Goal: Information Seeking & Learning: Learn about a topic

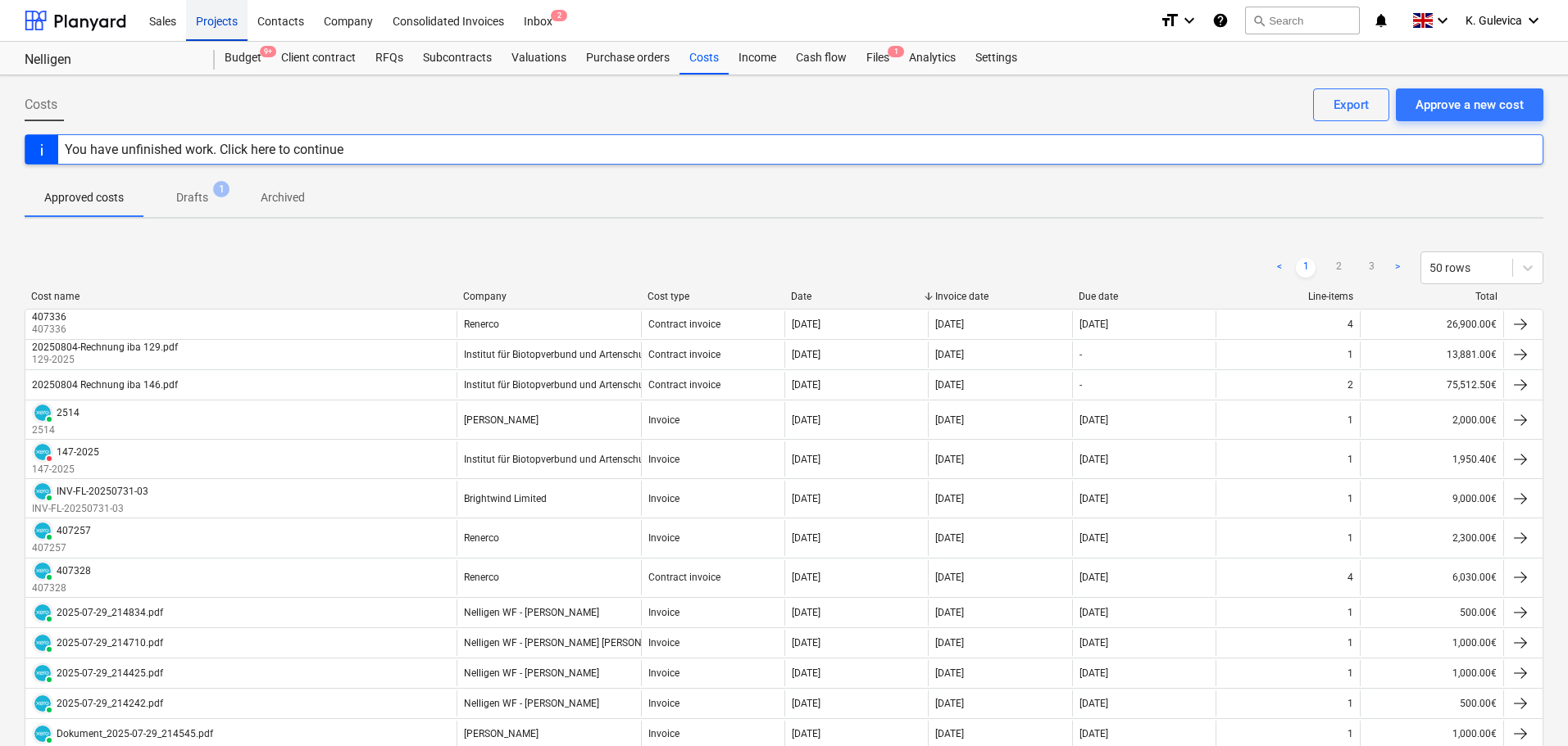
click at [217, 24] on div "Projects" at bounding box center [217, 20] width 62 height 42
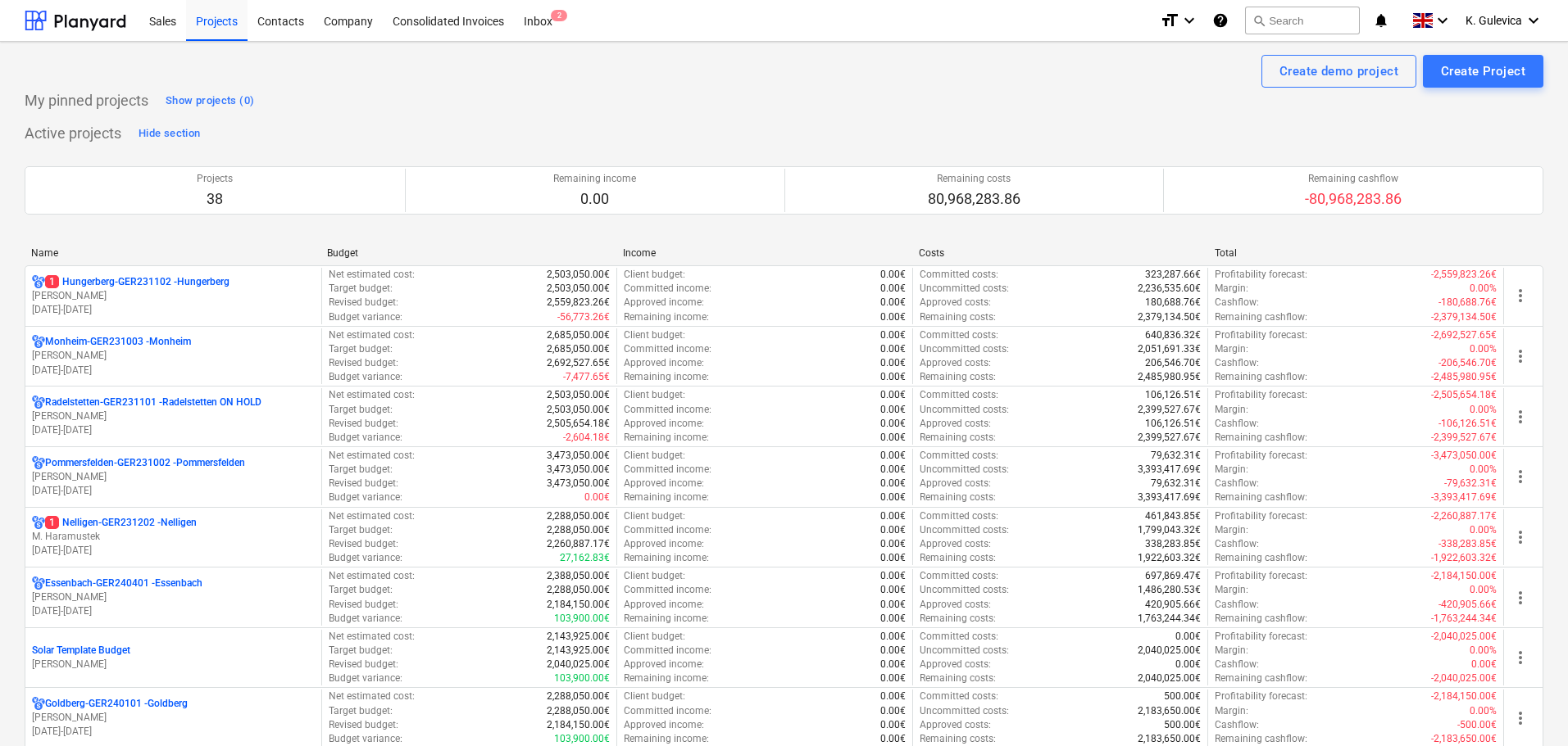
click at [128, 370] on p "01.04.2023 - 31.03.2027" at bounding box center [173, 371] width 282 height 14
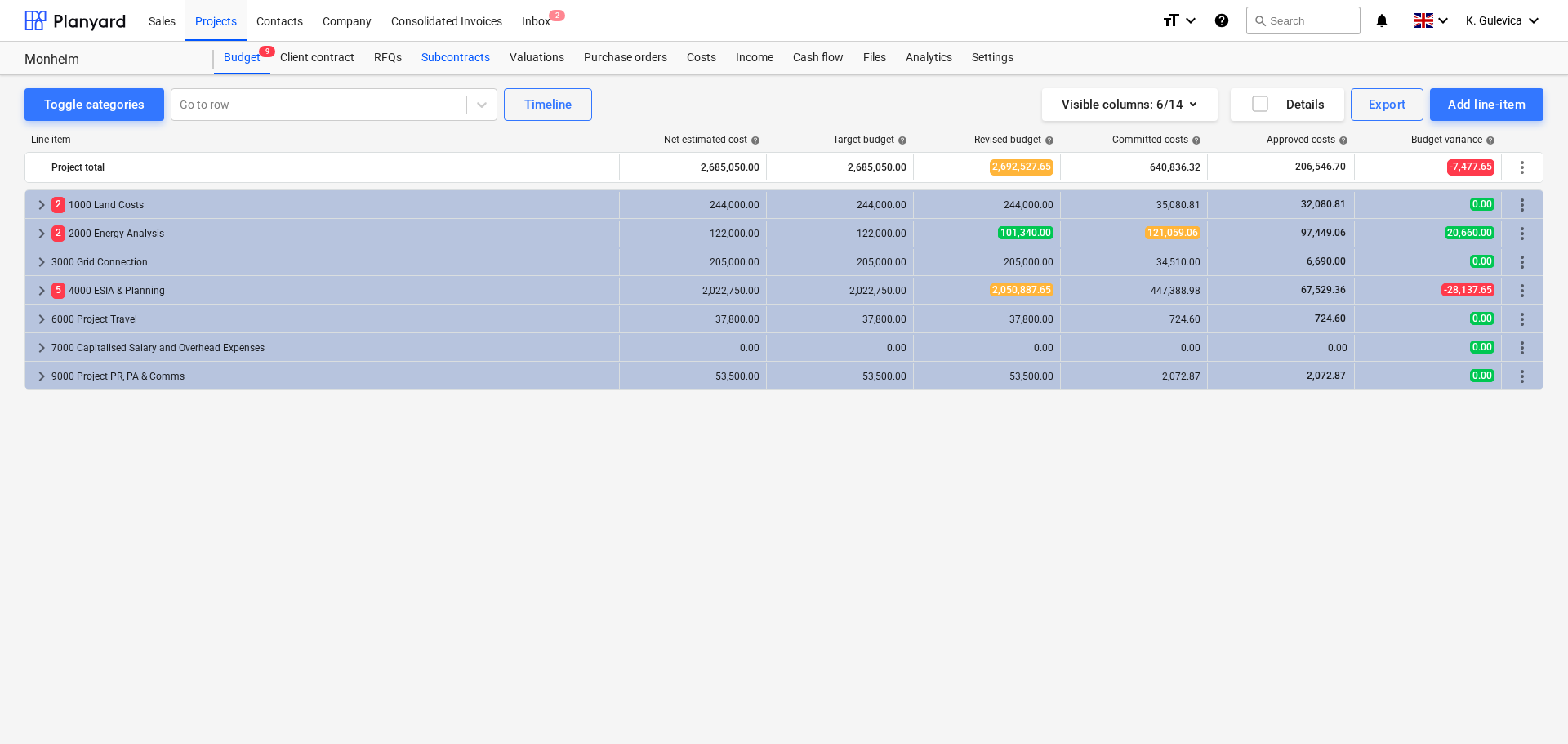
click at [454, 65] on div "Subcontracts" at bounding box center [455, 58] width 88 height 32
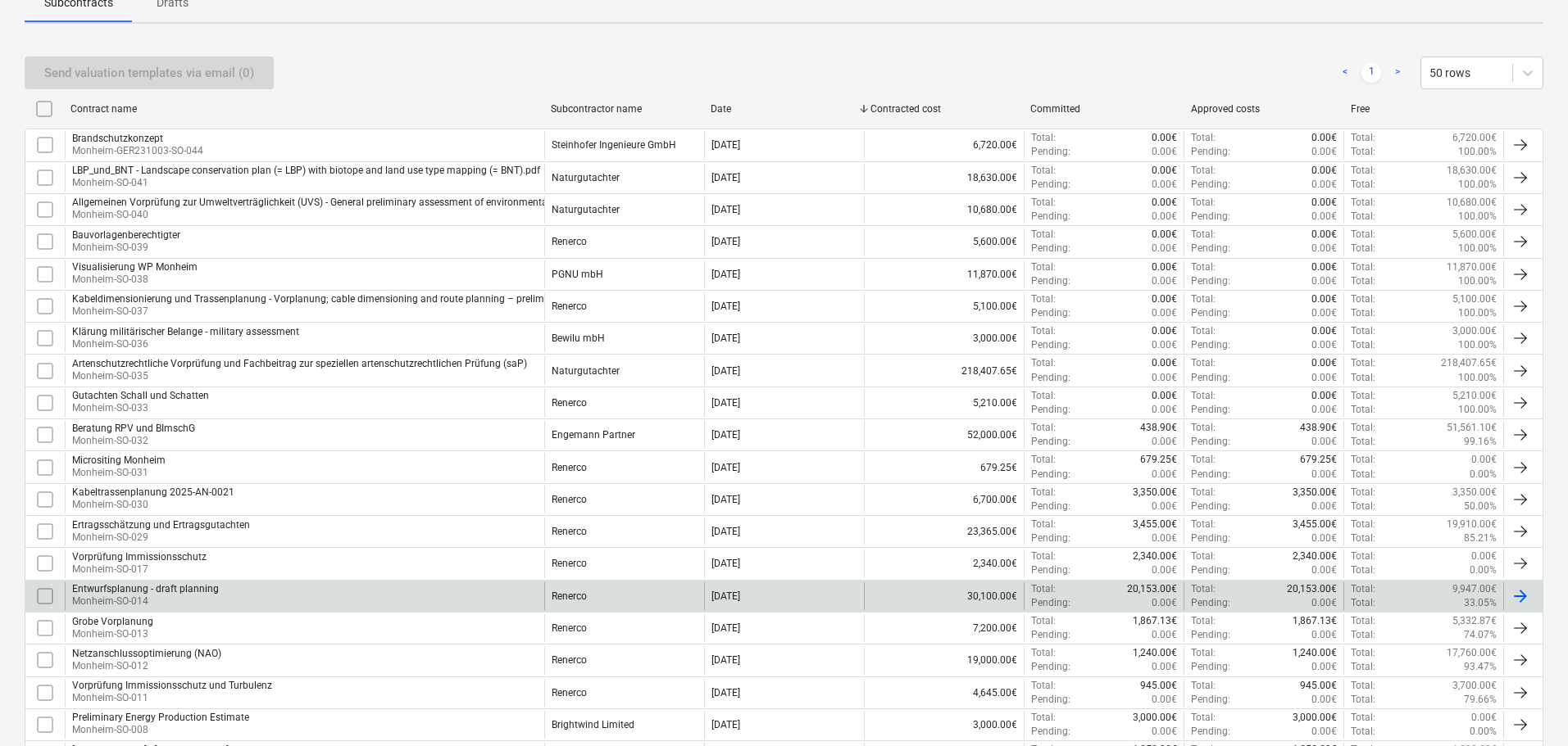
scroll to position [471, 0]
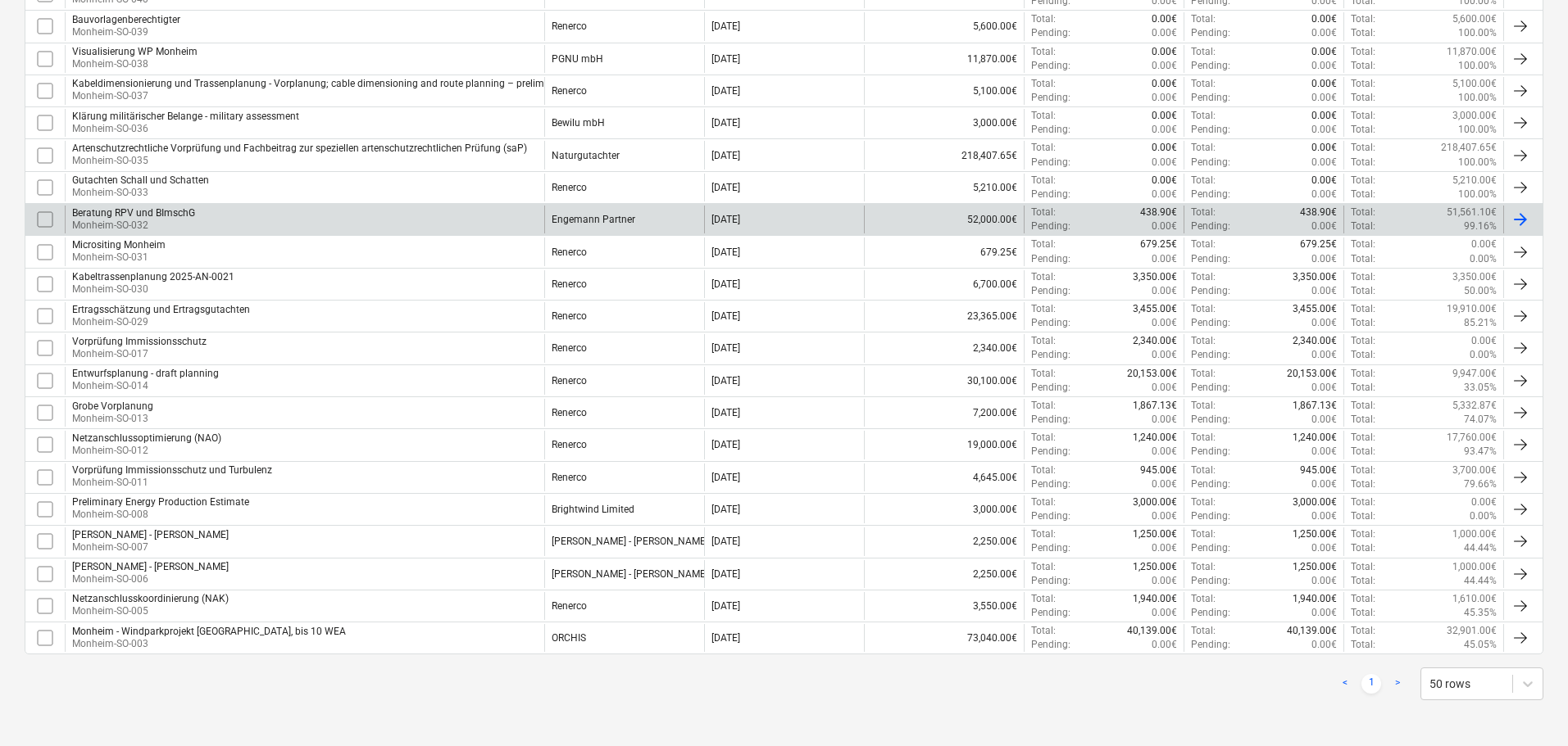
click at [109, 217] on div "Beratung RPV und BImschG" at bounding box center [133, 213] width 123 height 11
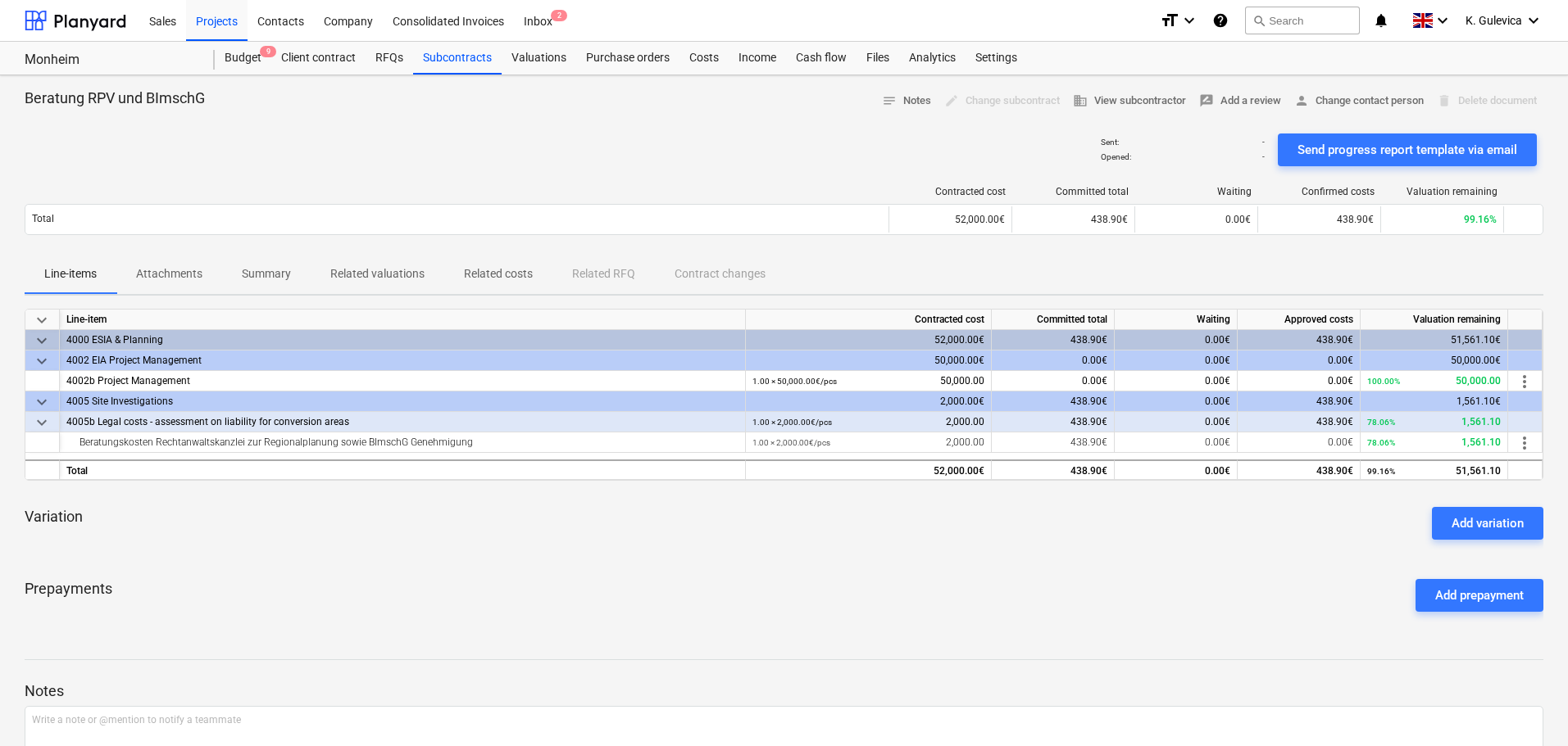
click at [493, 277] on p "Related costs" at bounding box center [498, 274] width 68 height 17
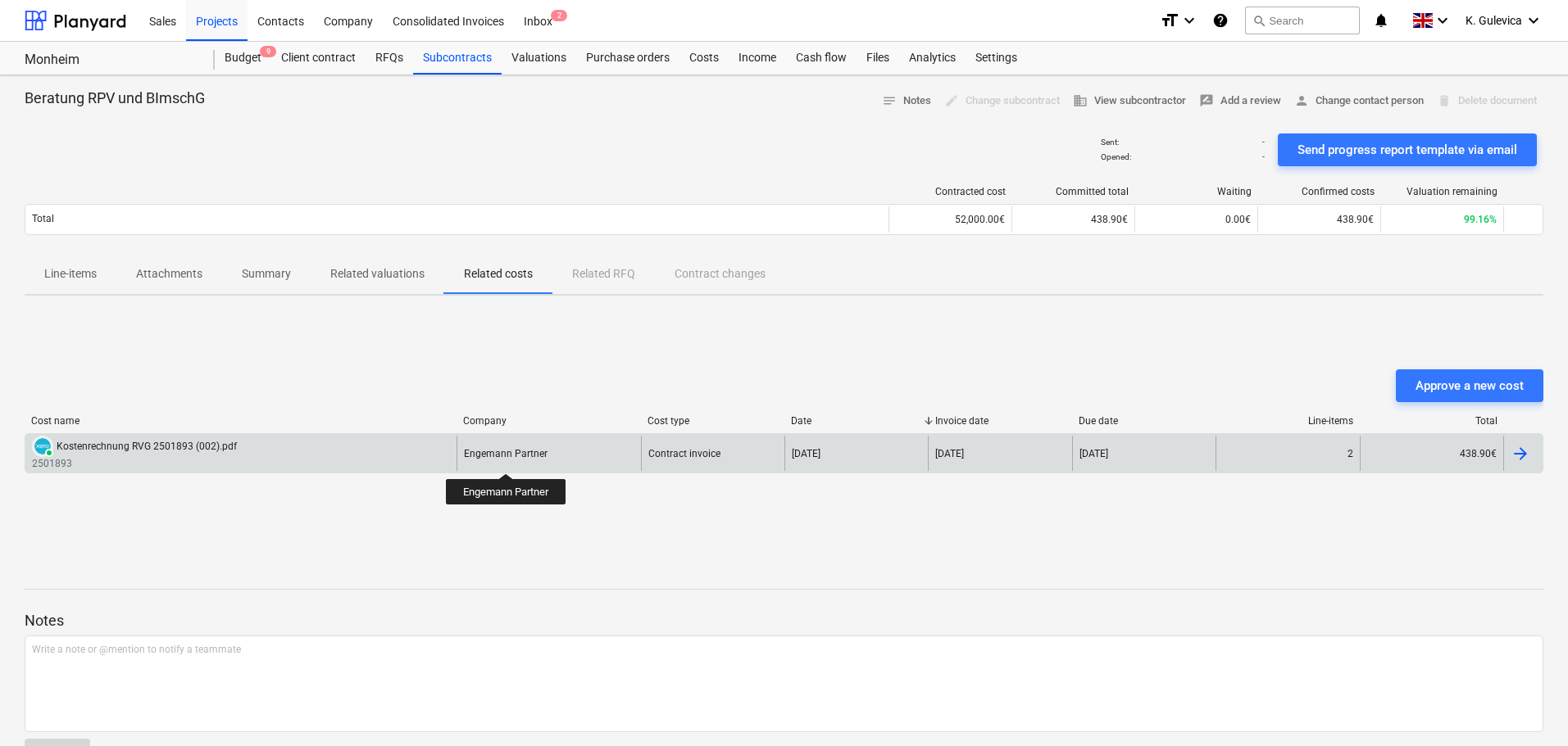
click at [507, 459] on div "Engemann Partner" at bounding box center [506, 453] width 84 height 11
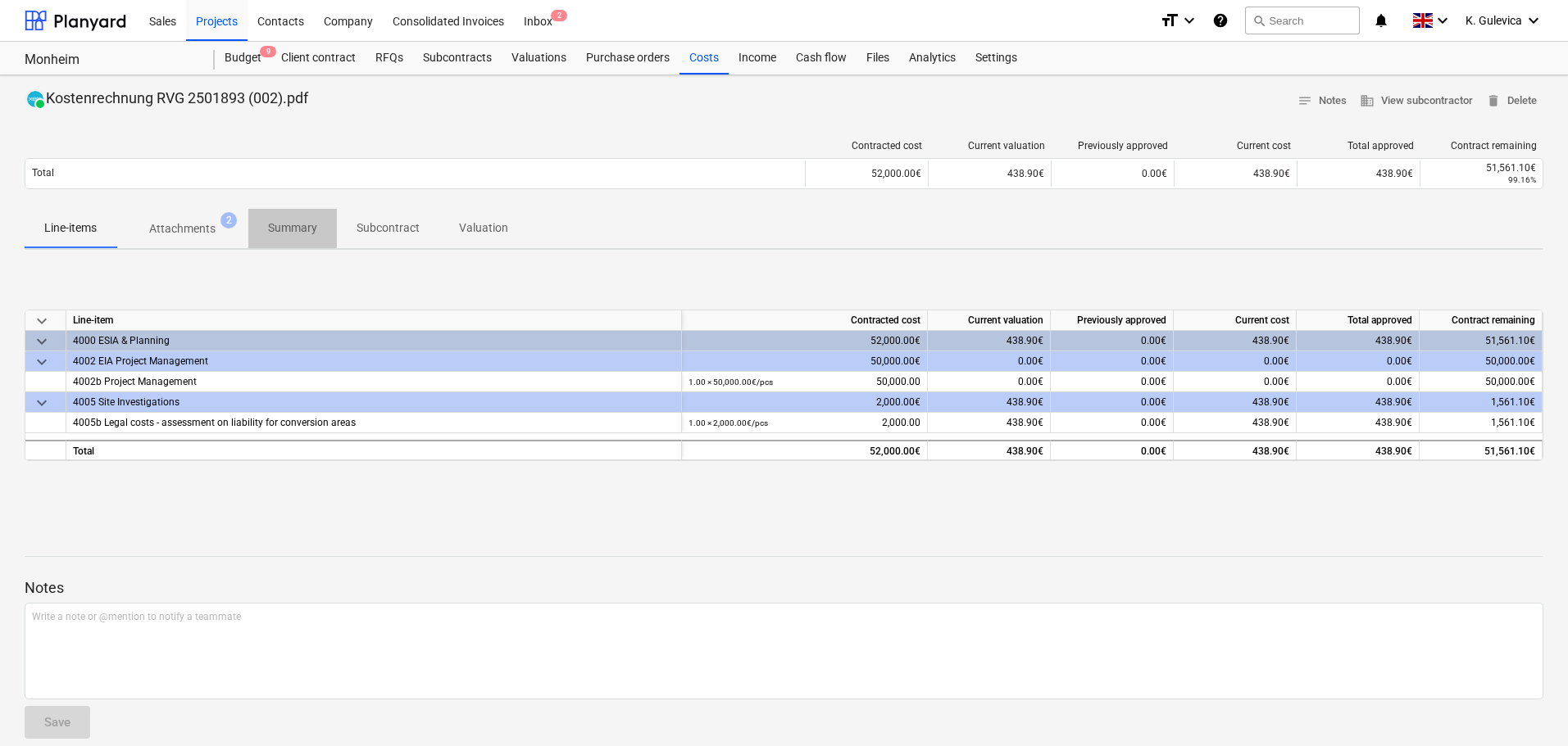
click at [300, 238] on span "Summary" at bounding box center [292, 228] width 88 height 27
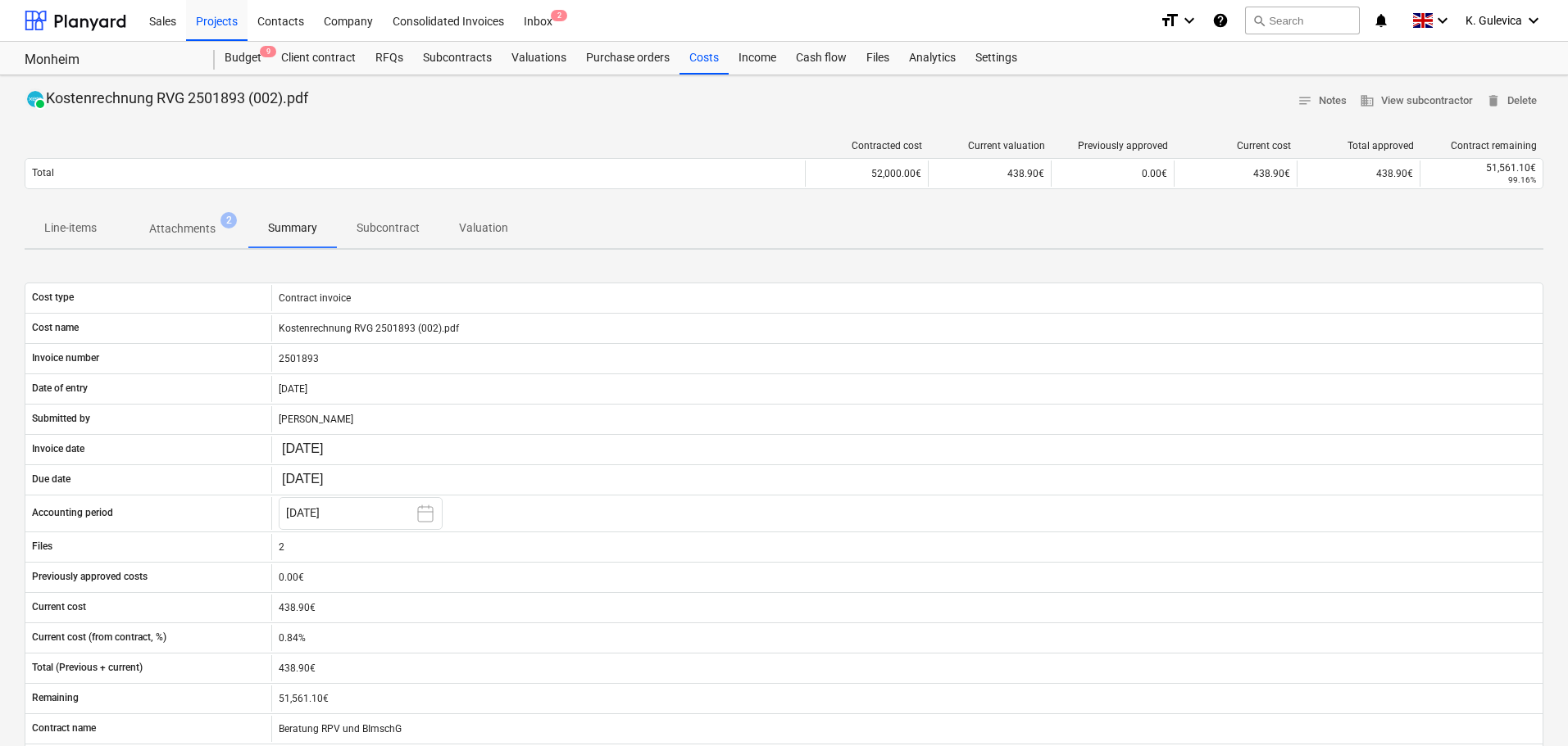
click at [56, 233] on p "Line-items" at bounding box center [70, 228] width 52 height 17
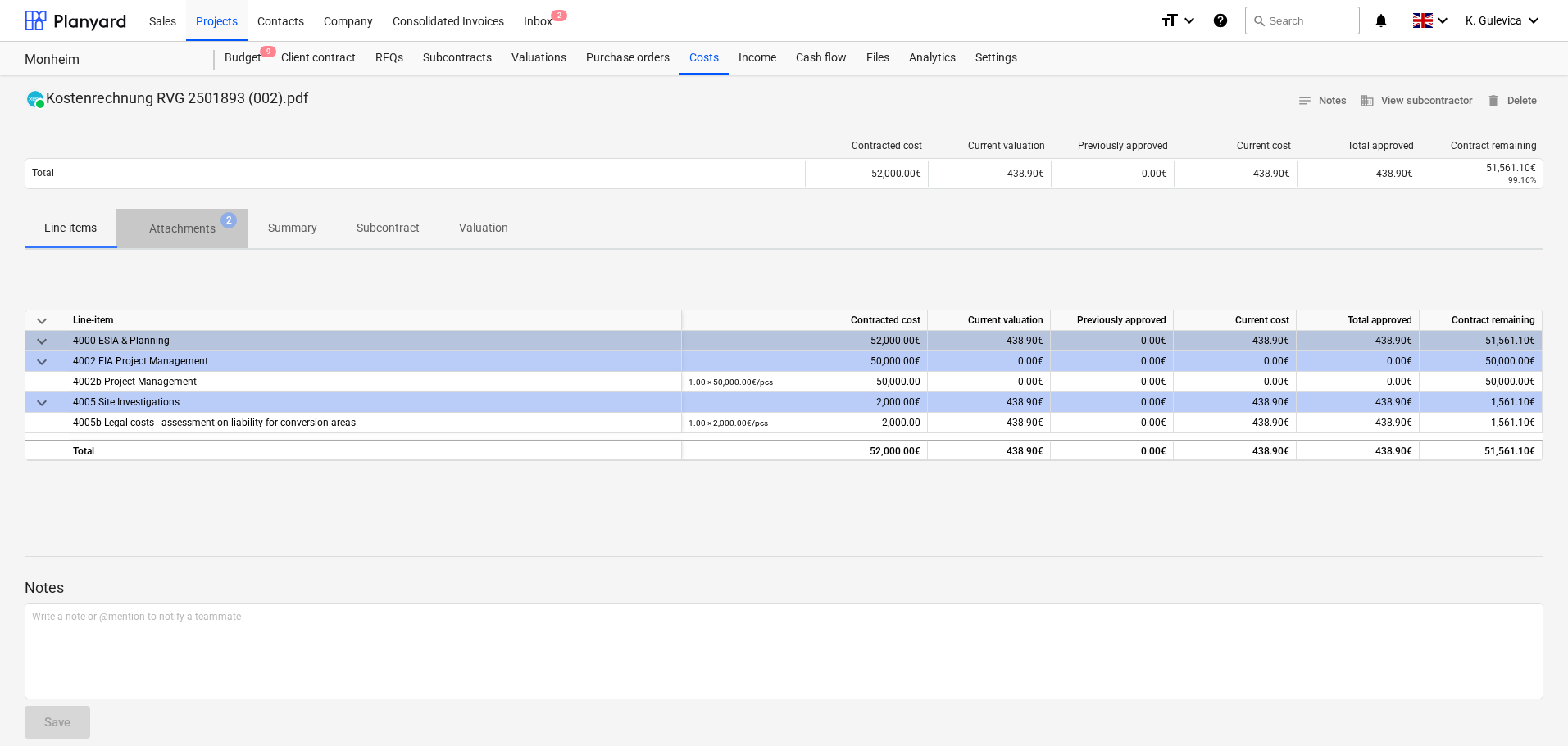
drag, startPoint x: 197, startPoint y: 219, endPoint x: 204, endPoint y: 221, distance: 7.3
click at [196, 219] on span "Attachments 2" at bounding box center [182, 228] width 132 height 29
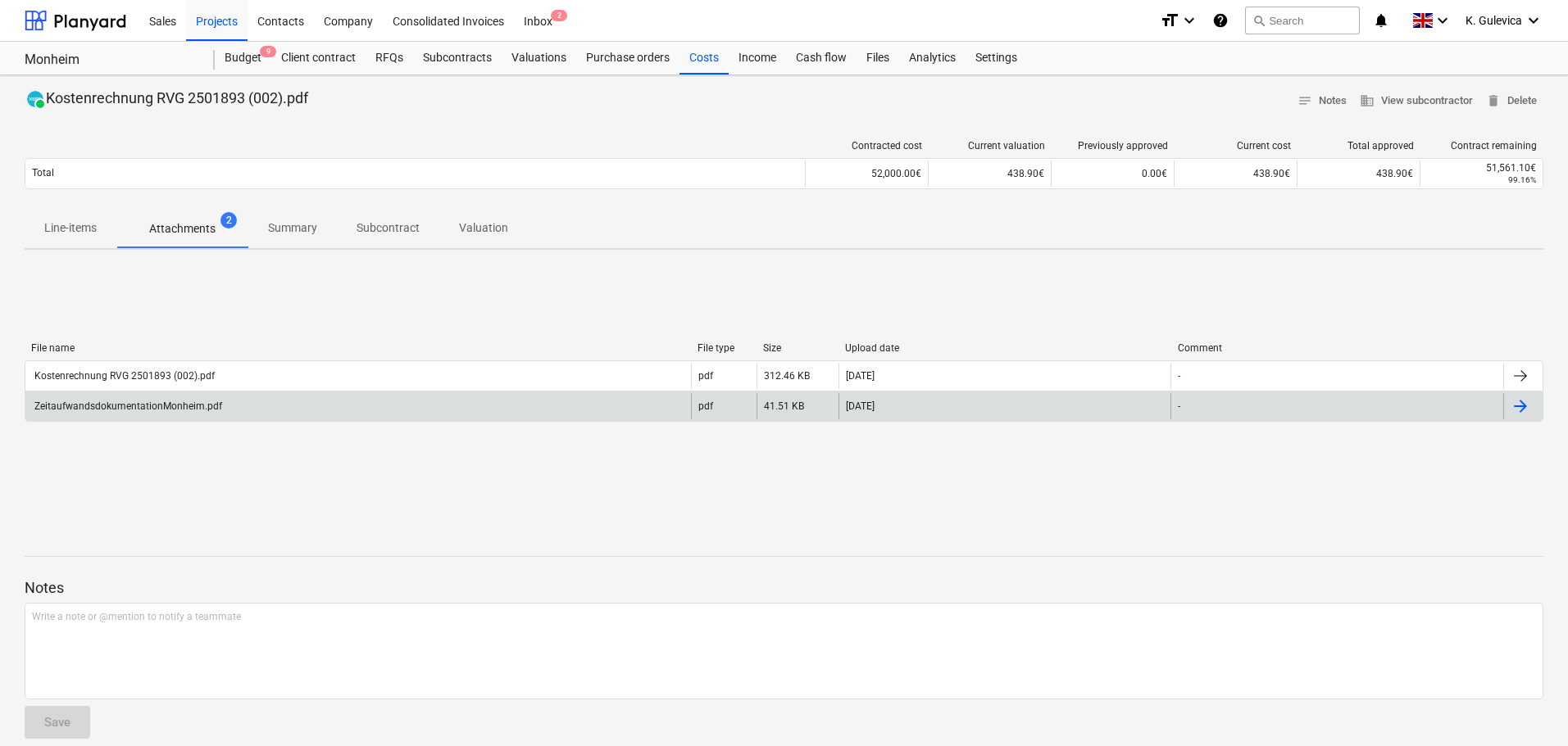
click at [170, 417] on div "ZeitaufwandsdokumentationMonheim.pdf" at bounding box center [358, 407] width 666 height 27
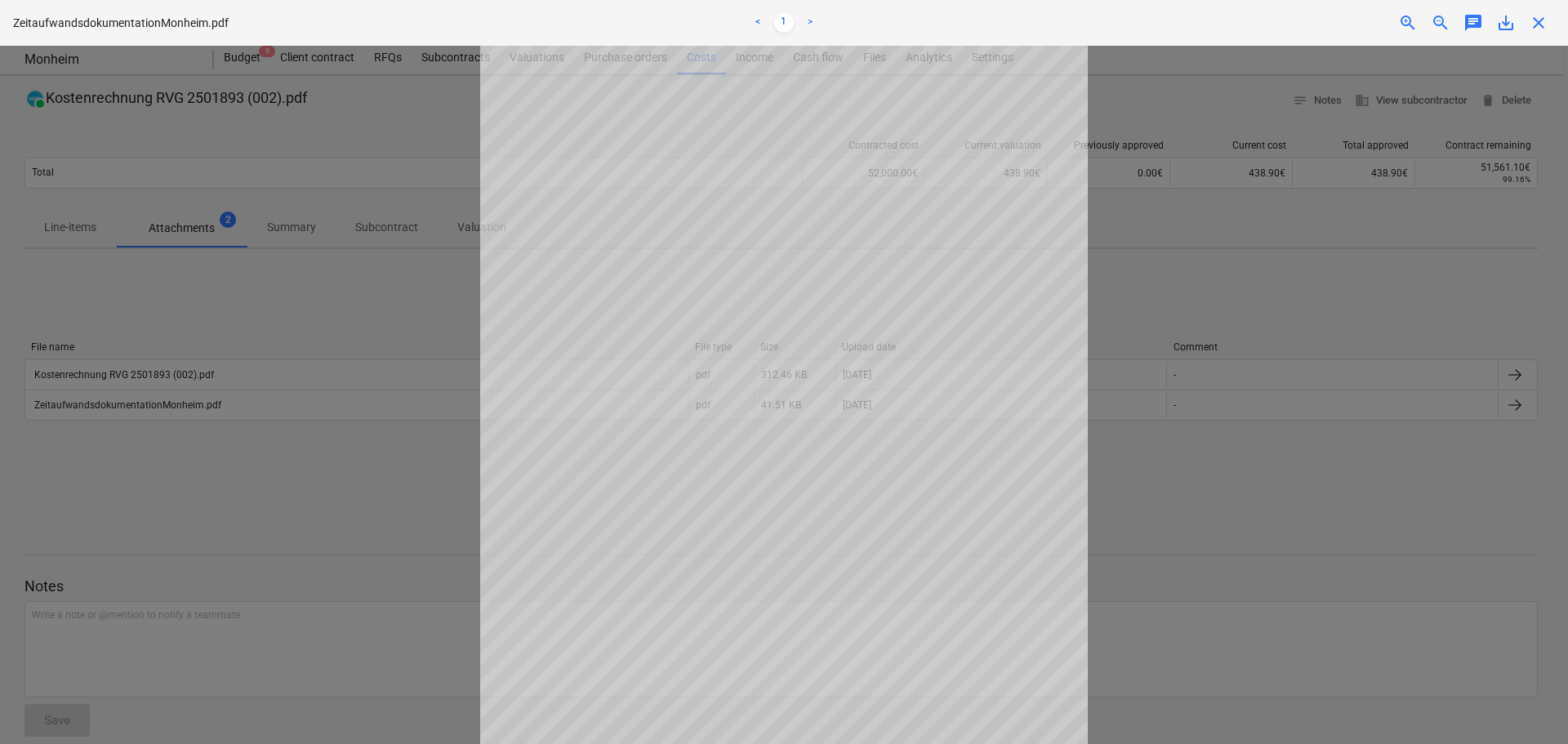
click at [1540, 25] on span "close" at bounding box center [1538, 23] width 20 height 20
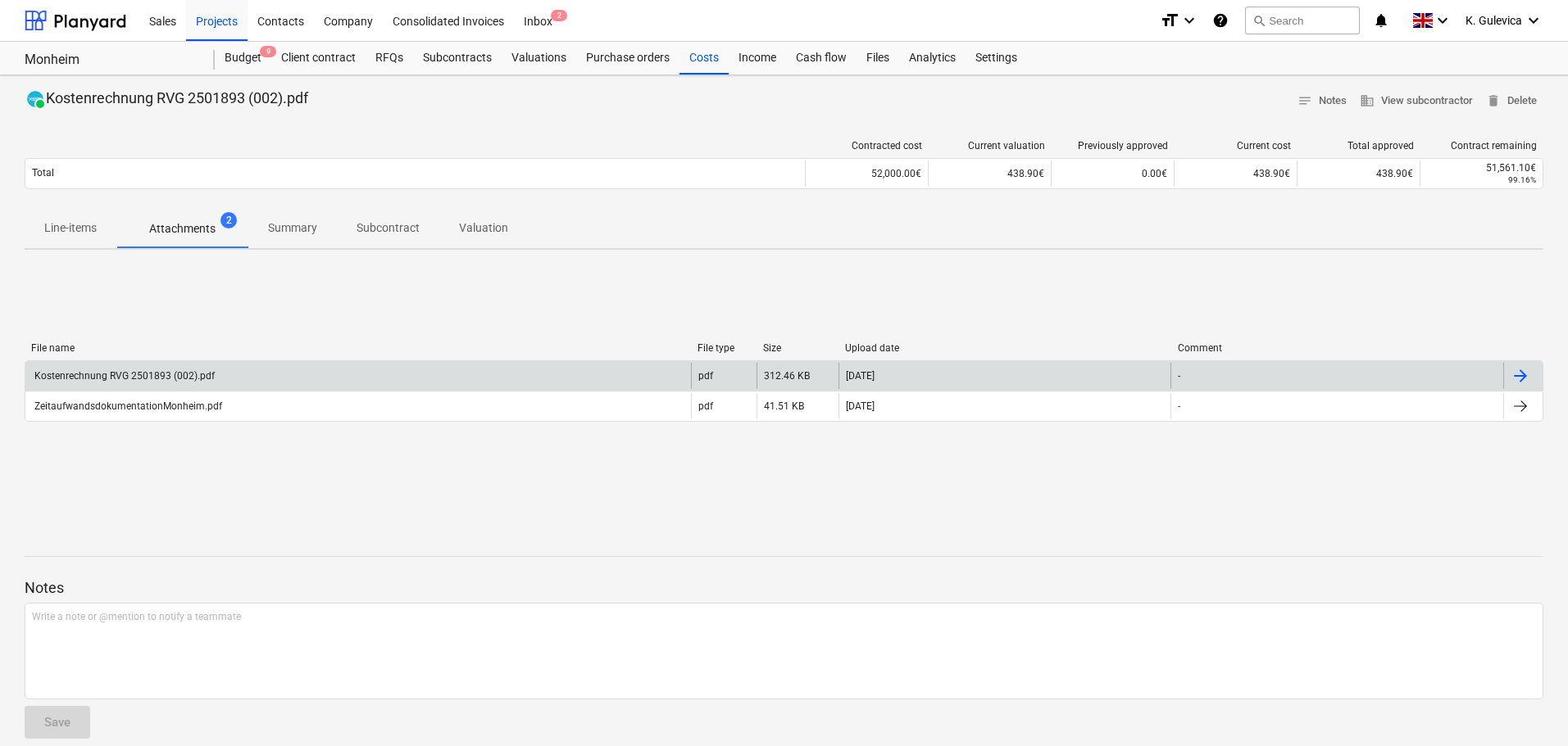
click at [175, 371] on div "Kostenrechnung RVG 2501893 (002).pdf" at bounding box center [124, 376] width 183 height 11
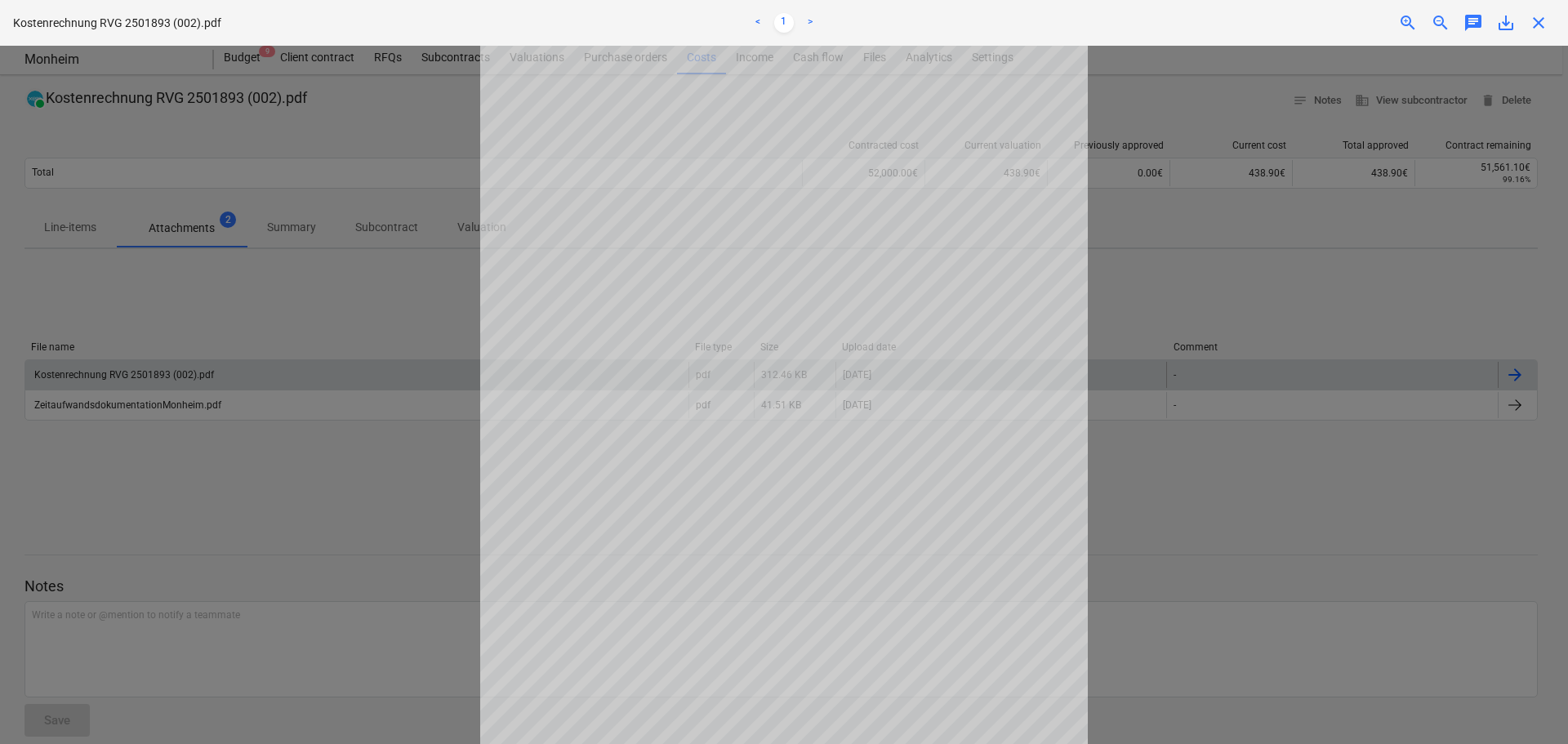
scroll to position [165, 0]
click at [1545, 26] on span "close" at bounding box center [1538, 23] width 20 height 20
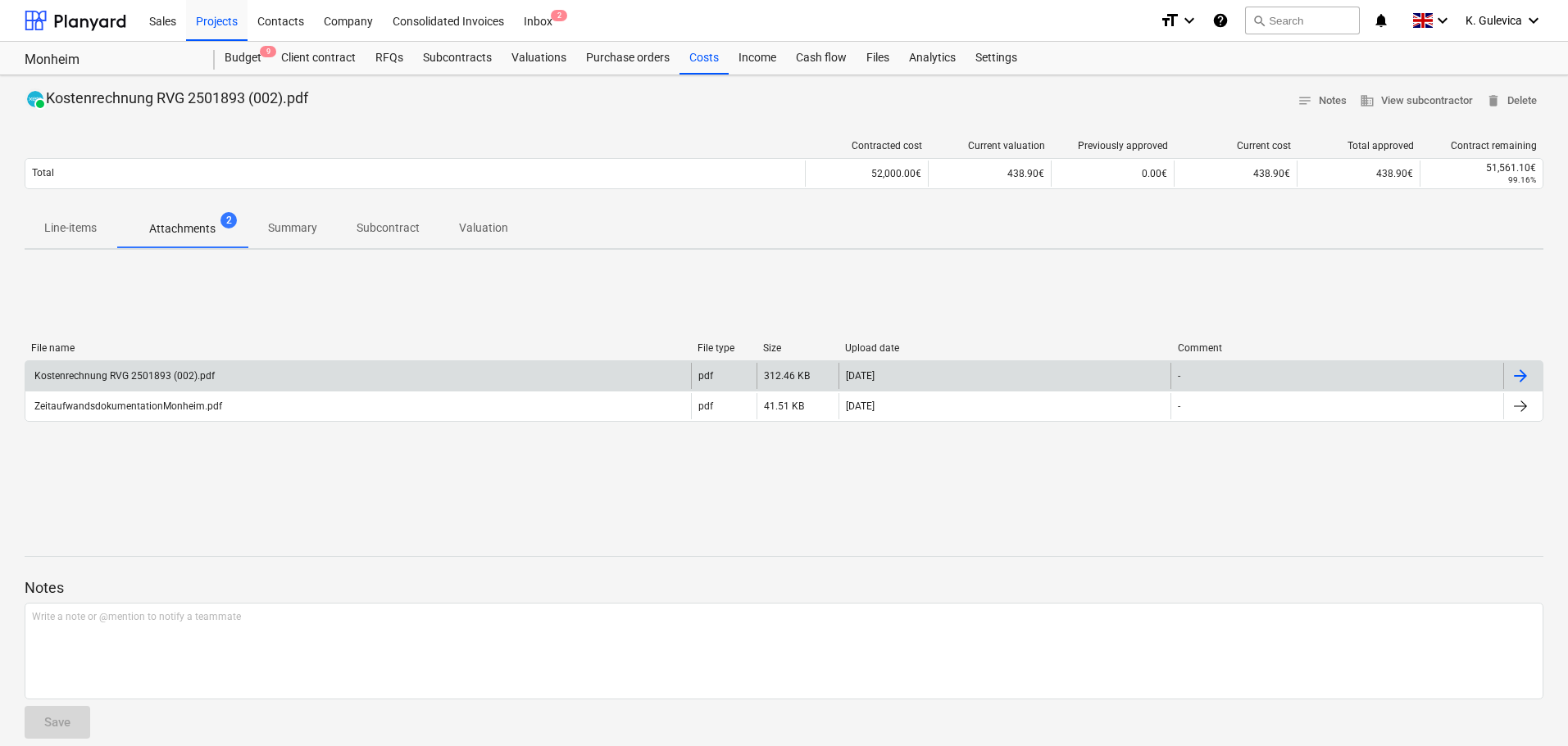
click at [136, 378] on div "Kostenrechnung RVG 2501893 (002).pdf" at bounding box center [124, 376] width 183 height 11
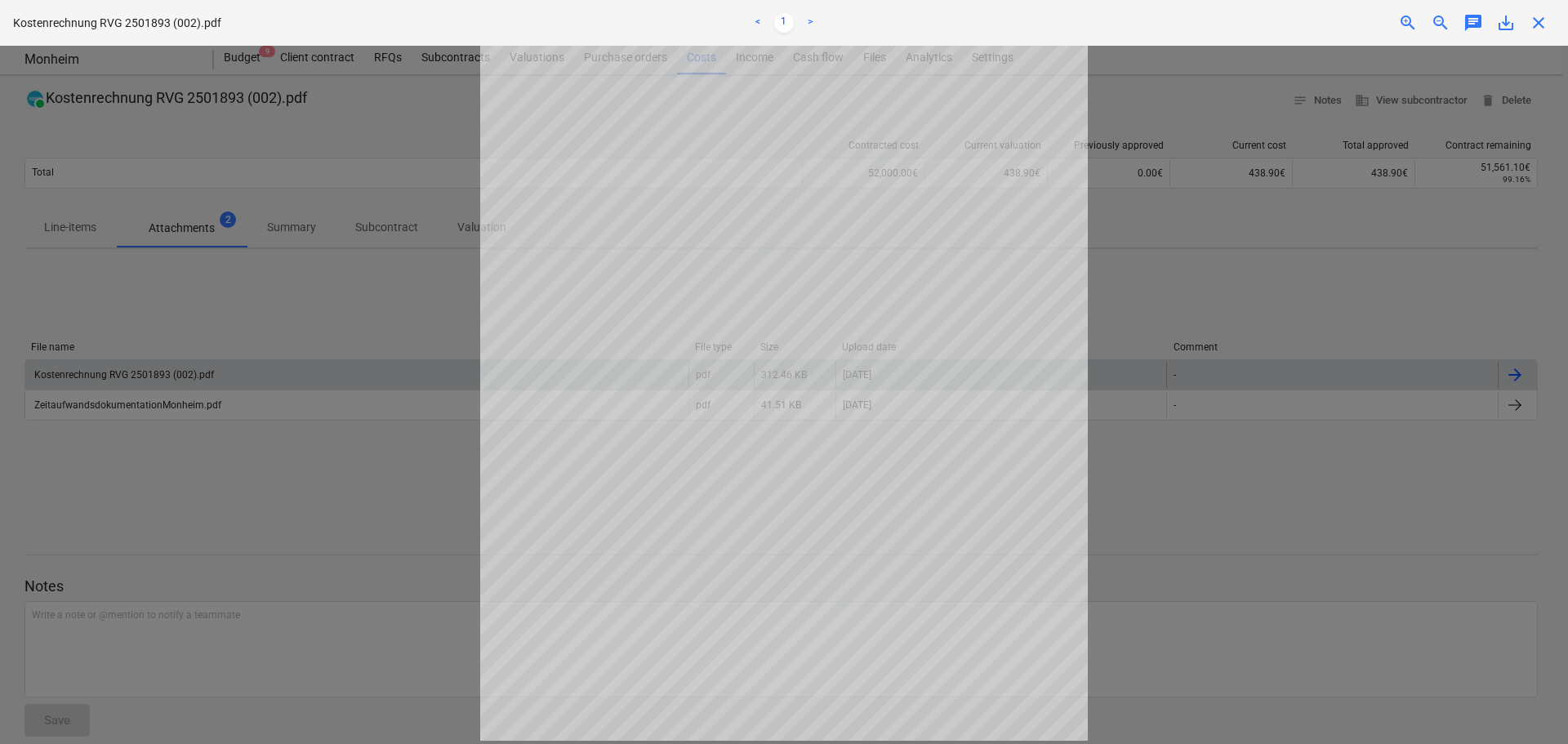
click at [1535, 19] on span "close" at bounding box center [1538, 23] width 20 height 20
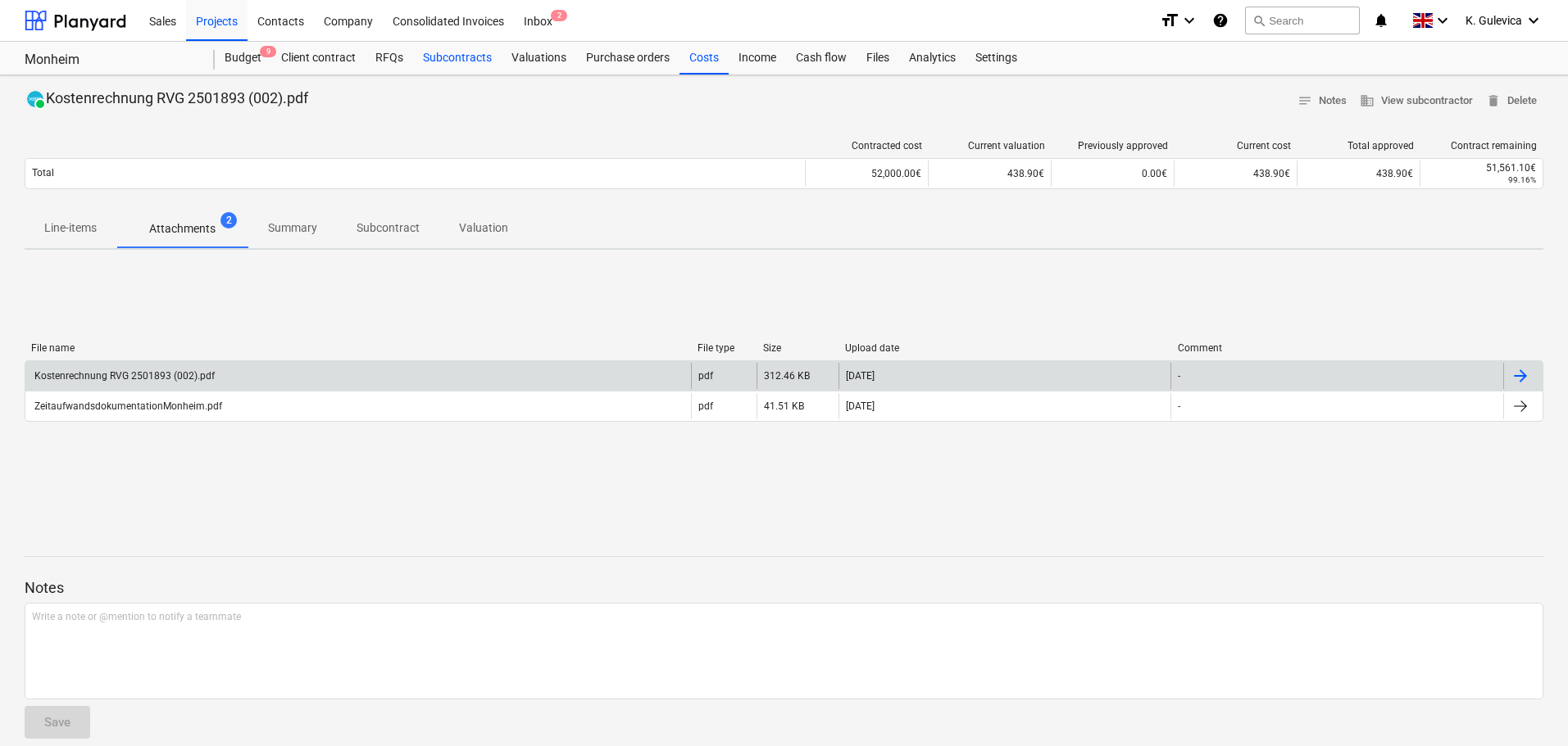
click at [455, 66] on div "Subcontracts" at bounding box center [456, 58] width 88 height 32
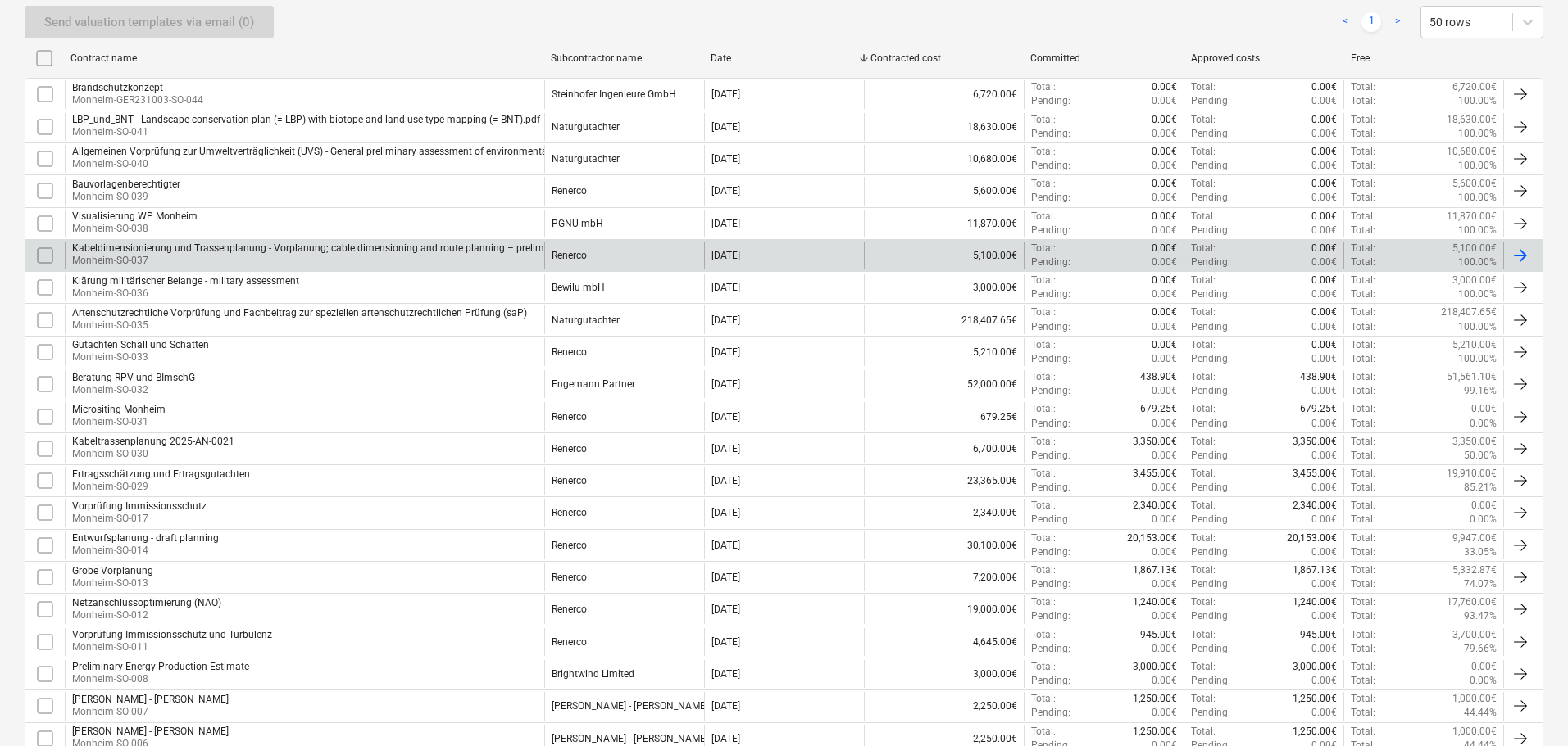
scroll to position [308, 0]
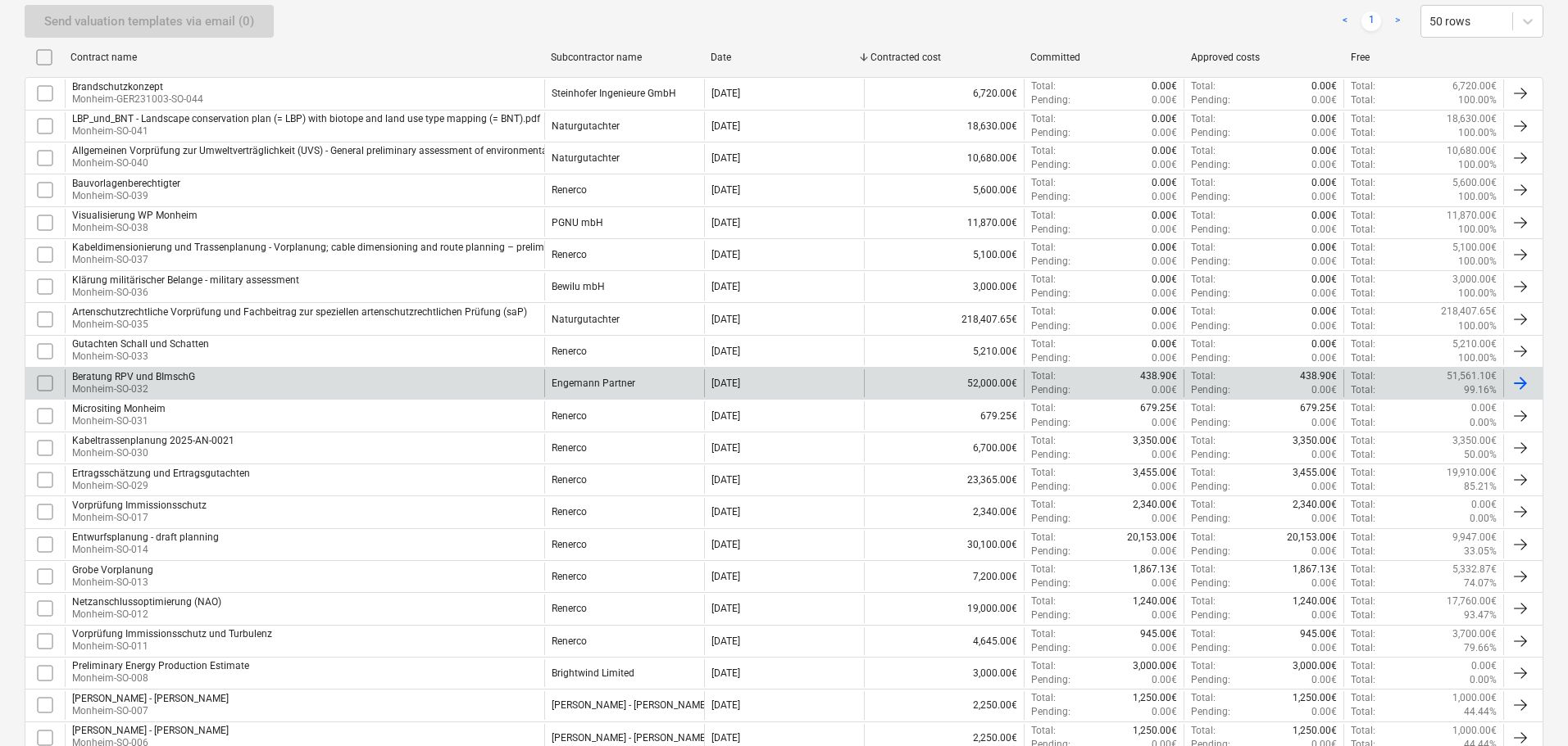
click at [559, 382] on div "Engemann Partner" at bounding box center [593, 383] width 84 height 11
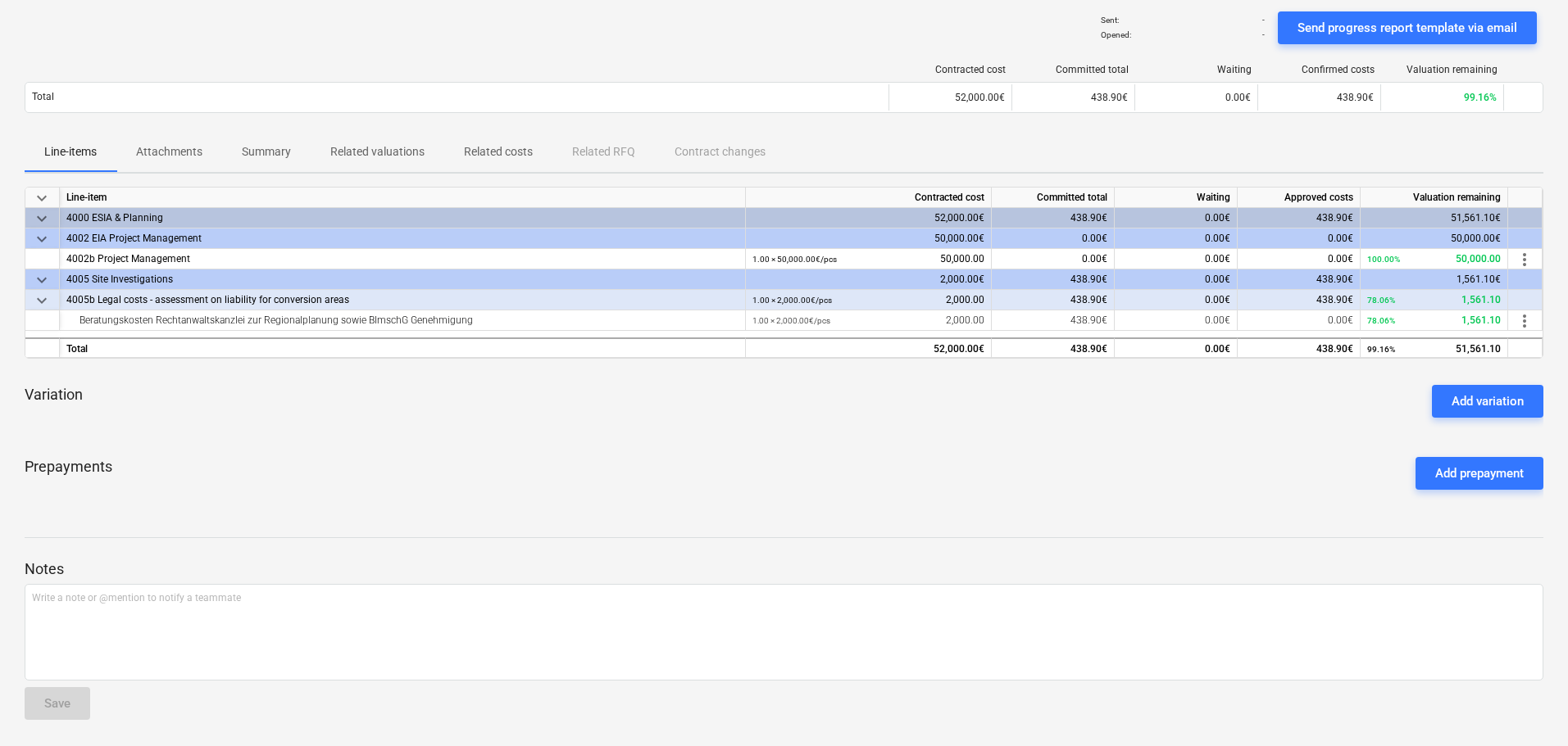
click at [272, 148] on p "Summary" at bounding box center [266, 152] width 49 height 17
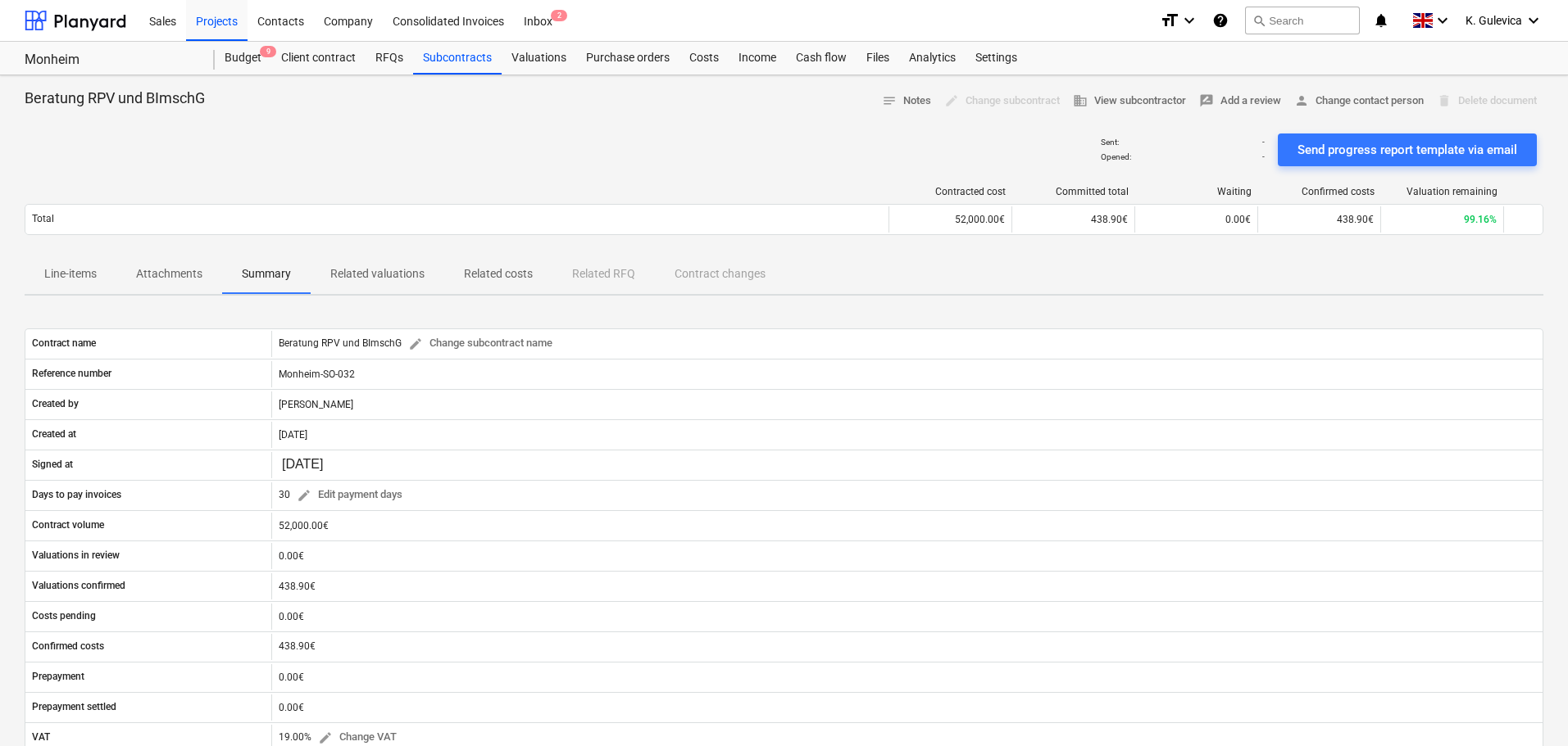
click at [77, 281] on p "Line-items" at bounding box center [70, 274] width 52 height 17
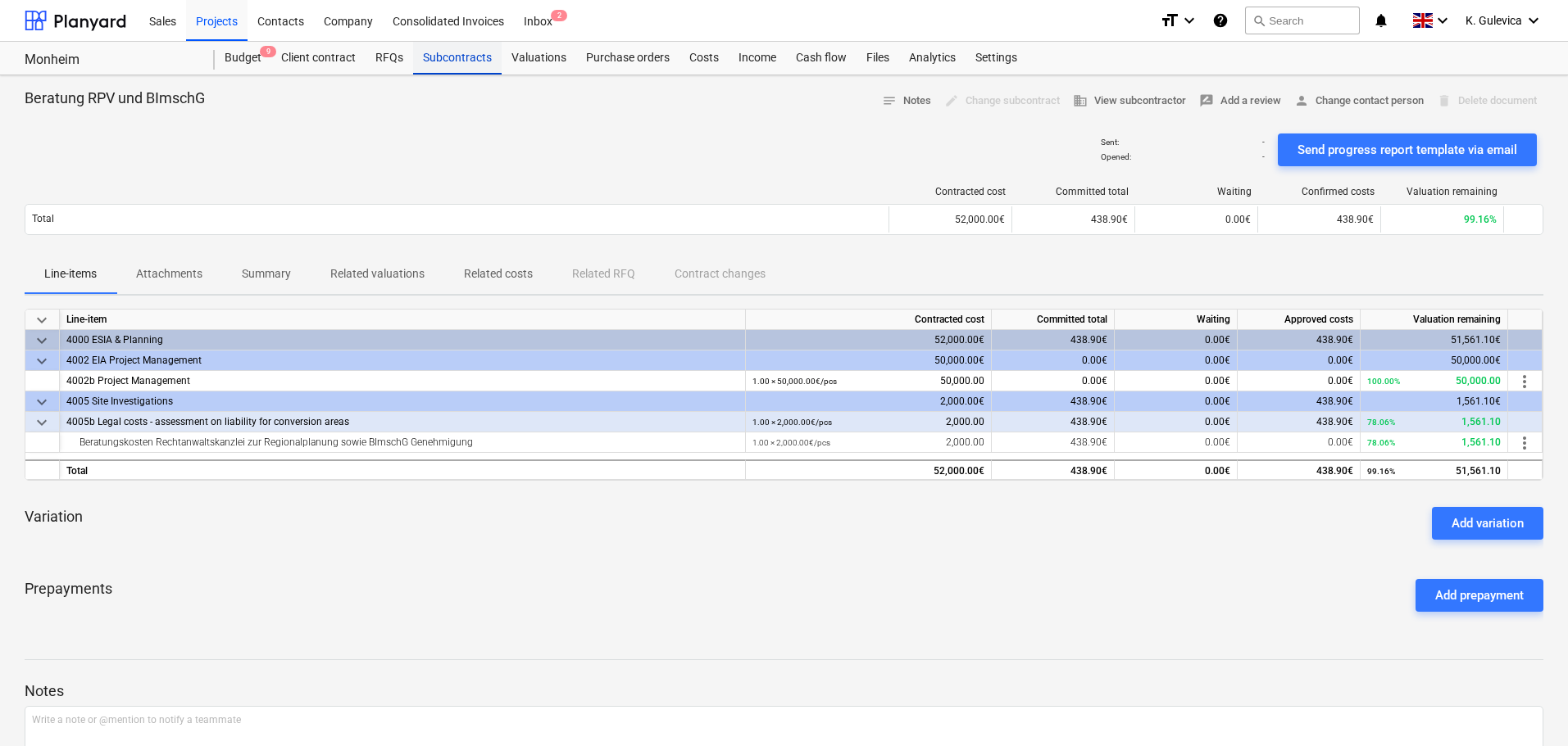
click at [456, 68] on div "Subcontracts" at bounding box center [456, 58] width 88 height 32
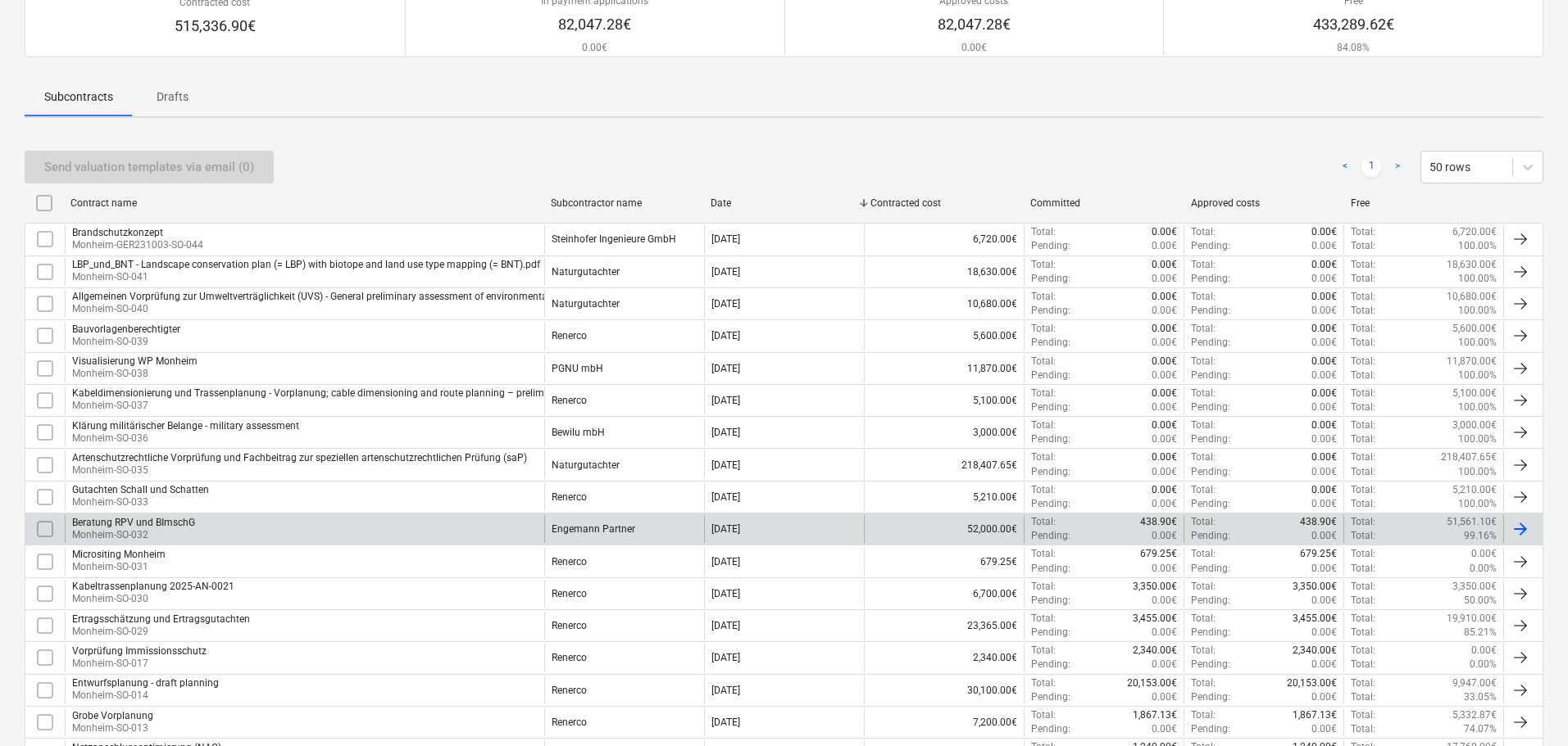
scroll to position [163, 0]
click at [149, 530] on p "Monheim-SO-032" at bounding box center [133, 533] width 123 height 14
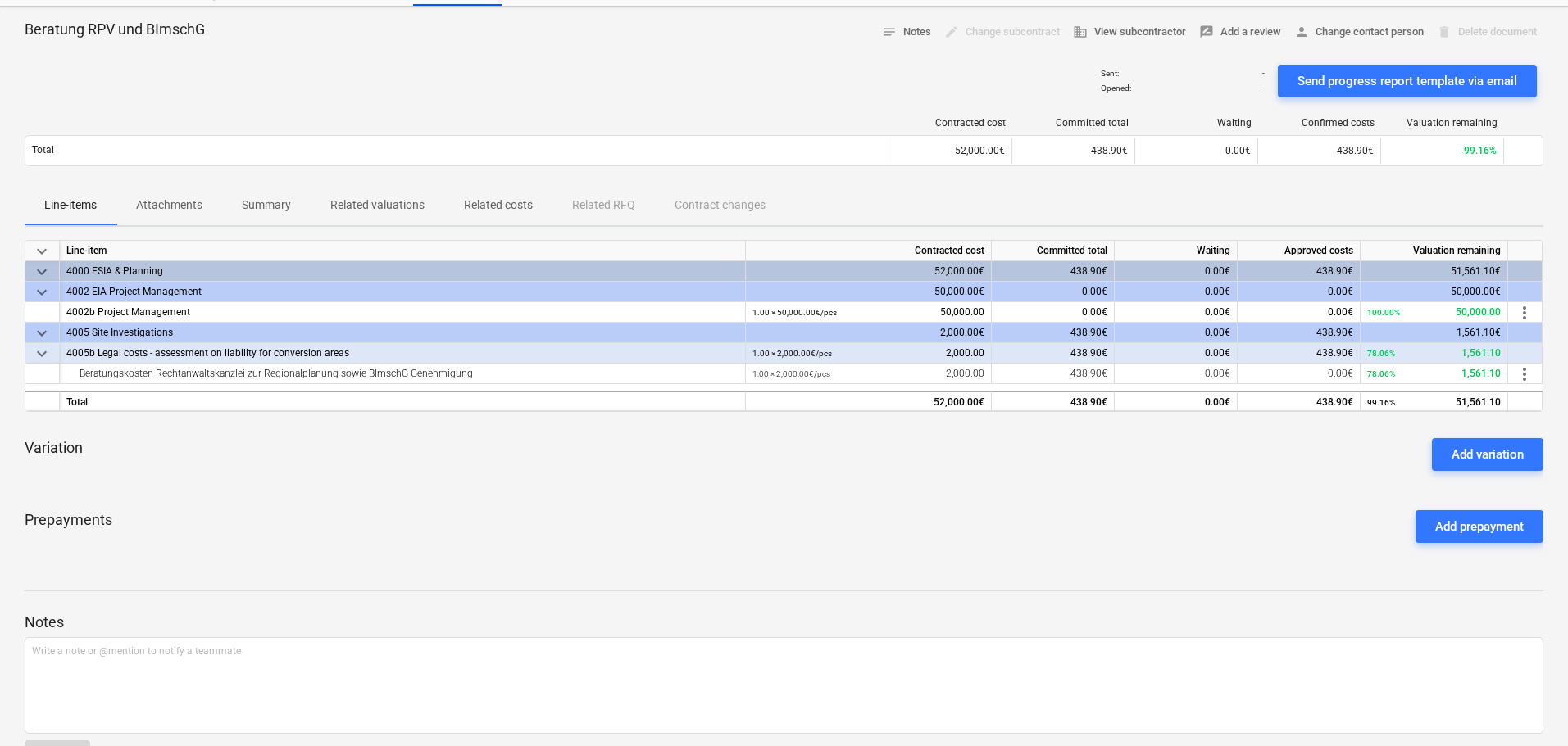
scroll to position [40, 0]
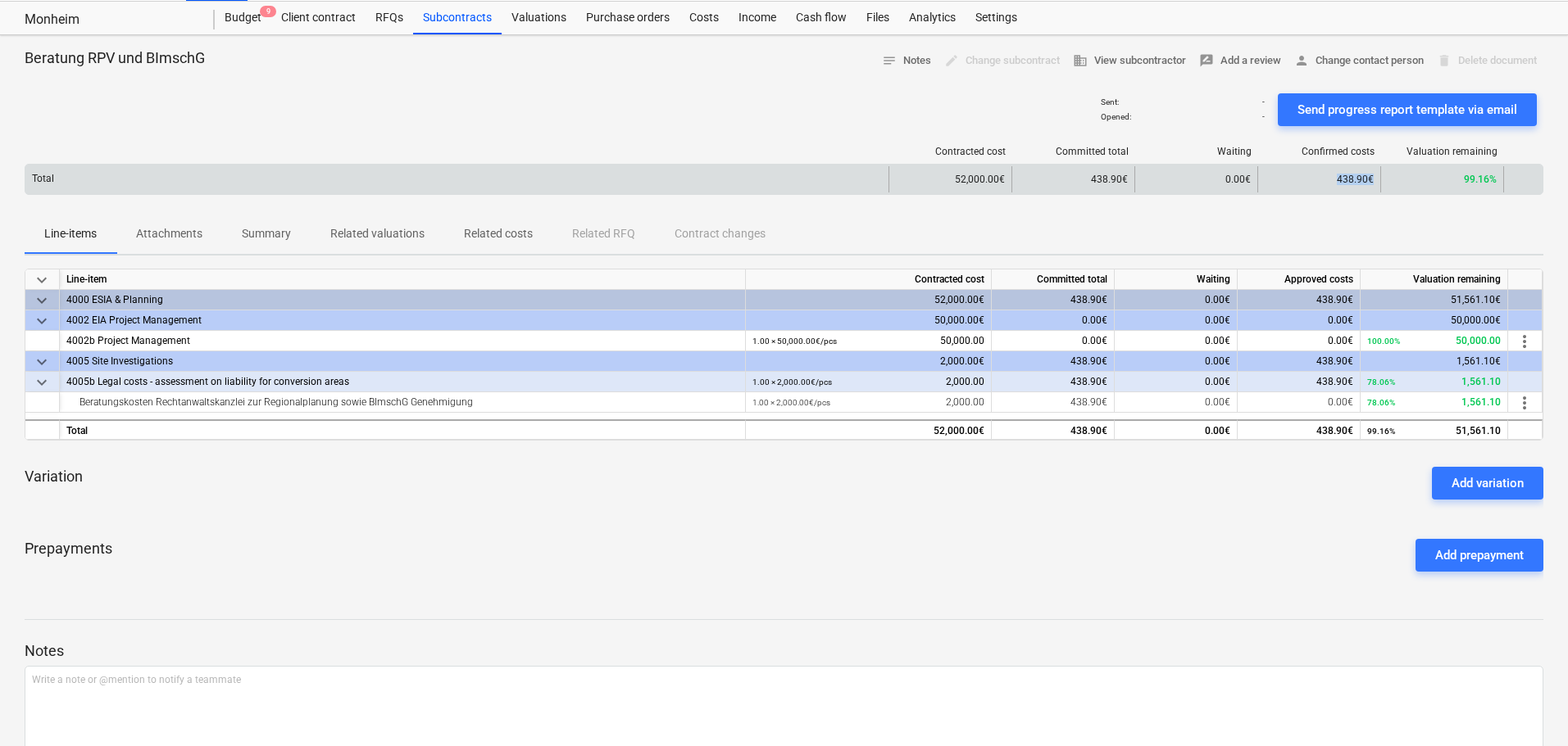
drag, startPoint x: 1335, startPoint y: 180, endPoint x: 1376, endPoint y: 180, distance: 41.0
click at [1376, 180] on div "438.90€" at bounding box center [1318, 180] width 123 height 27
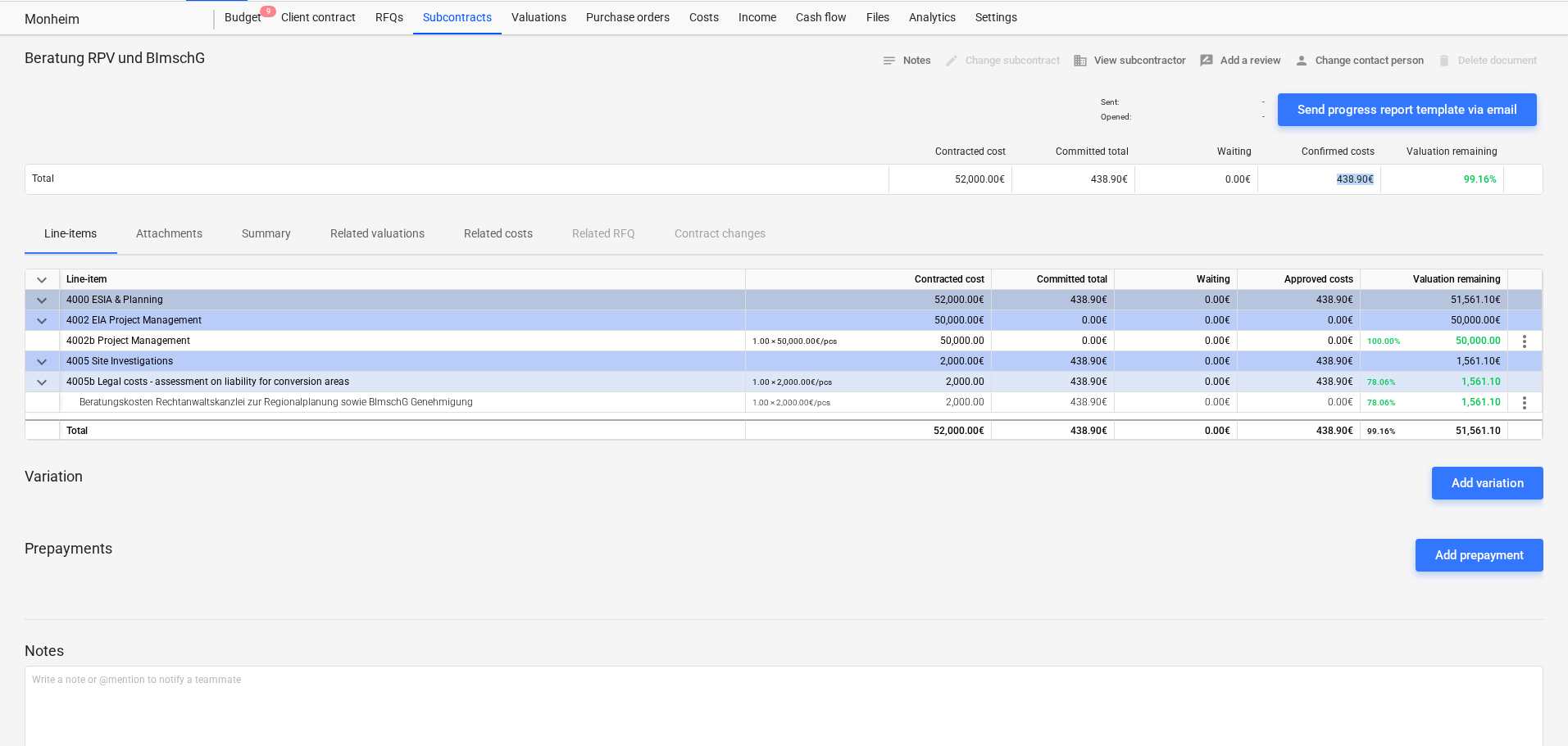
click at [705, 17] on div "Costs" at bounding box center [704, 18] width 49 height 32
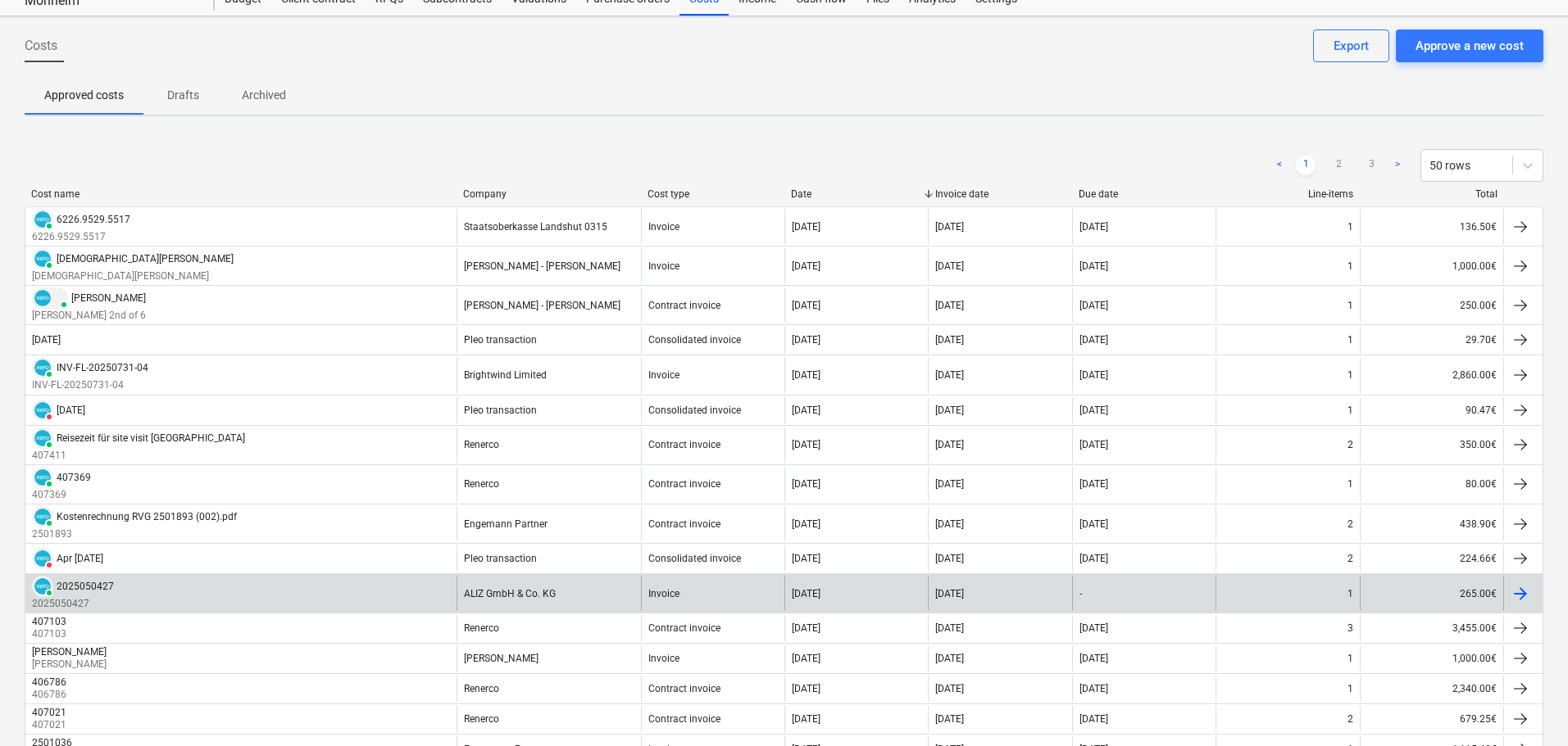
scroll to position [246, 0]
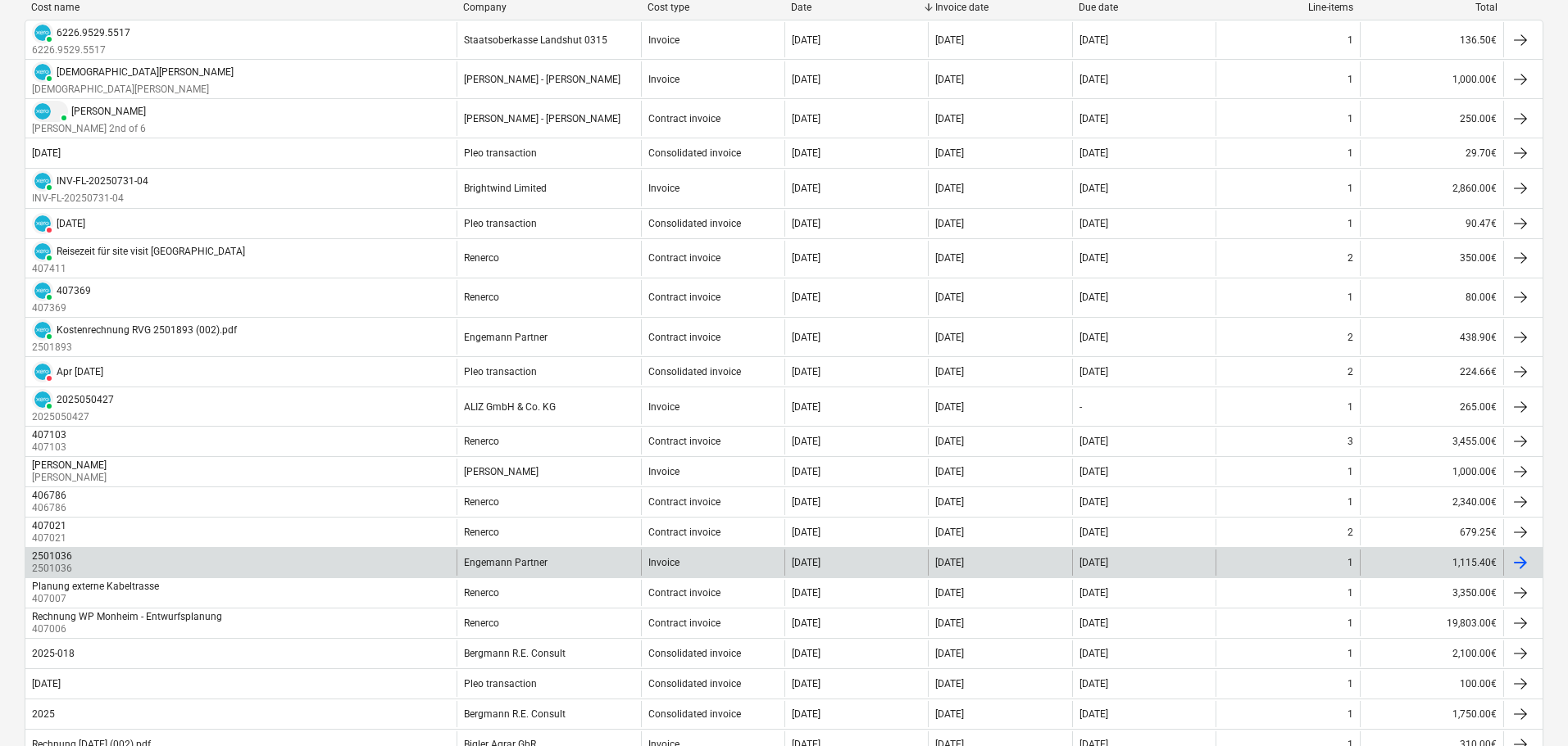
click at [567, 563] on div "Engemann Partner" at bounding box center [549, 563] width 184 height 27
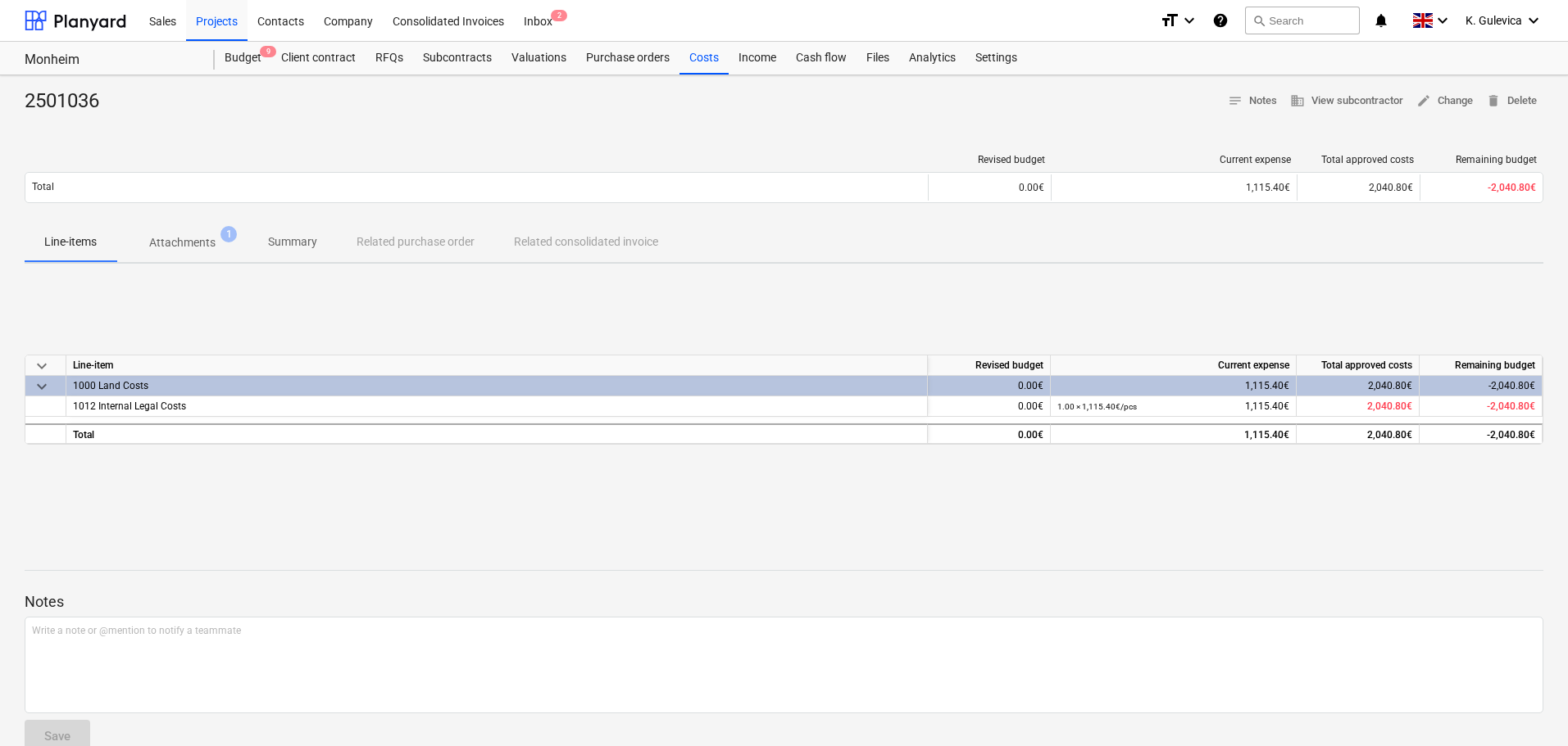
click at [199, 246] on p "Attachments" at bounding box center [183, 242] width 67 height 17
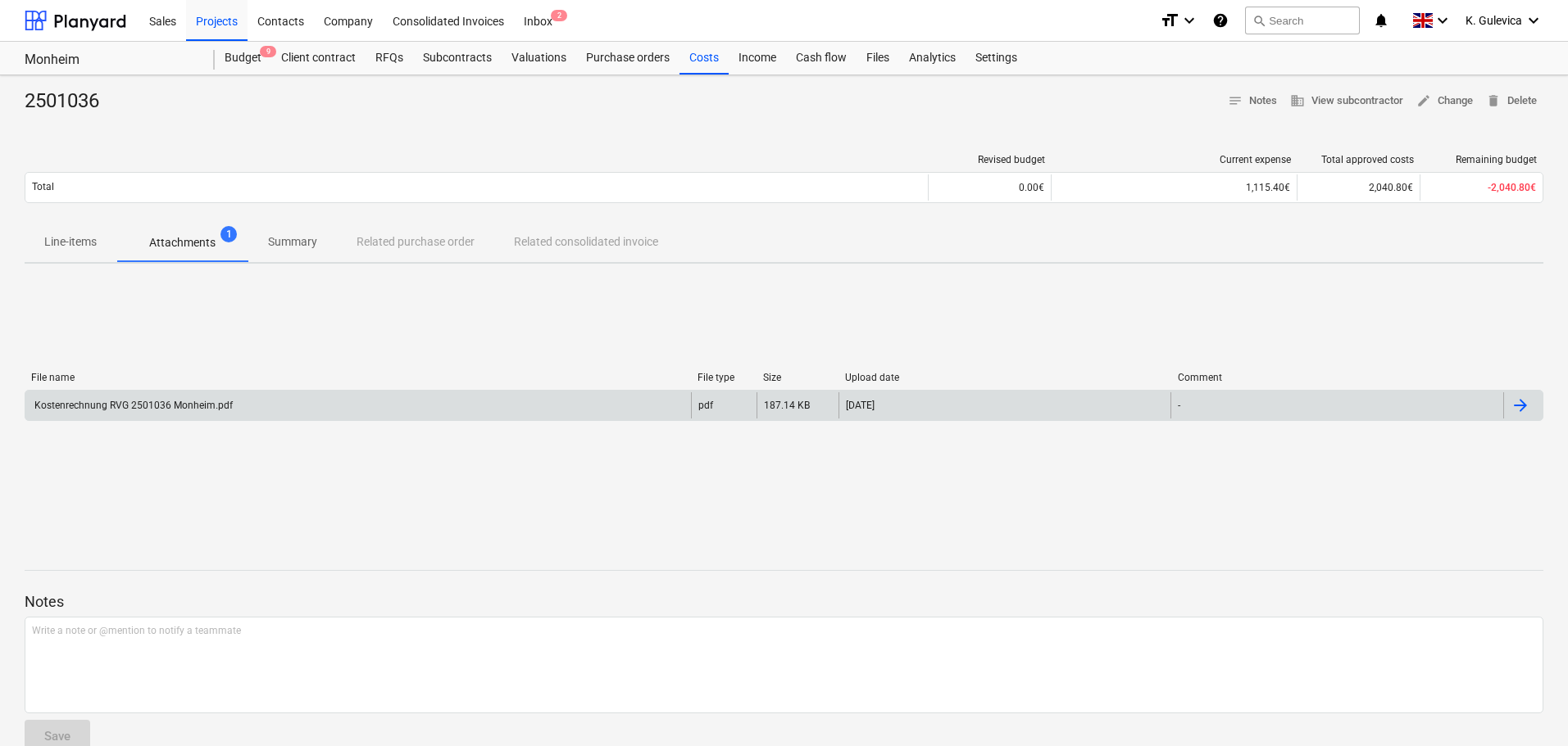
click at [347, 408] on div "Kostenrechnung RVG 2501036 Monheim.pdf" at bounding box center [358, 406] width 666 height 27
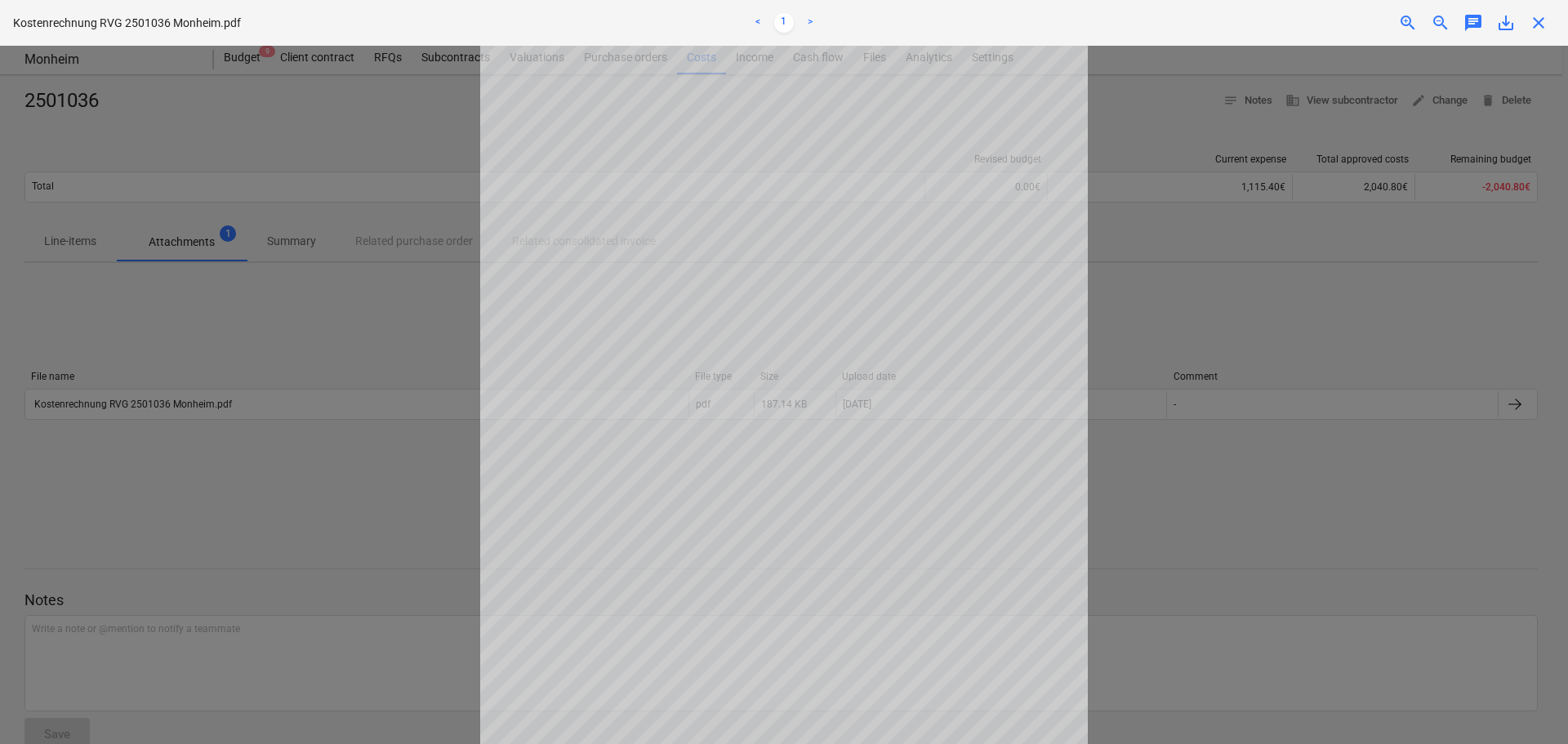
drag, startPoint x: 1536, startPoint y: 27, endPoint x: 1520, endPoint y: 35, distance: 17.9
click at [1536, 28] on span "close" at bounding box center [1538, 23] width 20 height 20
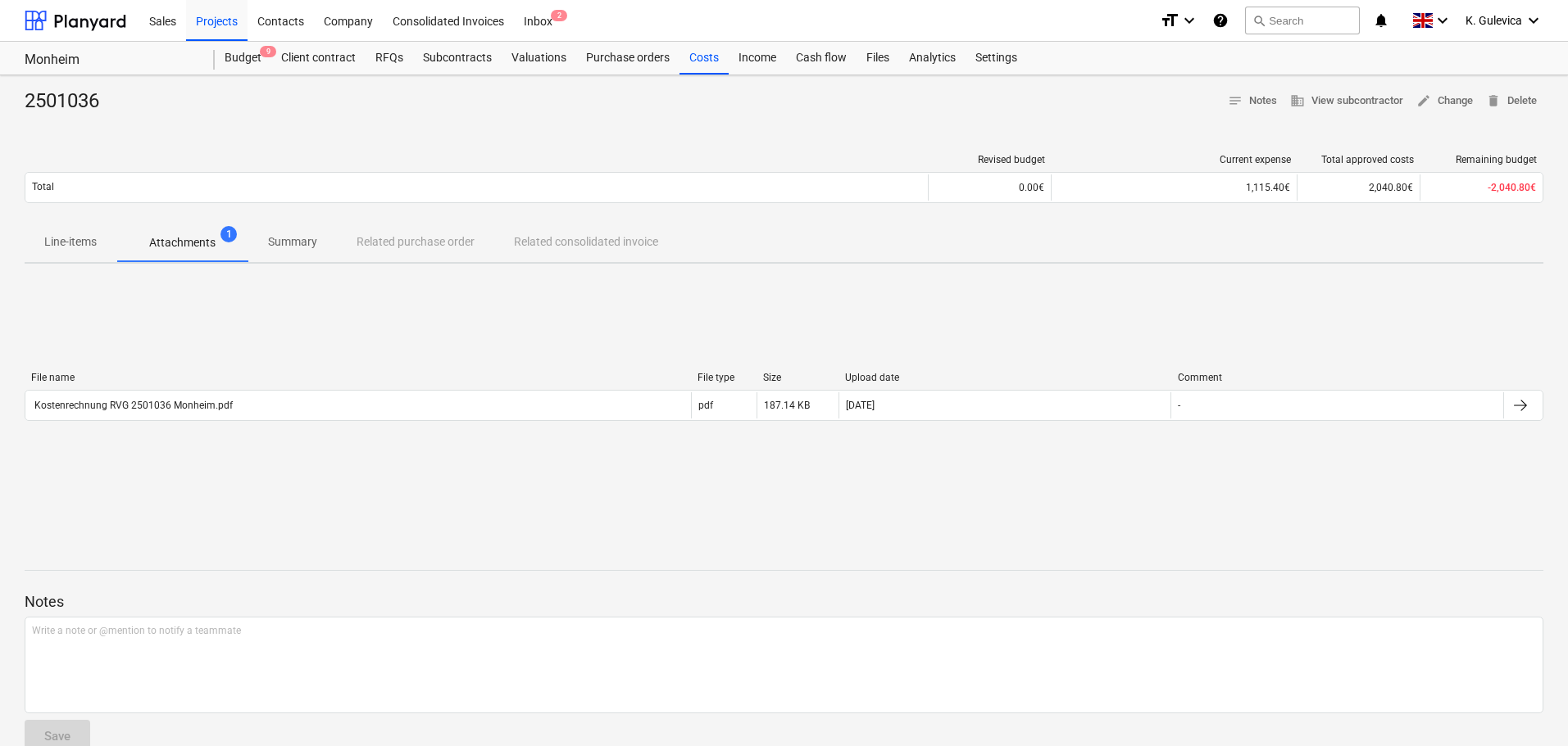
click at [58, 243] on p "Line-items" at bounding box center [70, 242] width 52 height 17
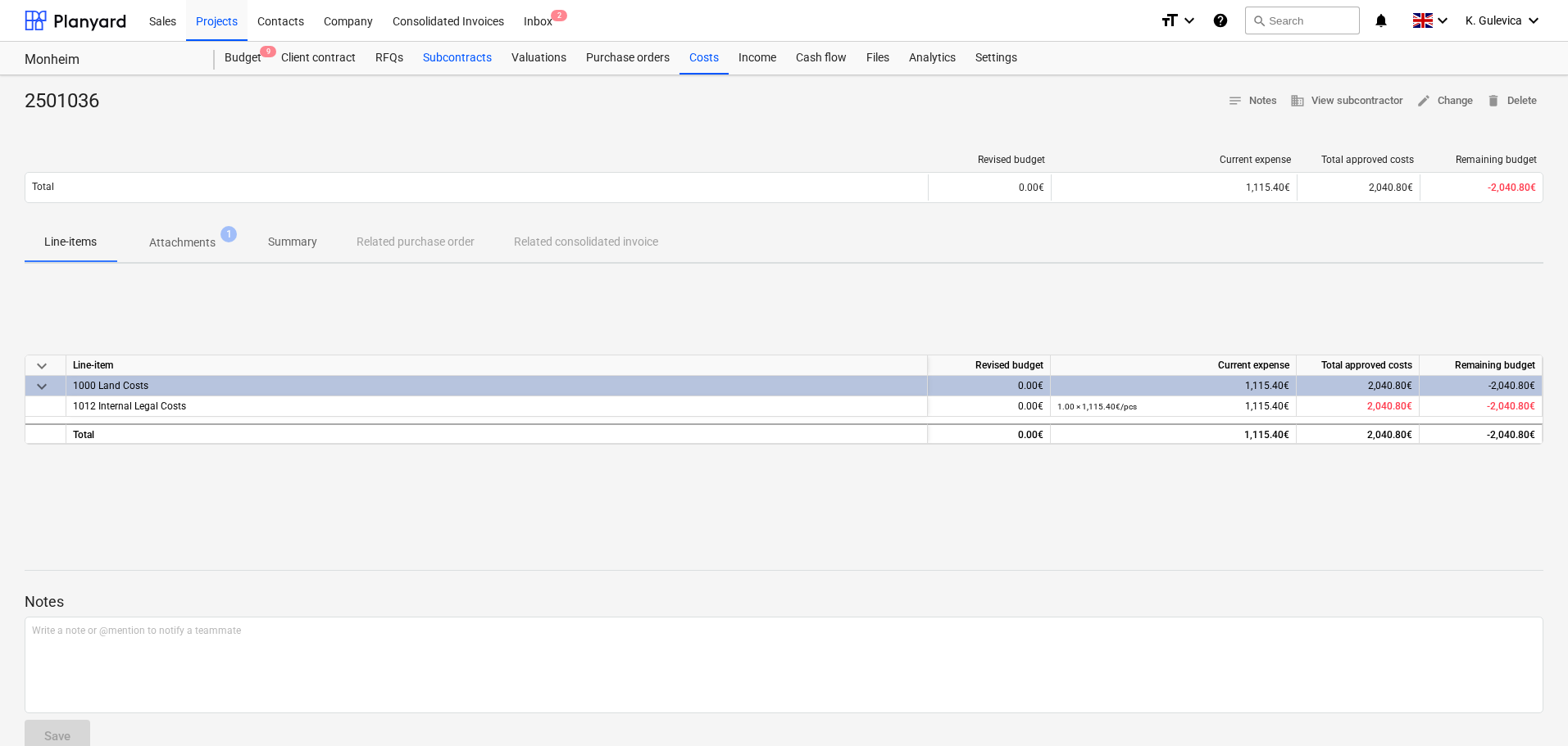
click at [463, 62] on div "Subcontracts" at bounding box center [456, 58] width 88 height 32
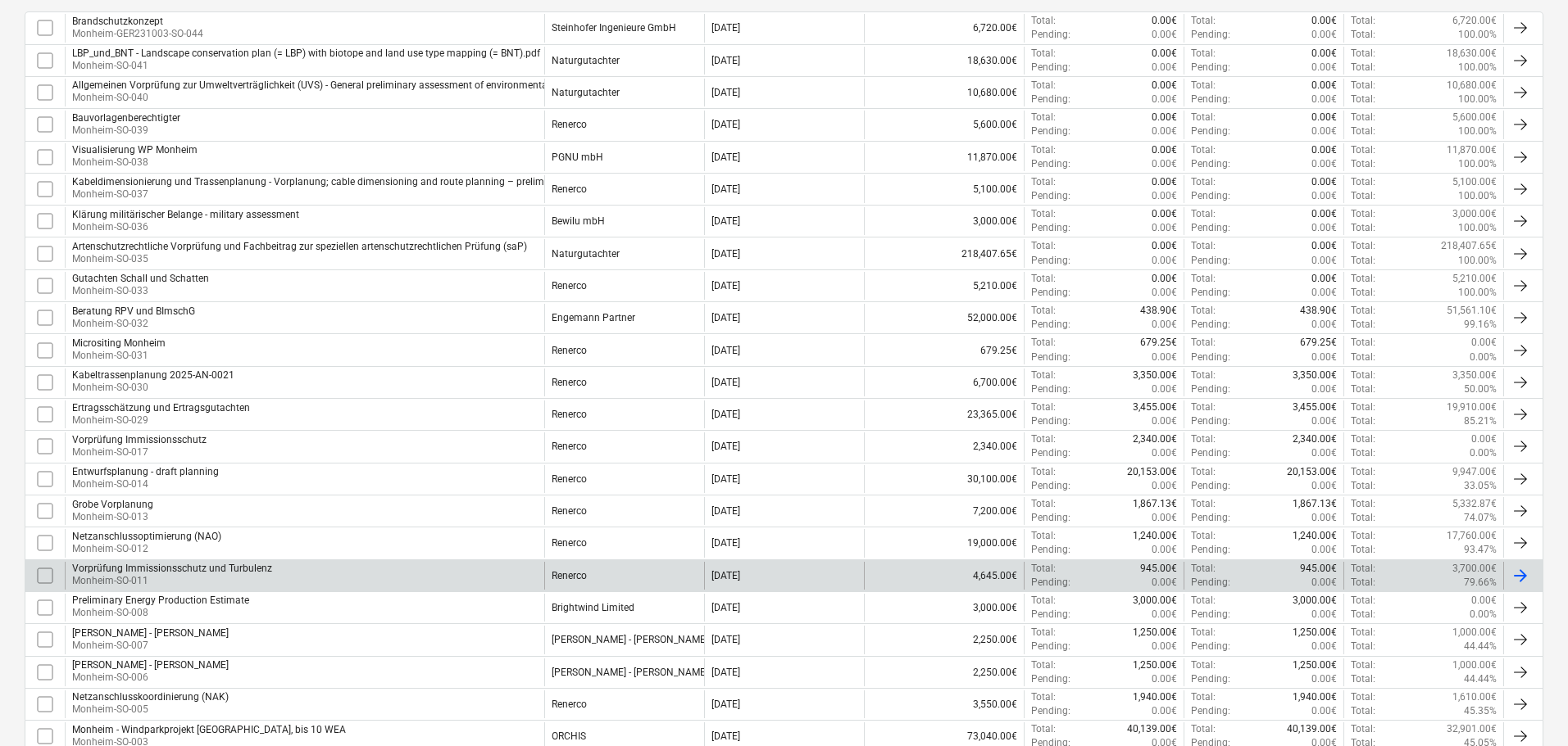
scroll to position [410, 0]
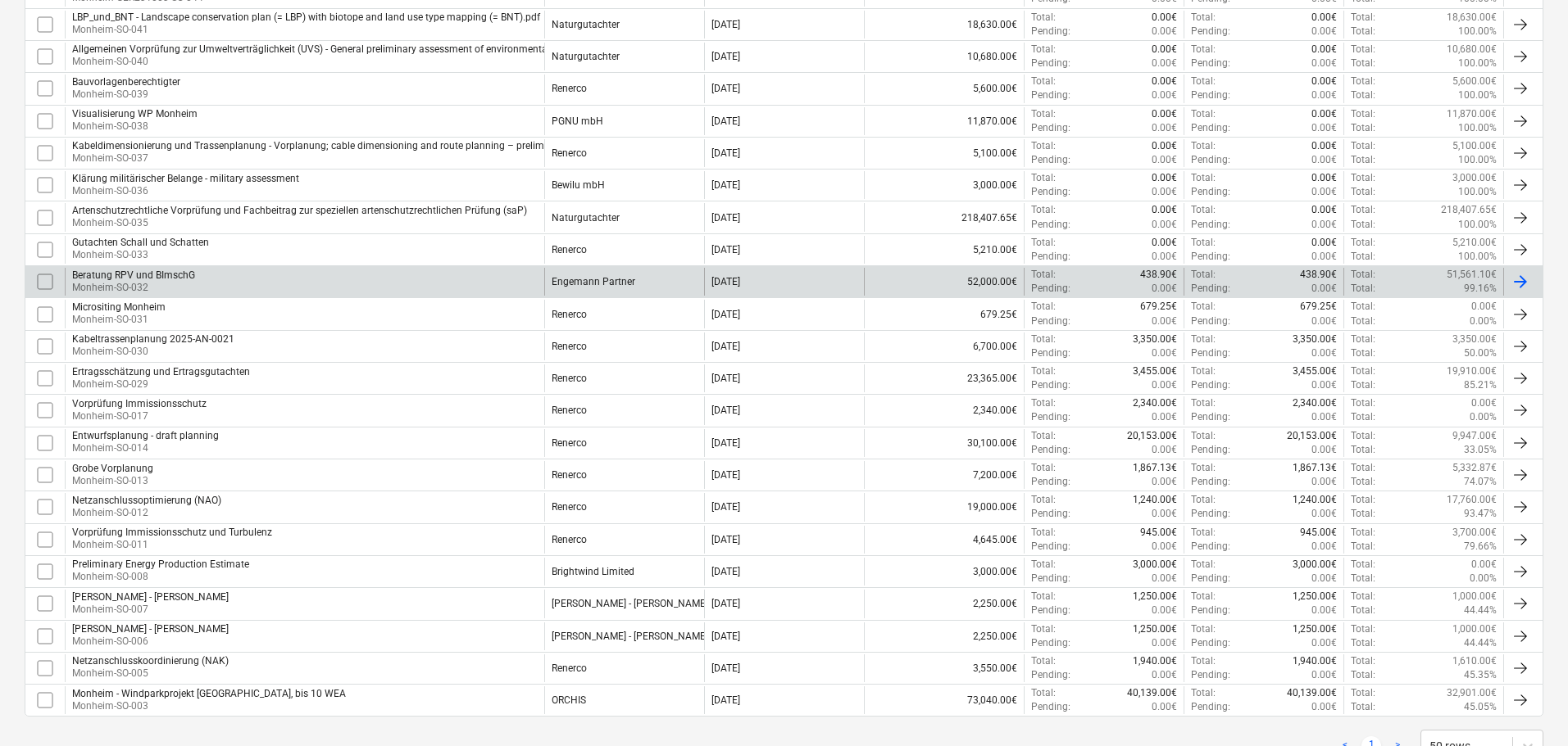
click at [242, 270] on div "Beratung RPV und BImschG Monheim-SO-032" at bounding box center [304, 281] width 479 height 28
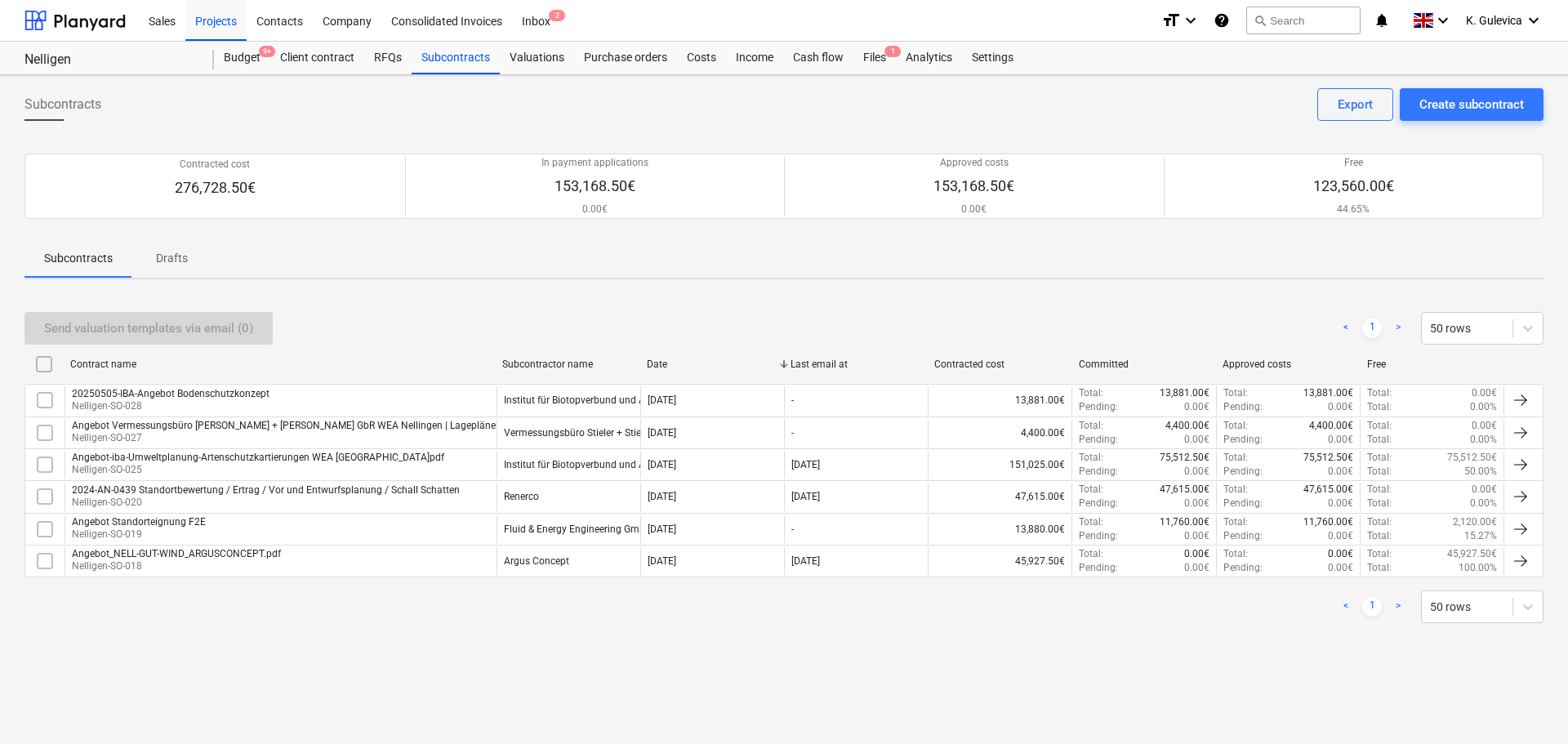
drag, startPoint x: 223, startPoint y: 28, endPoint x: 237, endPoint y: 44, distance: 21.3
click at [223, 28] on div "Projects" at bounding box center [216, 20] width 62 height 42
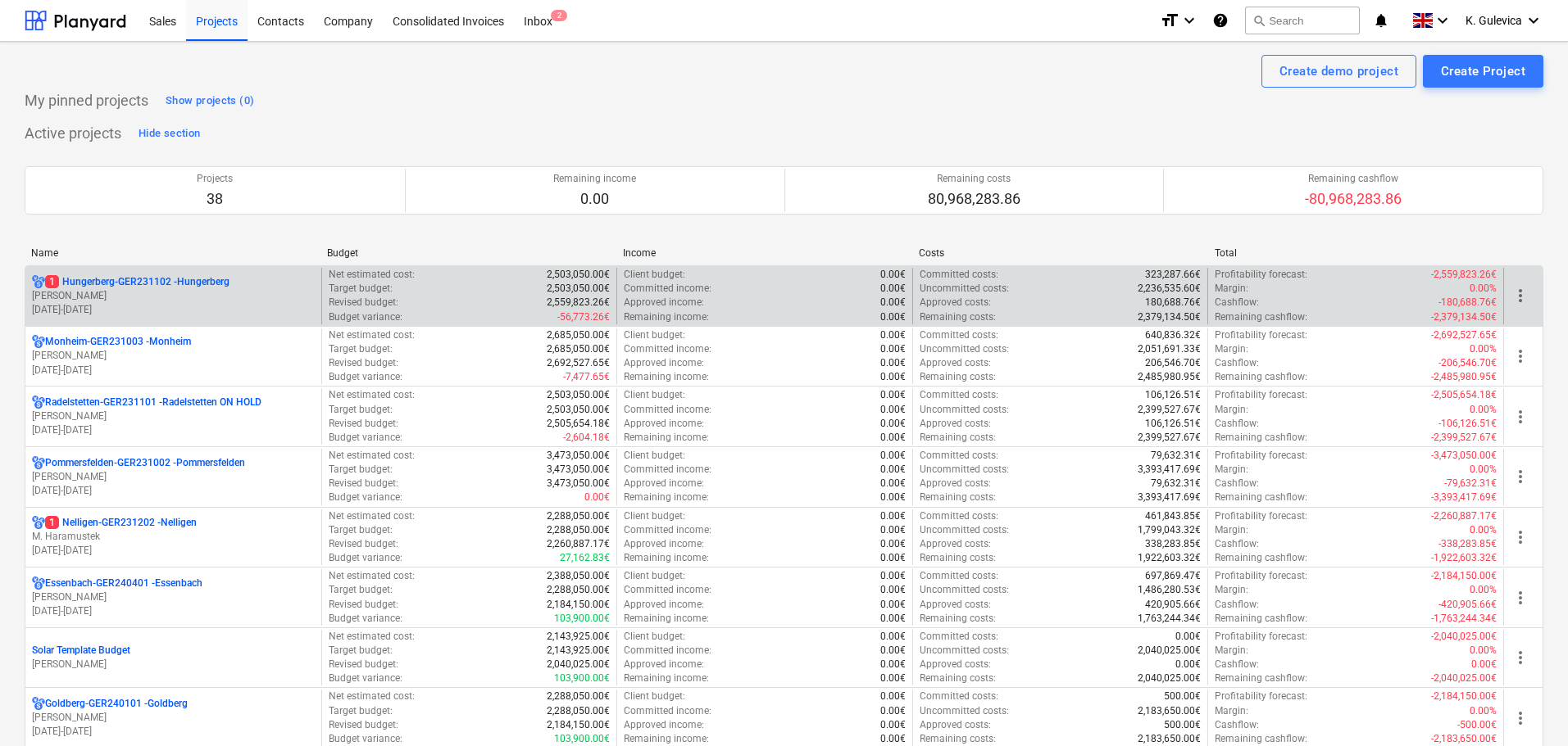
click at [203, 295] on p "[PERSON_NAME]" at bounding box center [173, 296] width 282 height 14
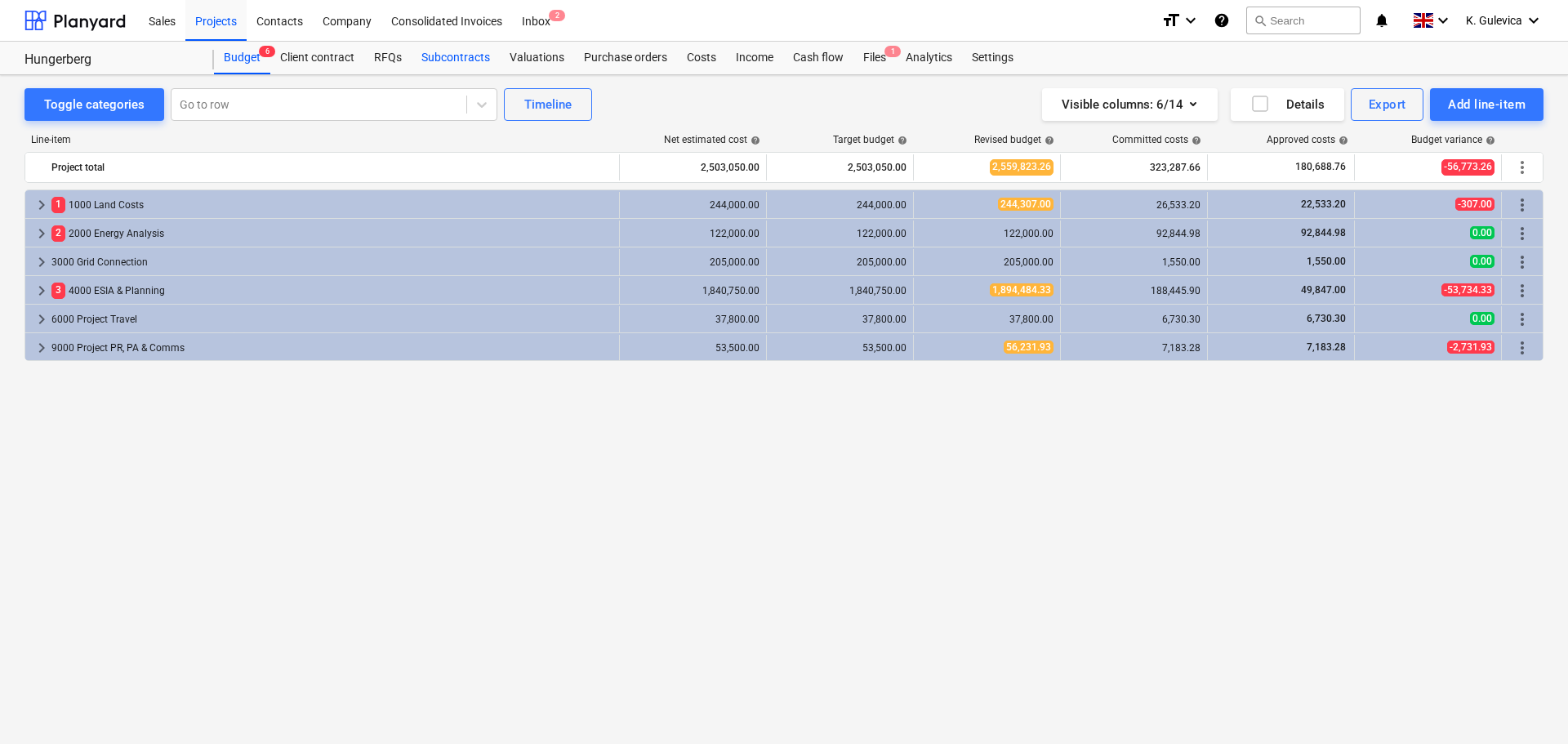
click at [447, 57] on div "Subcontracts" at bounding box center [455, 58] width 88 height 32
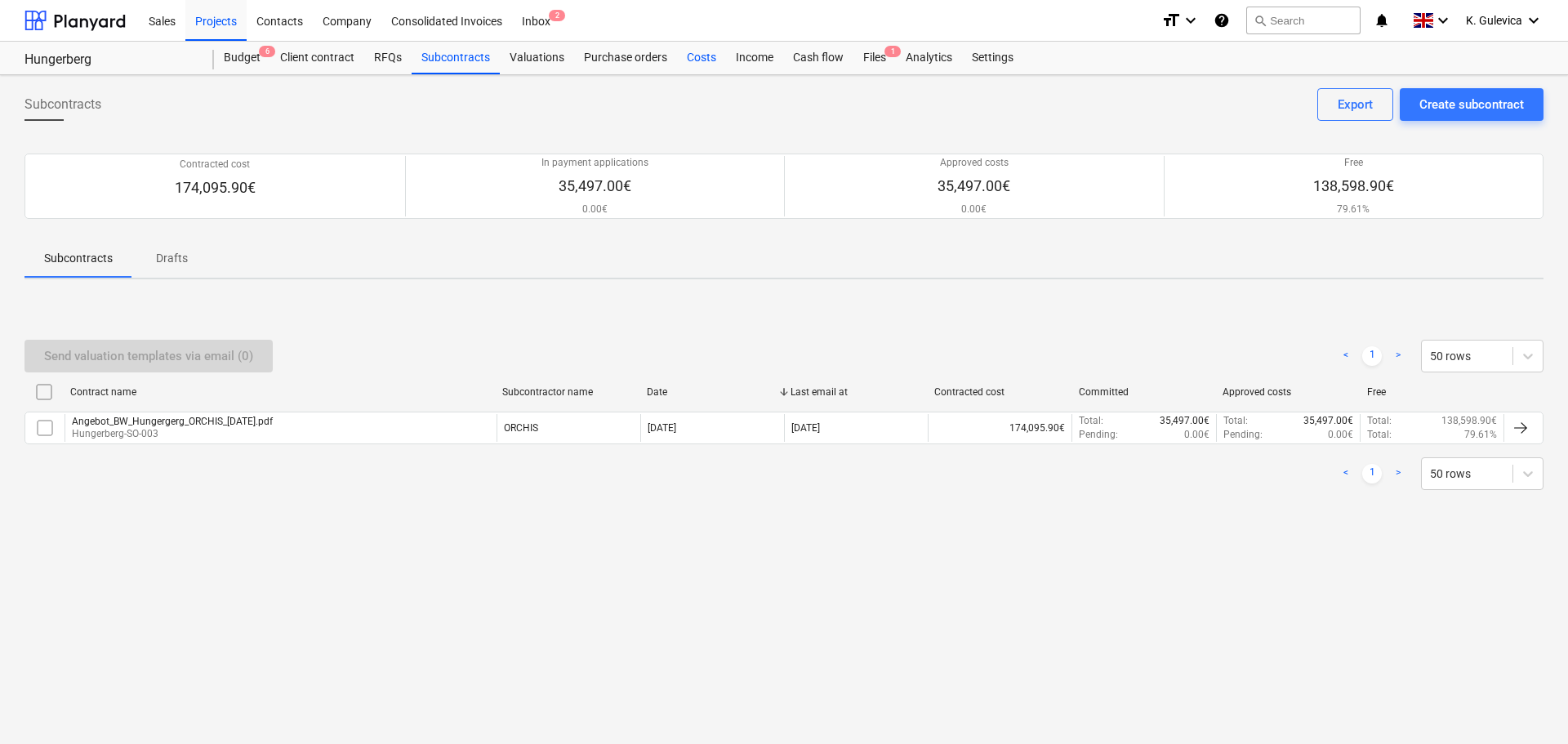
click at [696, 57] on div "Costs" at bounding box center [701, 58] width 49 height 32
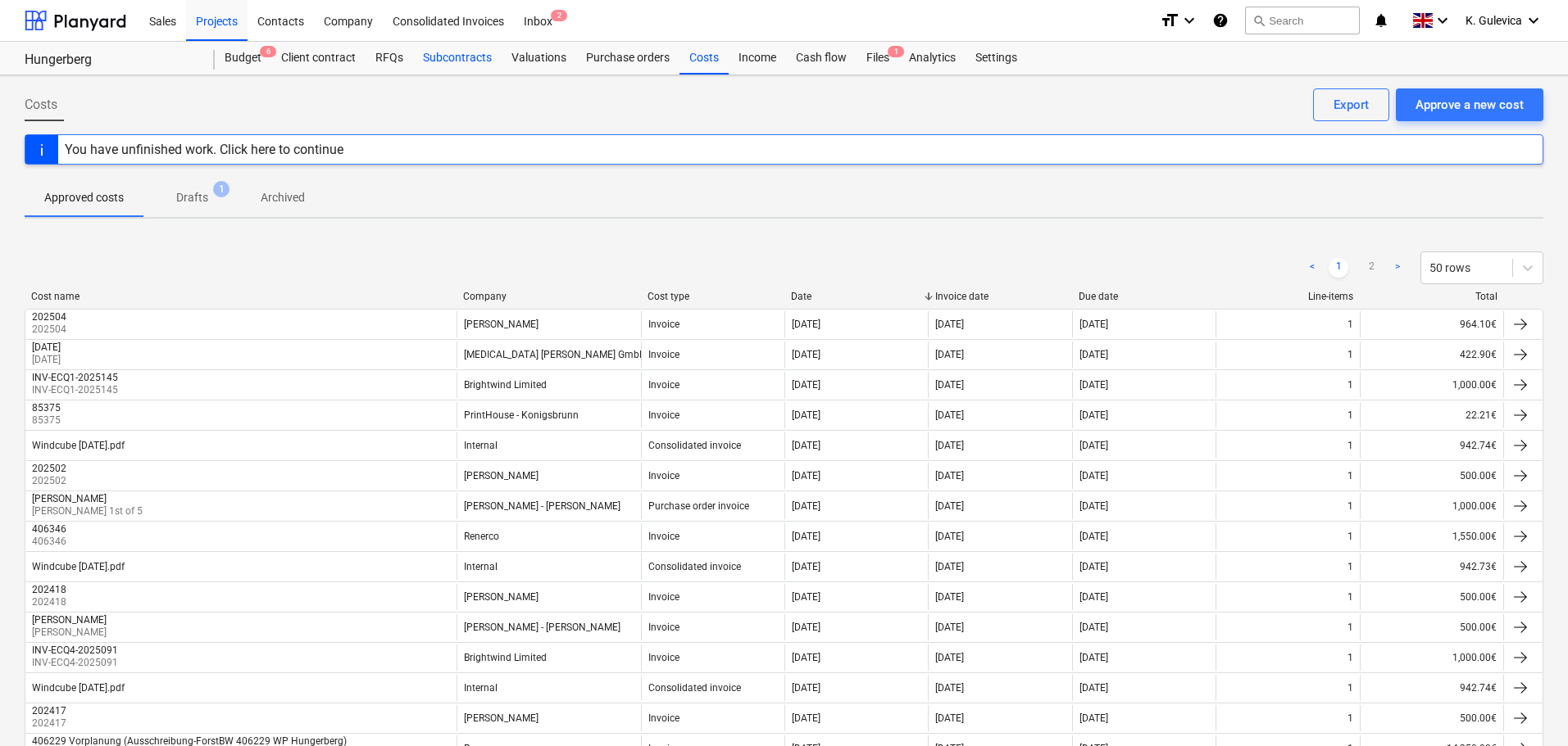
click at [472, 62] on div "Subcontracts" at bounding box center [456, 58] width 88 height 32
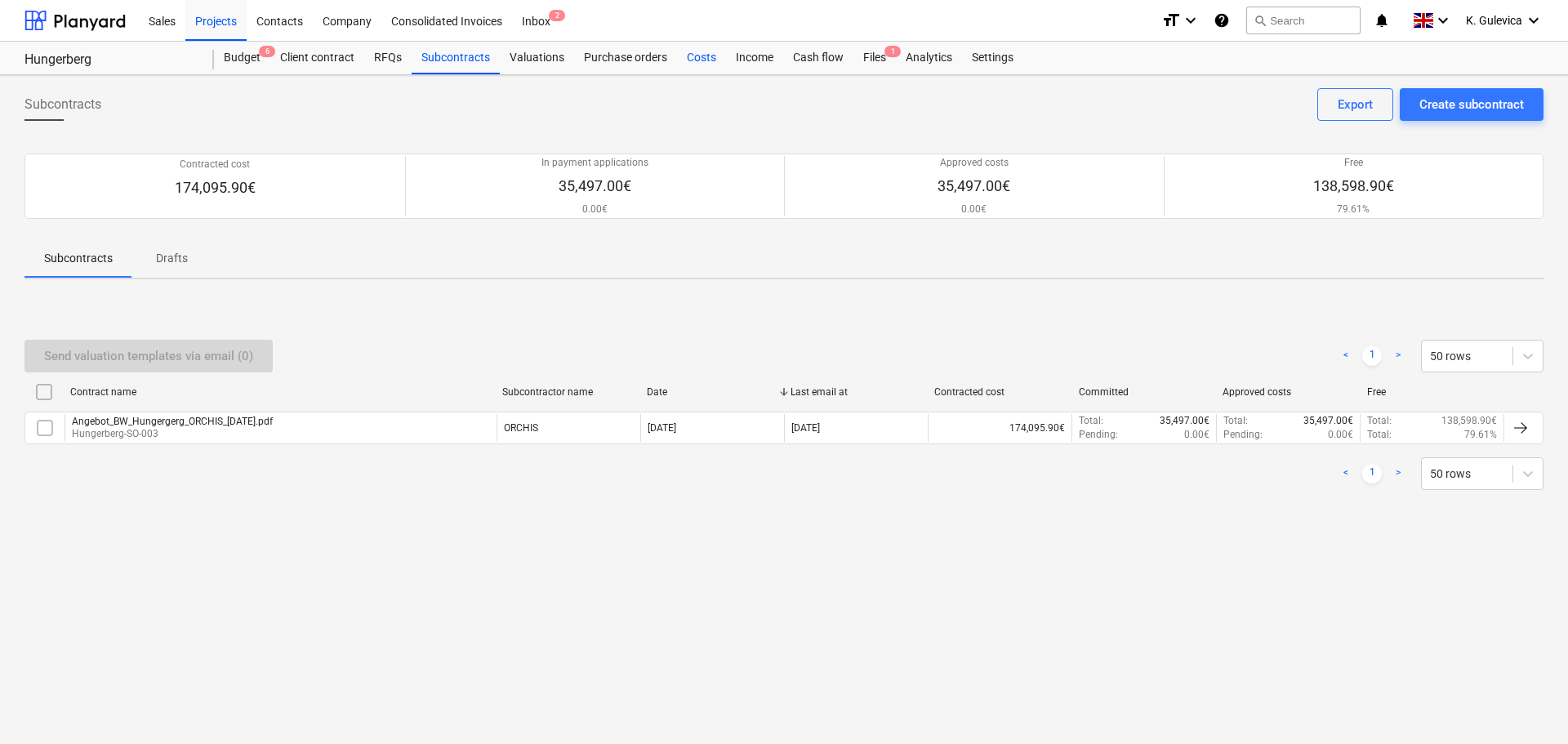
click at [691, 69] on div "Costs" at bounding box center [701, 58] width 49 height 32
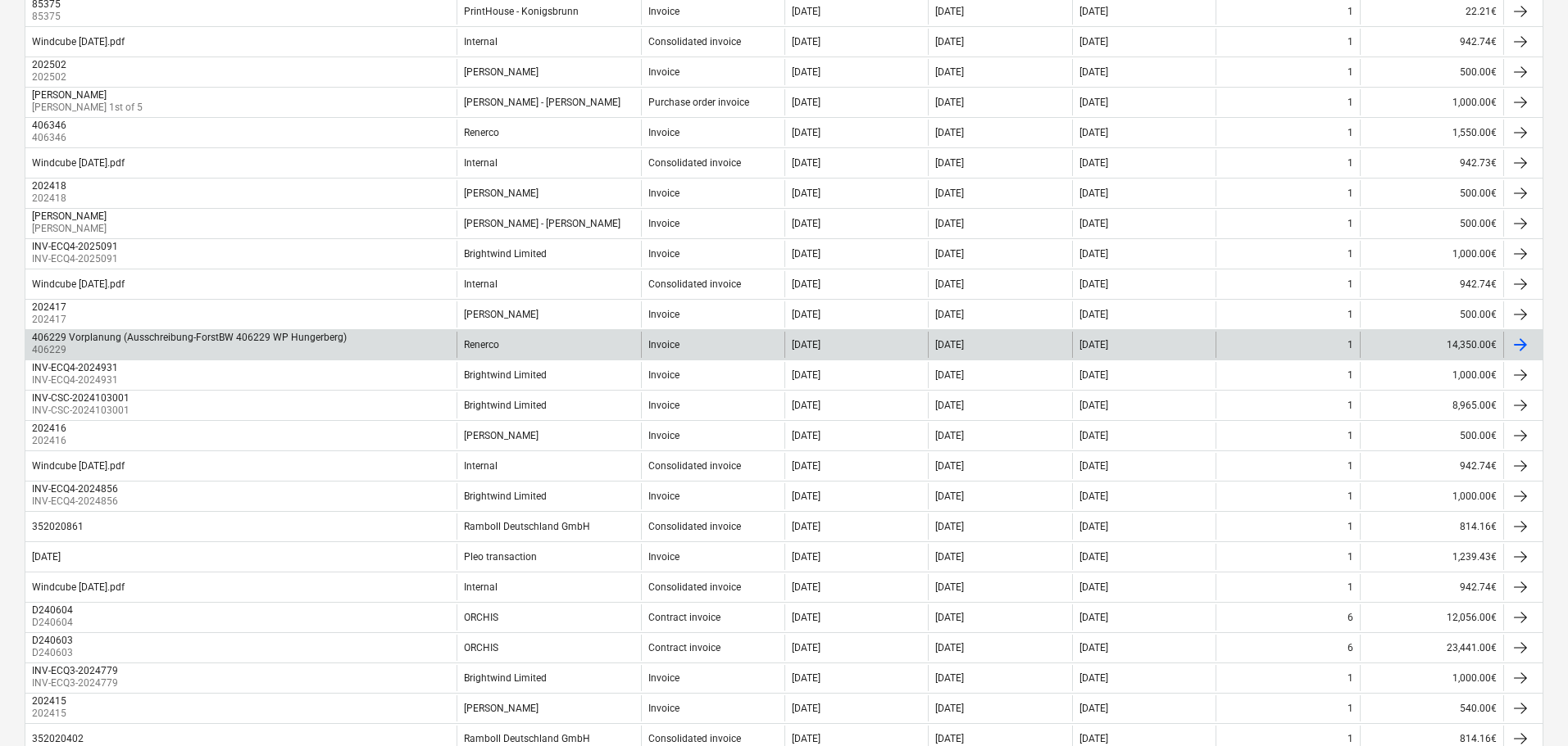
scroll to position [410, 0]
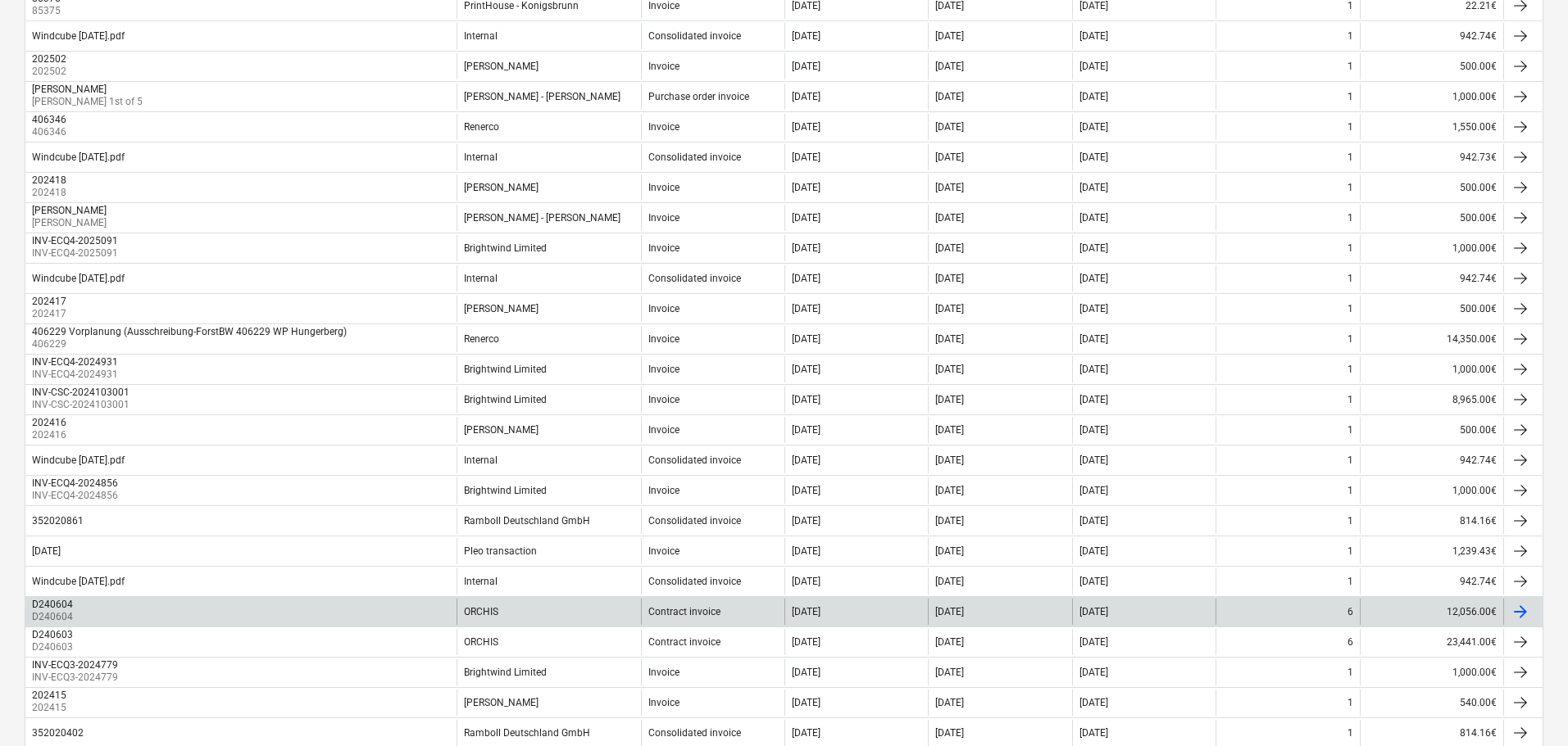
click at [132, 610] on div "D240604 D240604" at bounding box center [241, 612] width 431 height 27
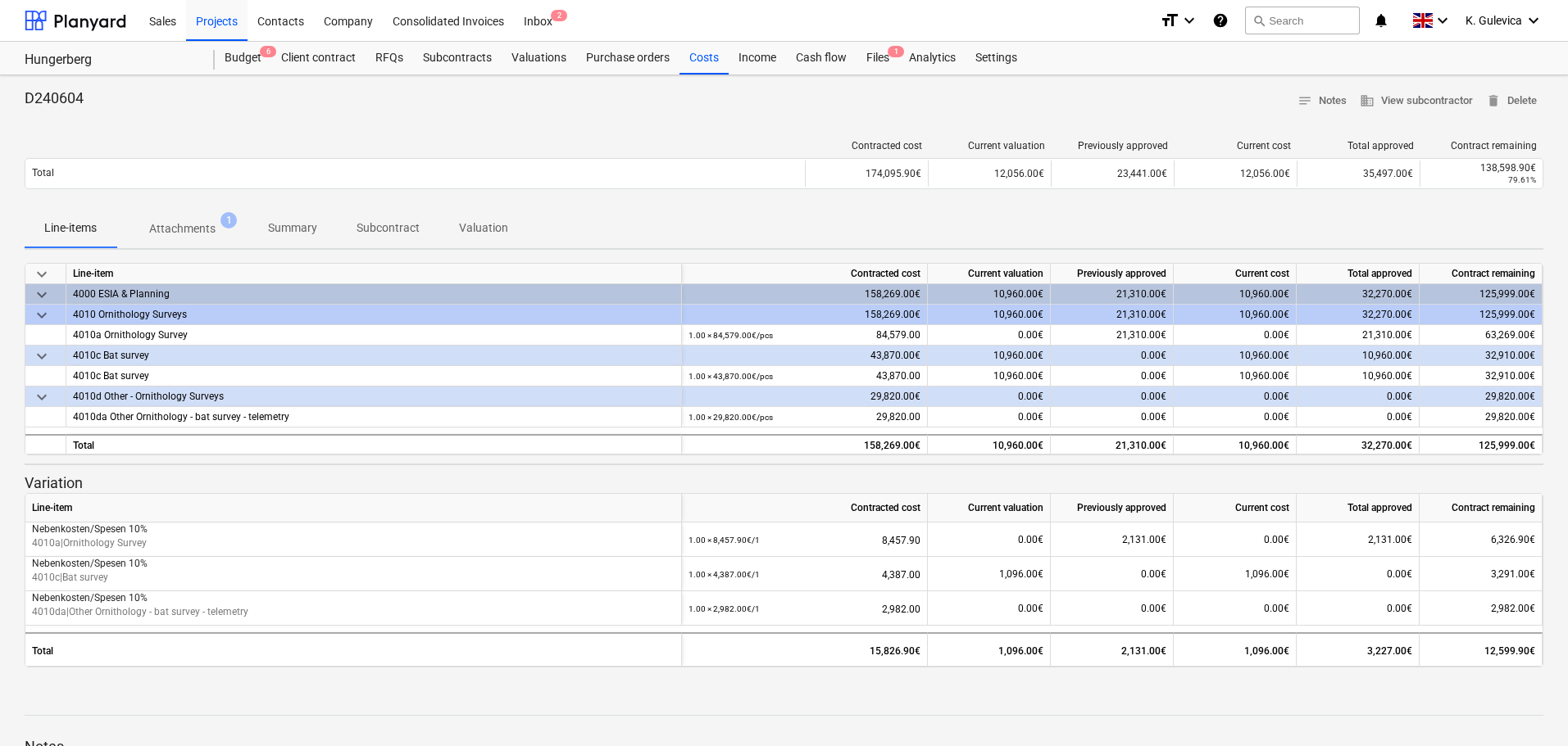
click at [173, 225] on p "Attachments" at bounding box center [183, 229] width 67 height 17
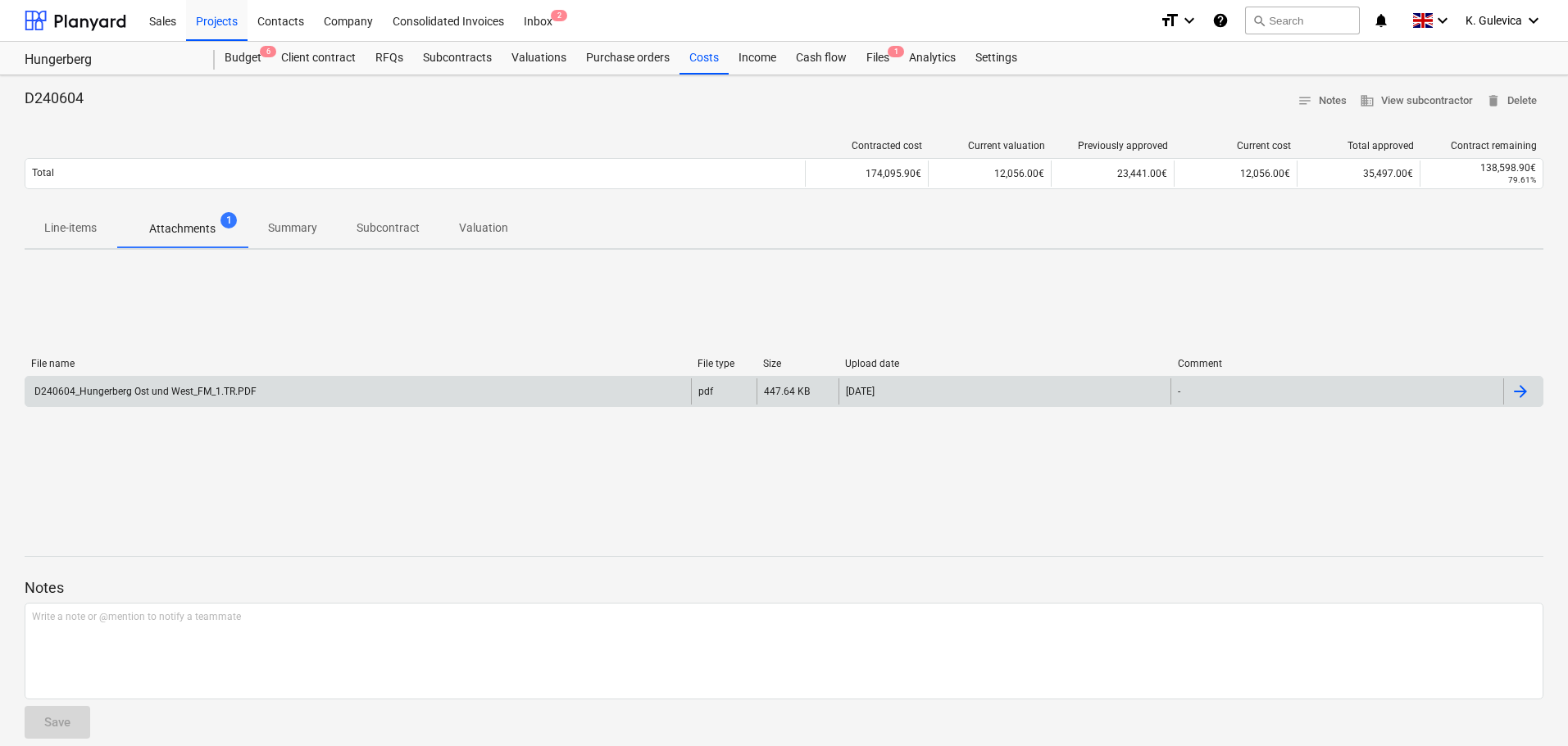
click at [195, 397] on div "D240604_Hungerberg Ost und West_FM_1.TR.PDF" at bounding box center [358, 392] width 666 height 27
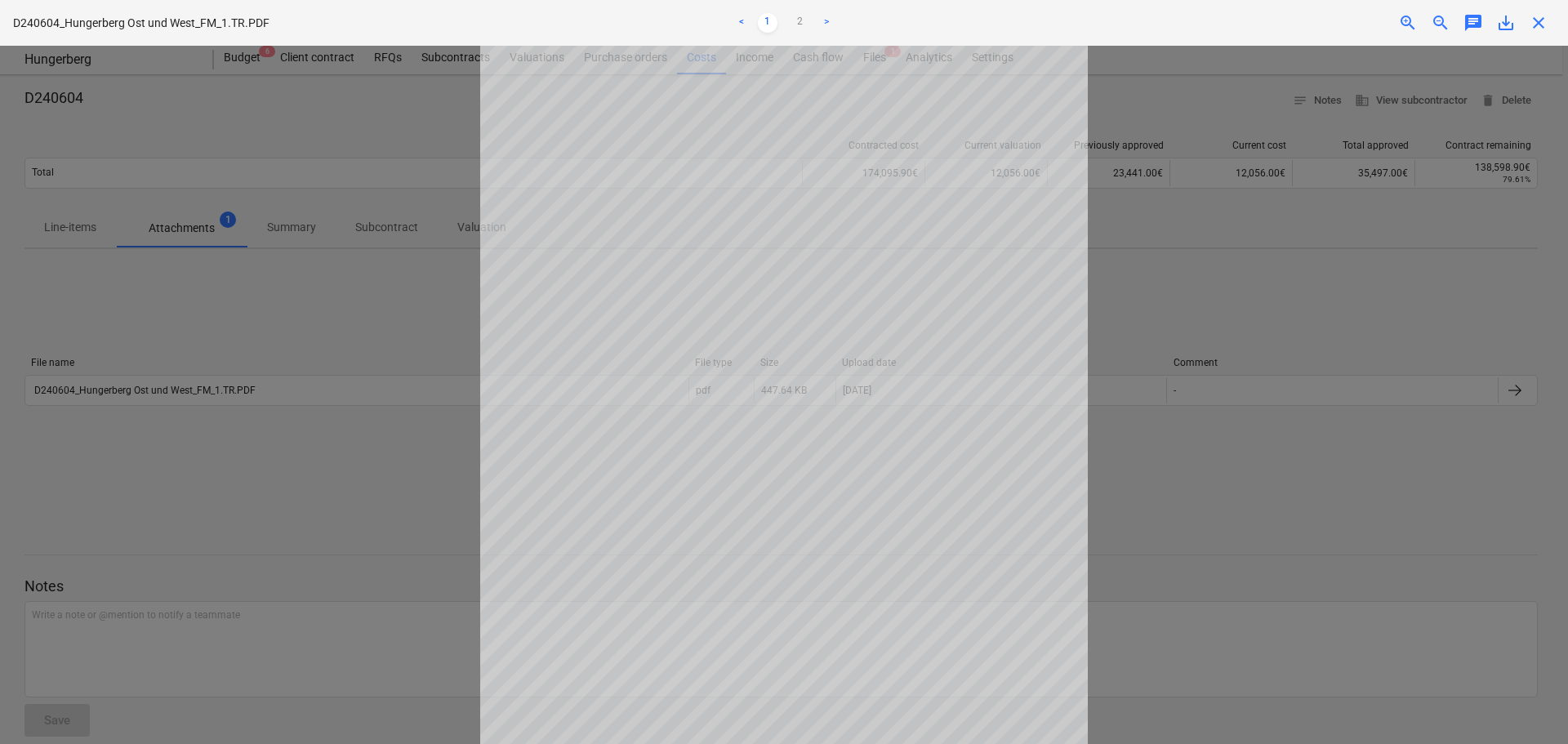
click at [1541, 28] on span "close" at bounding box center [1538, 23] width 20 height 20
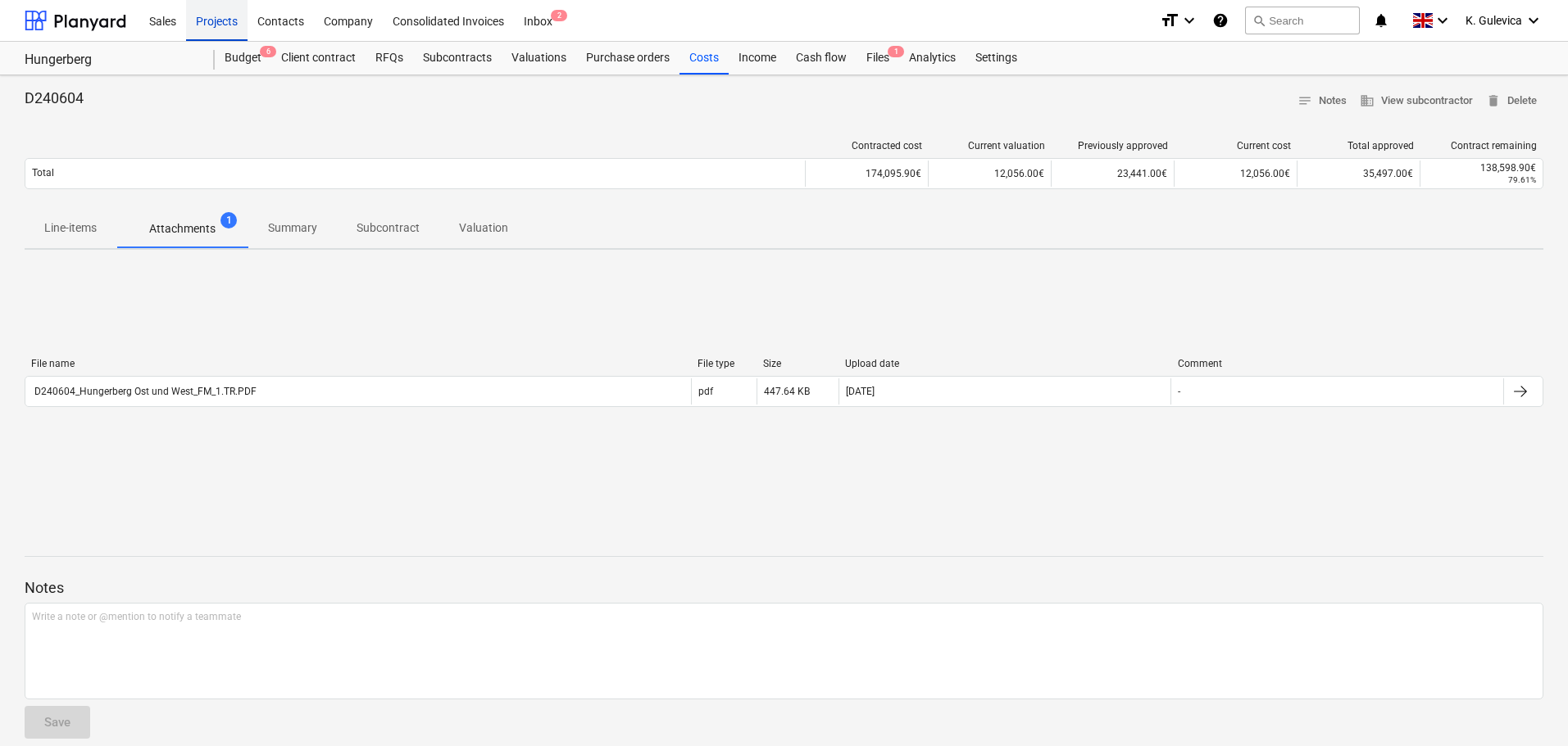
click at [209, 17] on div "Projects" at bounding box center [217, 20] width 62 height 42
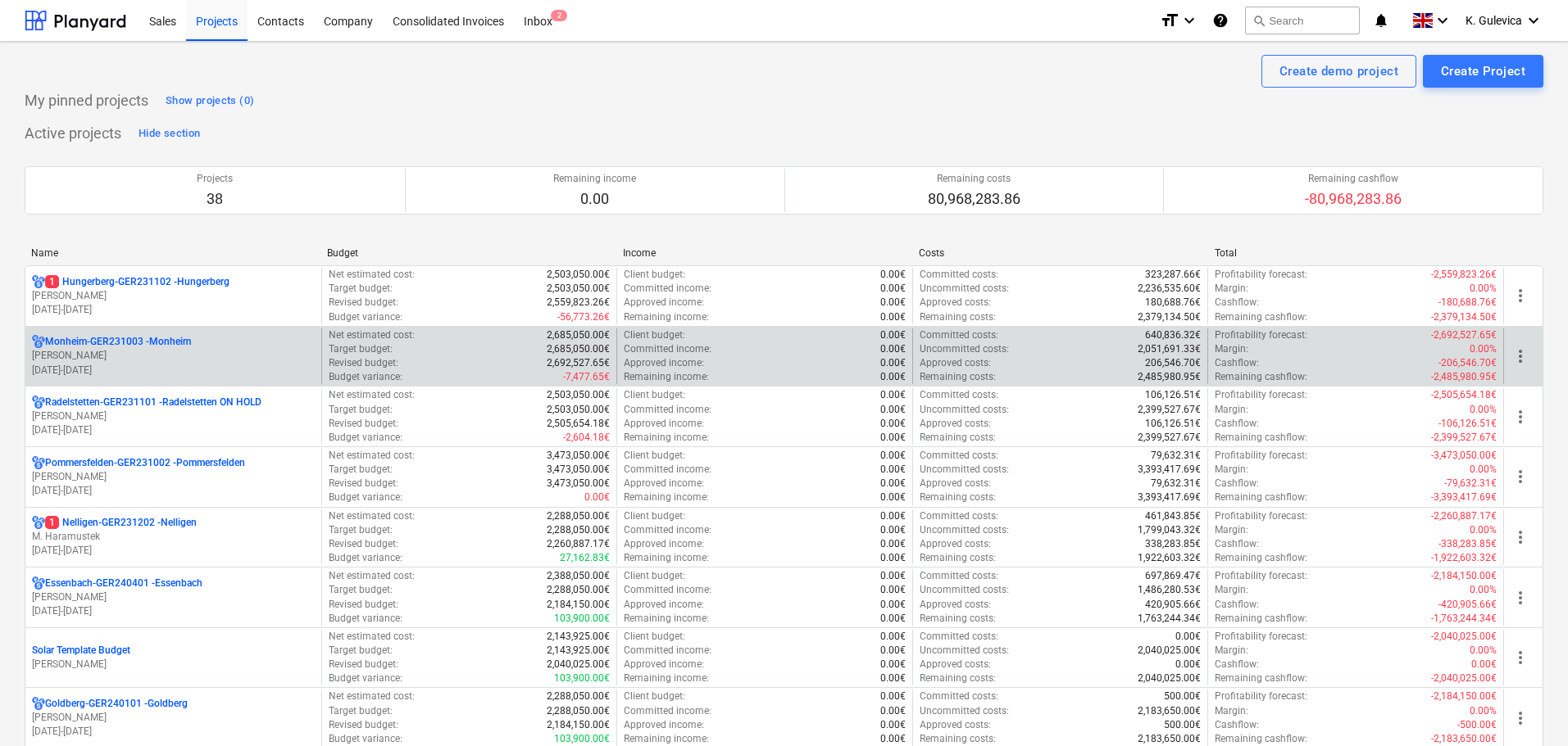
click at [164, 353] on p "[PERSON_NAME]" at bounding box center [173, 355] width 282 height 14
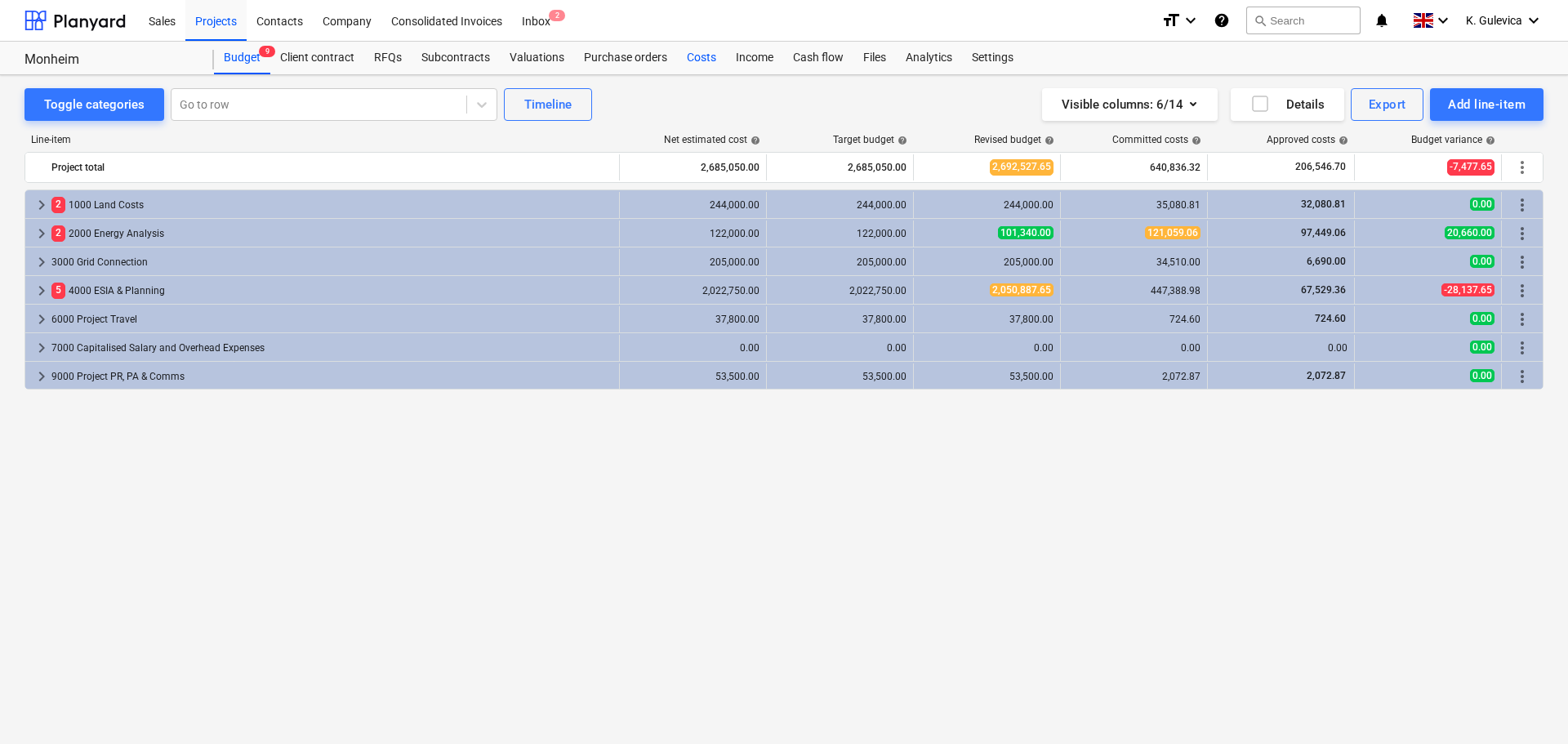
click at [706, 62] on div "Costs" at bounding box center [701, 58] width 49 height 32
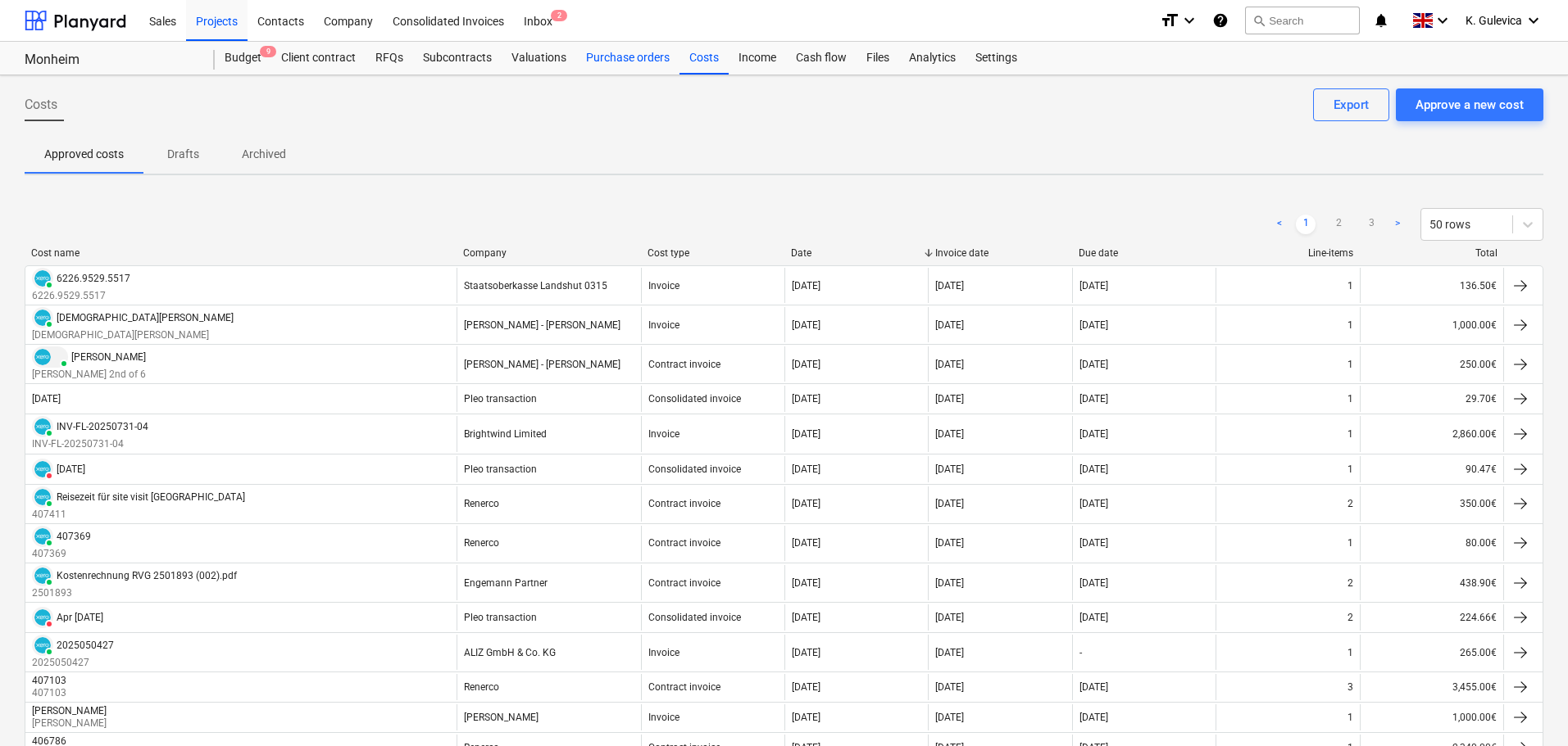
click at [620, 61] on div "Purchase orders" at bounding box center [628, 58] width 104 height 32
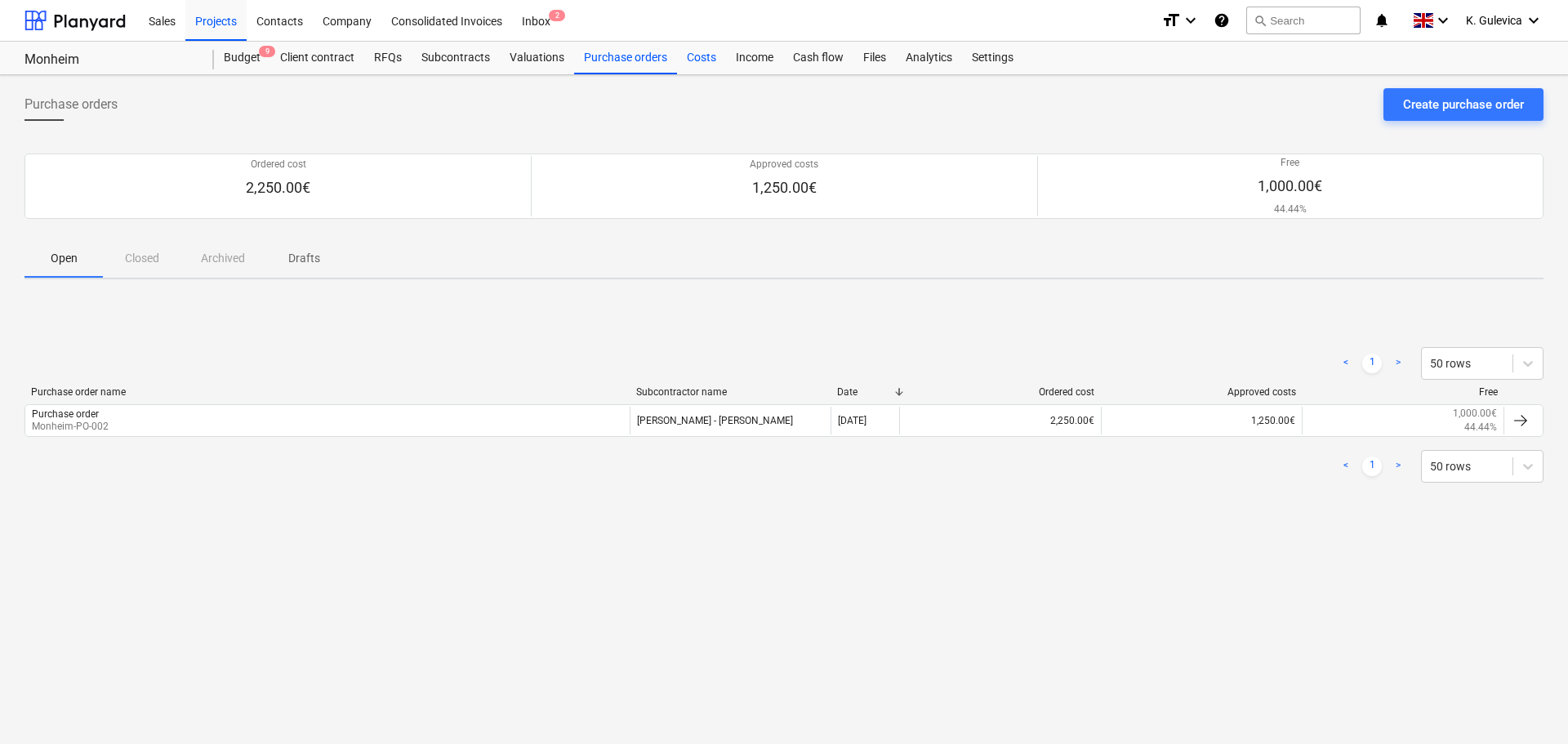
click at [704, 59] on div "Costs" at bounding box center [701, 58] width 49 height 32
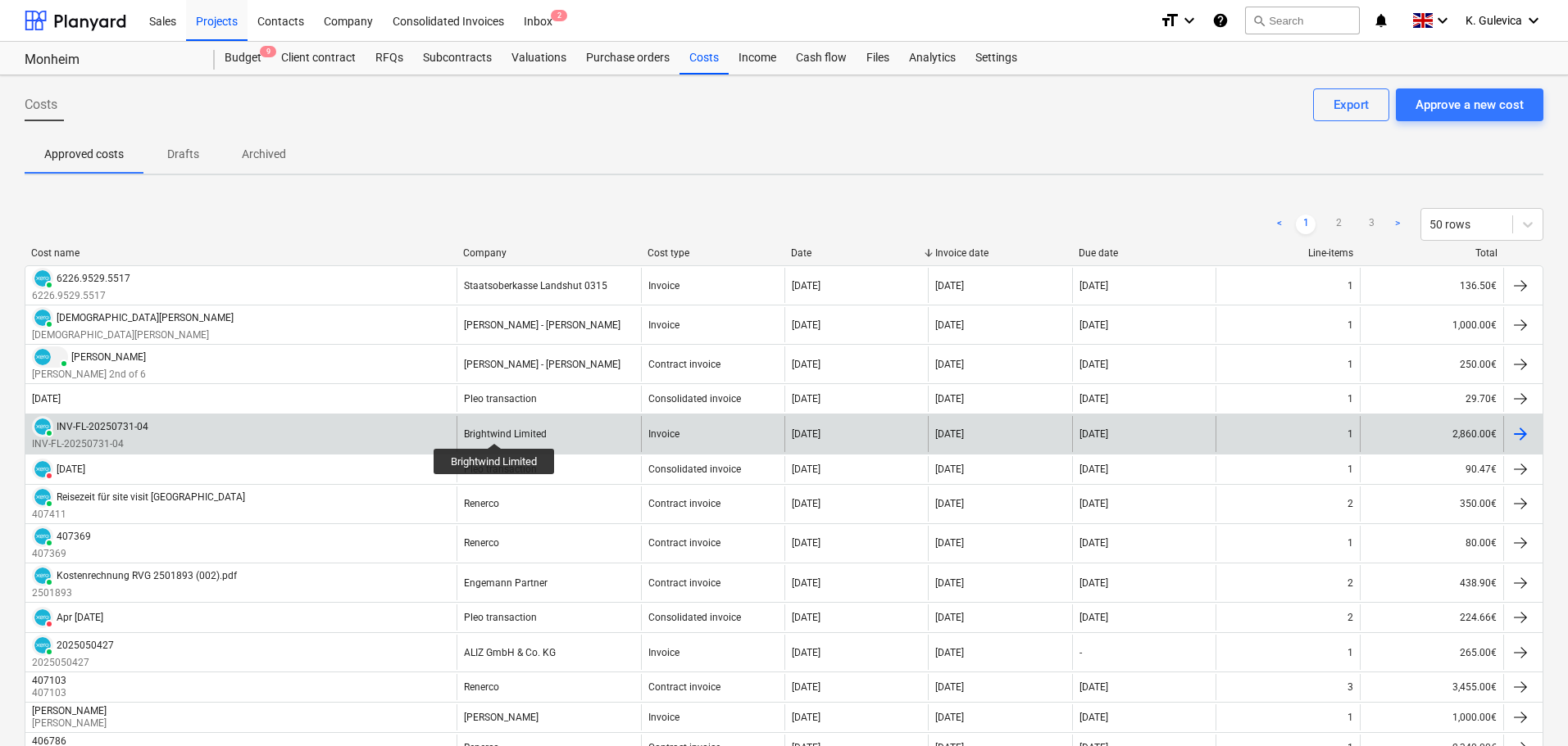
click at [496, 429] on div "Brightwind Limited" at bounding box center [505, 434] width 83 height 11
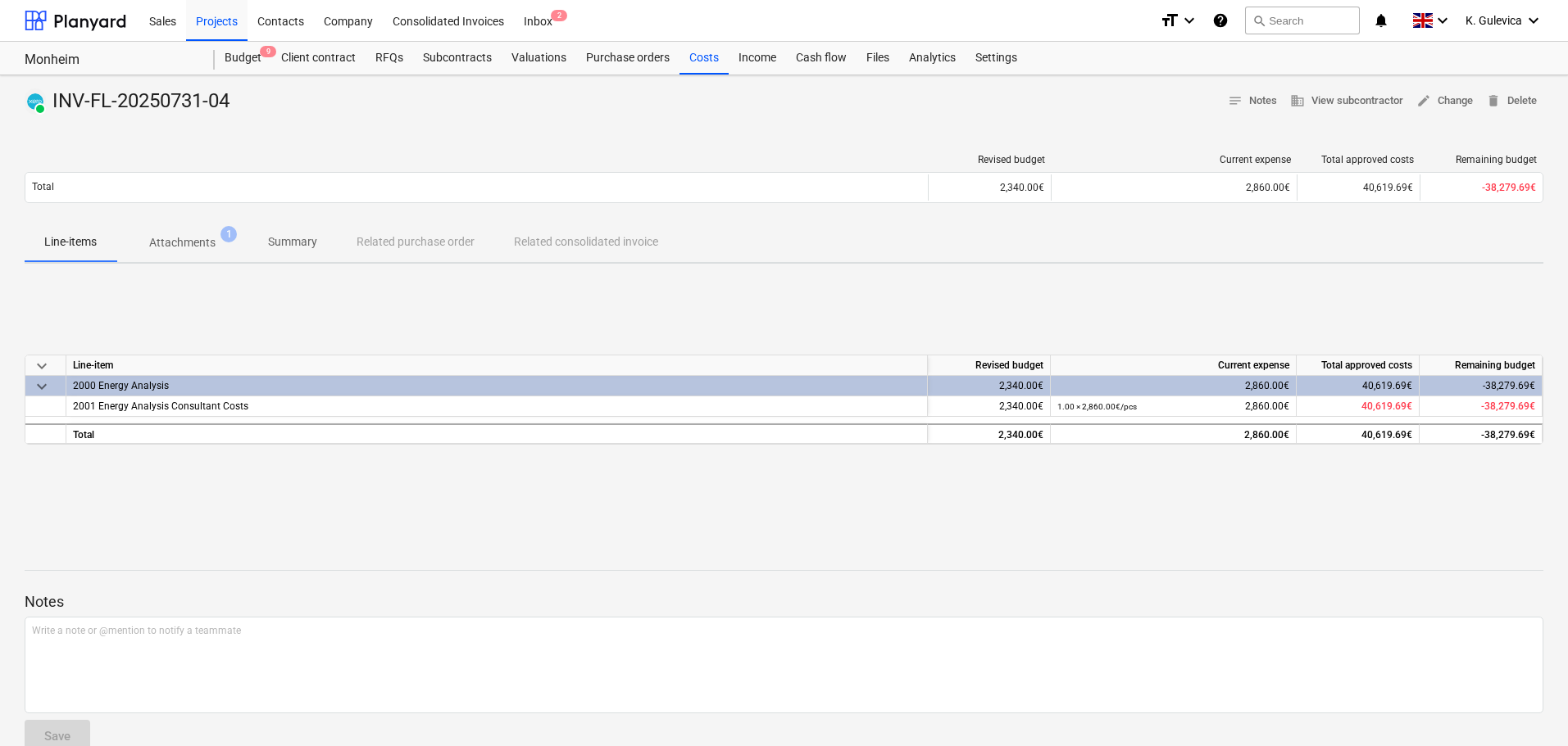
click at [287, 246] on p "Summary" at bounding box center [293, 242] width 49 height 17
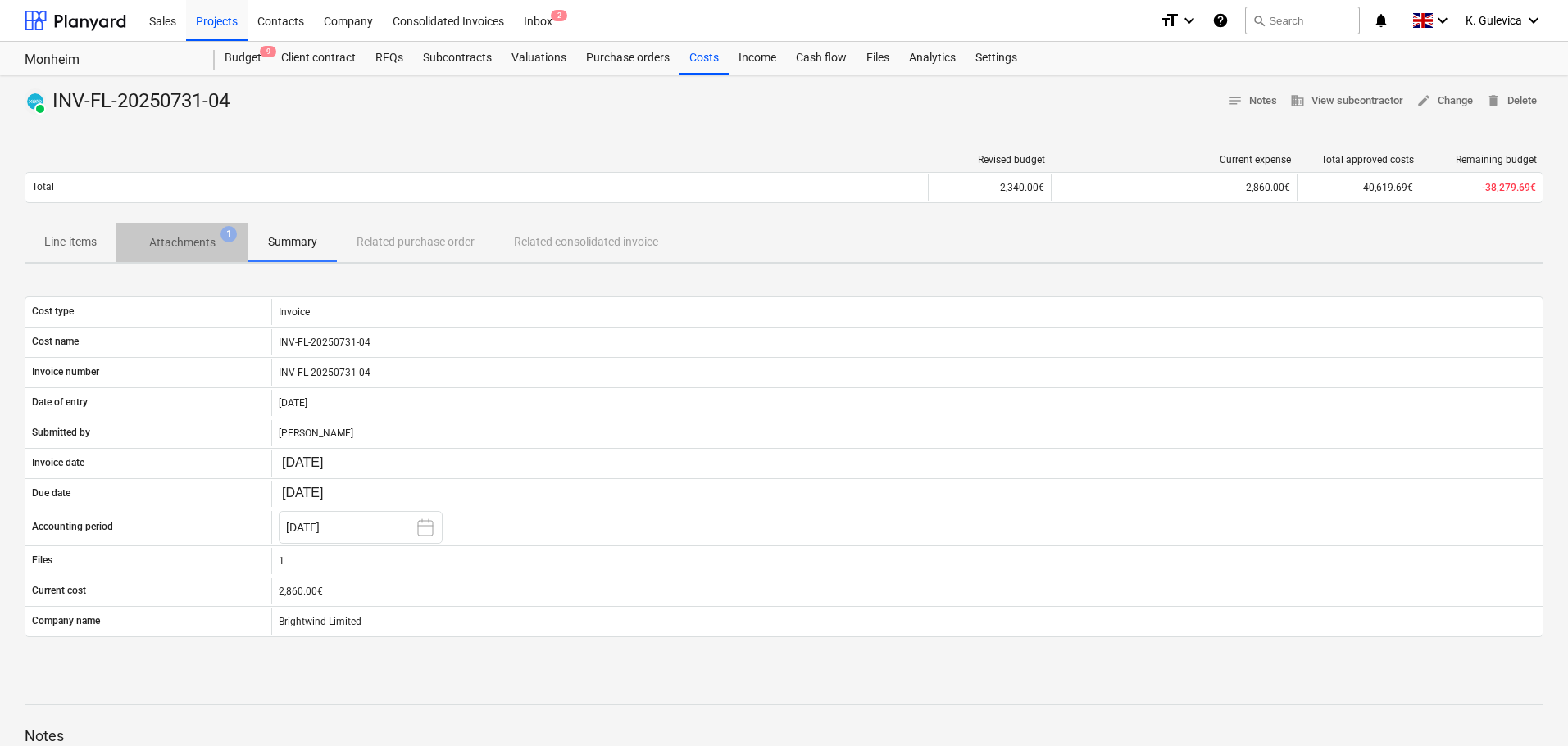
click at [175, 236] on p "Attachments" at bounding box center [183, 242] width 67 height 17
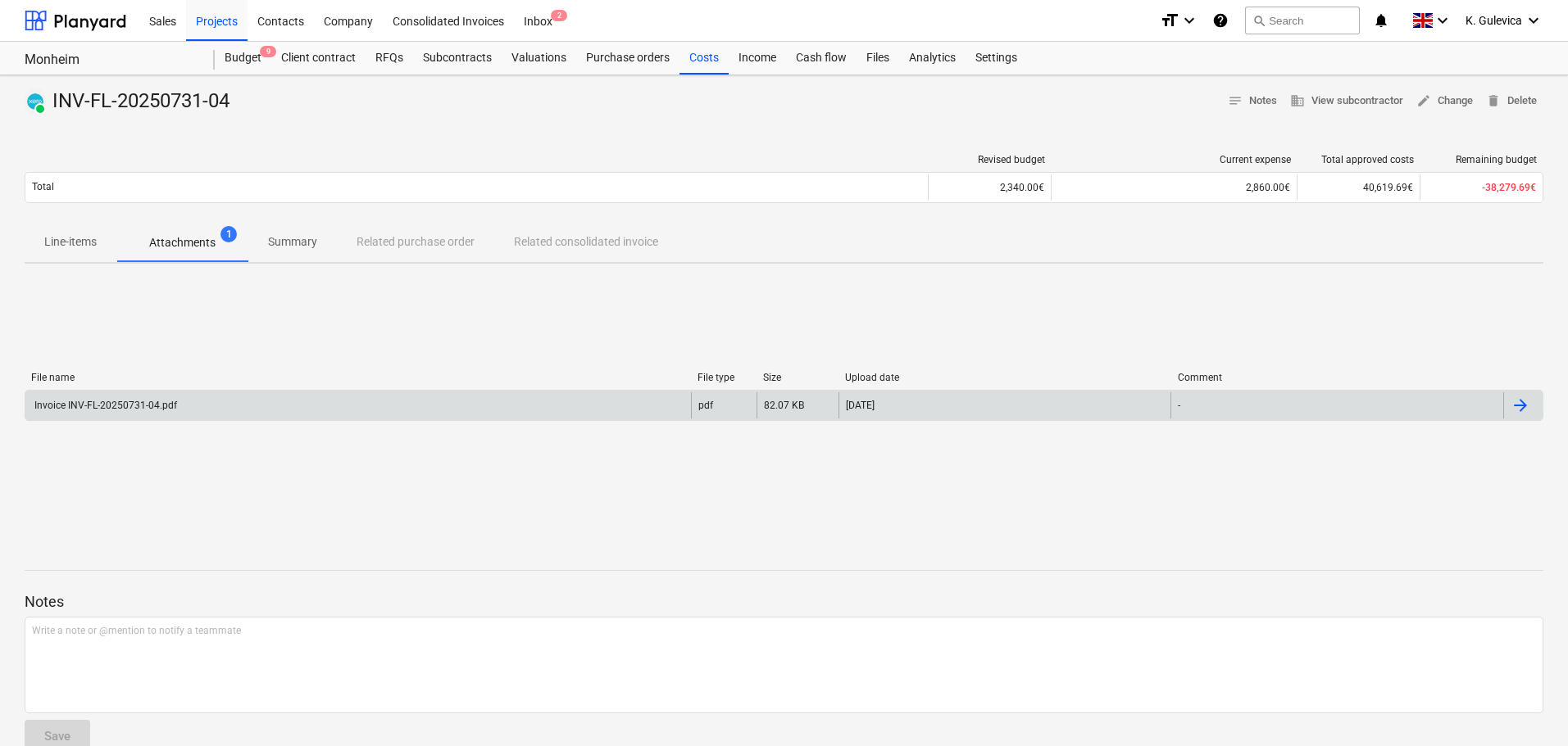
click at [246, 405] on div "Invoice INV-FL-20250731-04.pdf" at bounding box center [358, 406] width 666 height 27
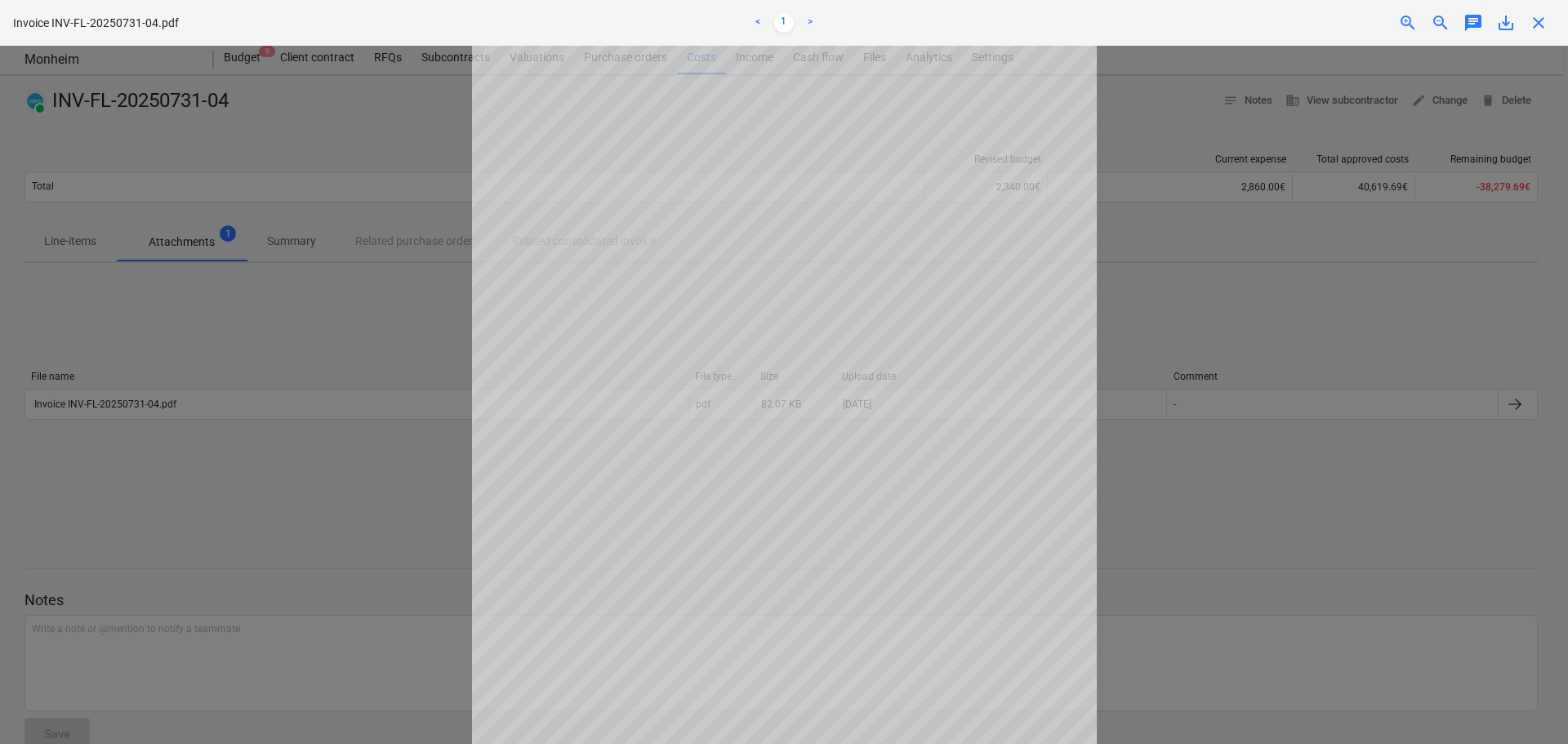
click at [1535, 26] on span "close" at bounding box center [1538, 23] width 20 height 20
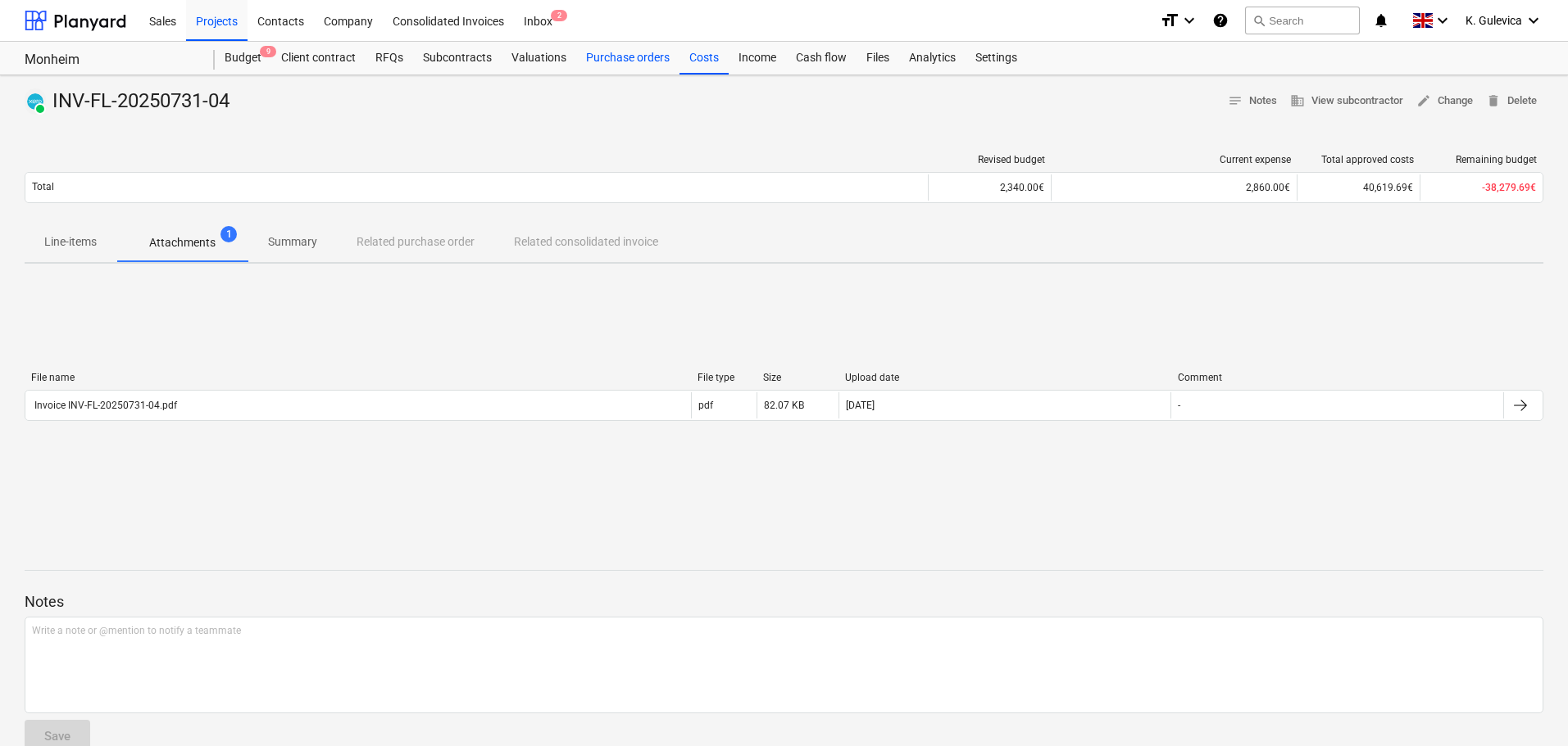
click at [646, 53] on div "Purchase orders" at bounding box center [628, 58] width 104 height 32
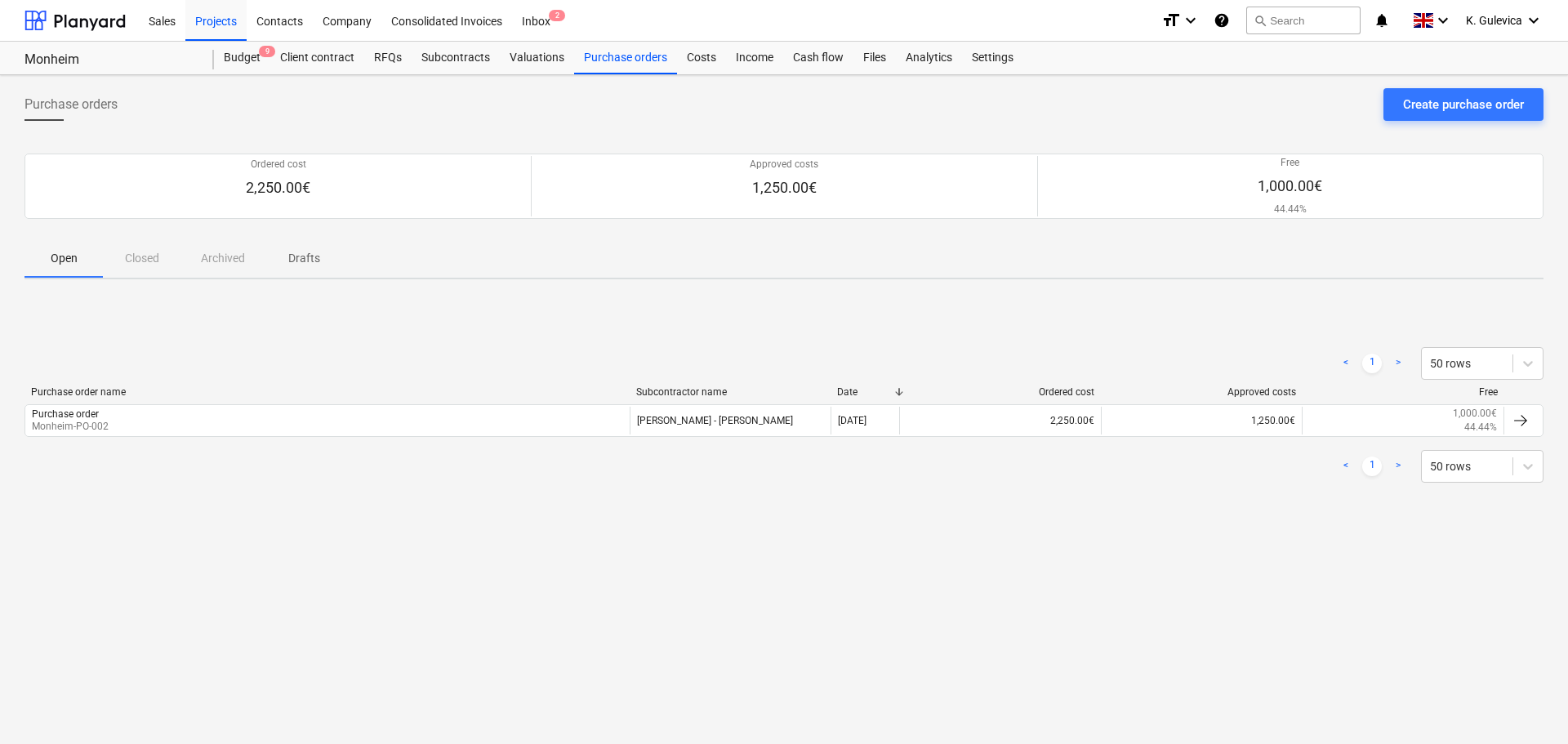
click at [147, 257] on div "Open Closed Archived Drafts" at bounding box center [784, 258] width 1519 height 39
click at [135, 265] on div "Open Closed Archived Drafts" at bounding box center [784, 258] width 1519 height 39
drag, startPoint x: 140, startPoint y: 257, endPoint x: 14, endPoint y: 269, distance: 126.6
click at [138, 257] on div "Open Closed Archived Drafts" at bounding box center [784, 258] width 1519 height 39
drag, startPoint x: 13, startPoint y: 269, endPoint x: 31, endPoint y: 269, distance: 18.0
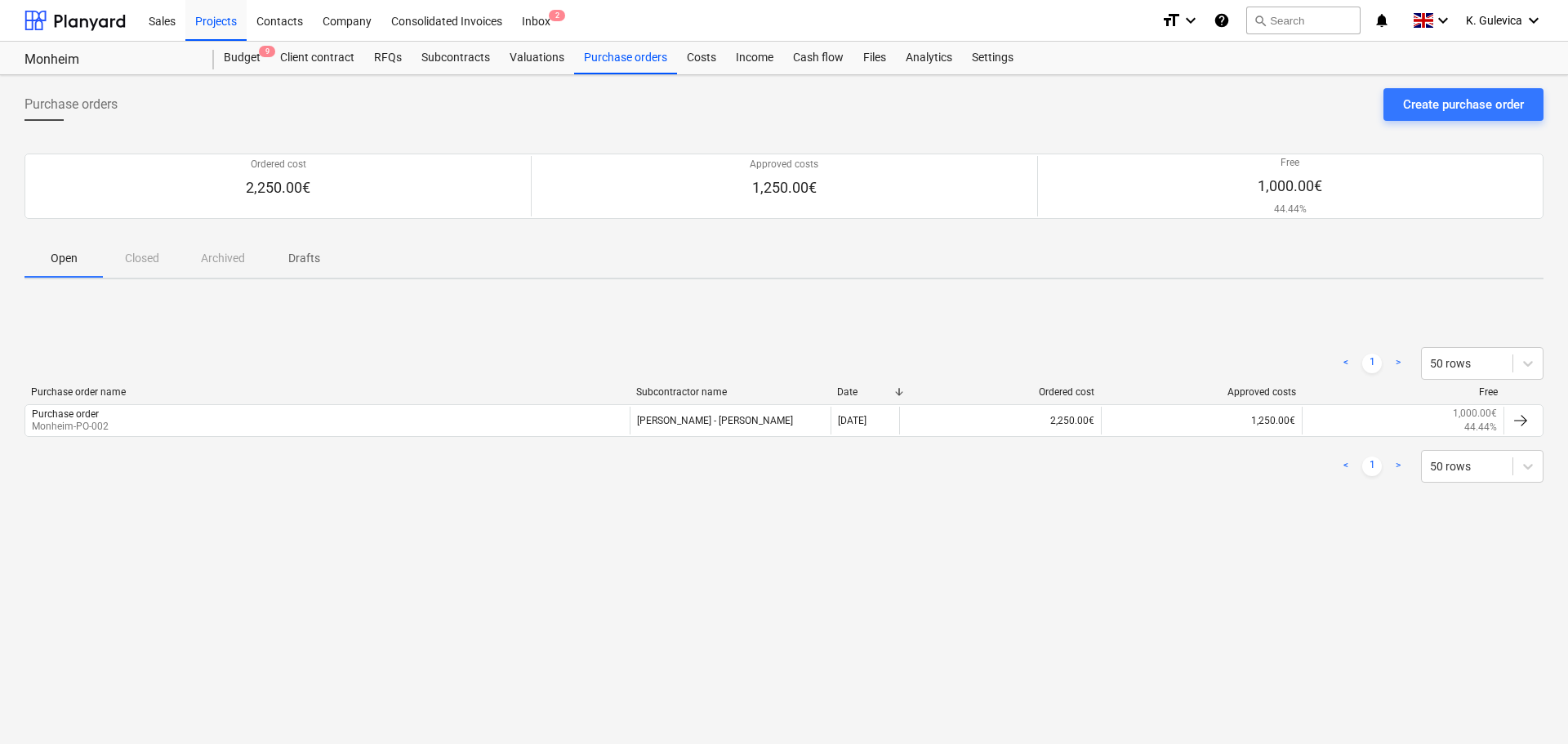
click at [16, 269] on div "Purchase orders Create purchase order Ordered cost 2,250.00€ Approved costs 1,2…" at bounding box center [784, 409] width 1568 height 669
click at [56, 265] on p "Open" at bounding box center [63, 259] width 39 height 17
click at [684, 65] on div "Costs" at bounding box center [701, 58] width 49 height 32
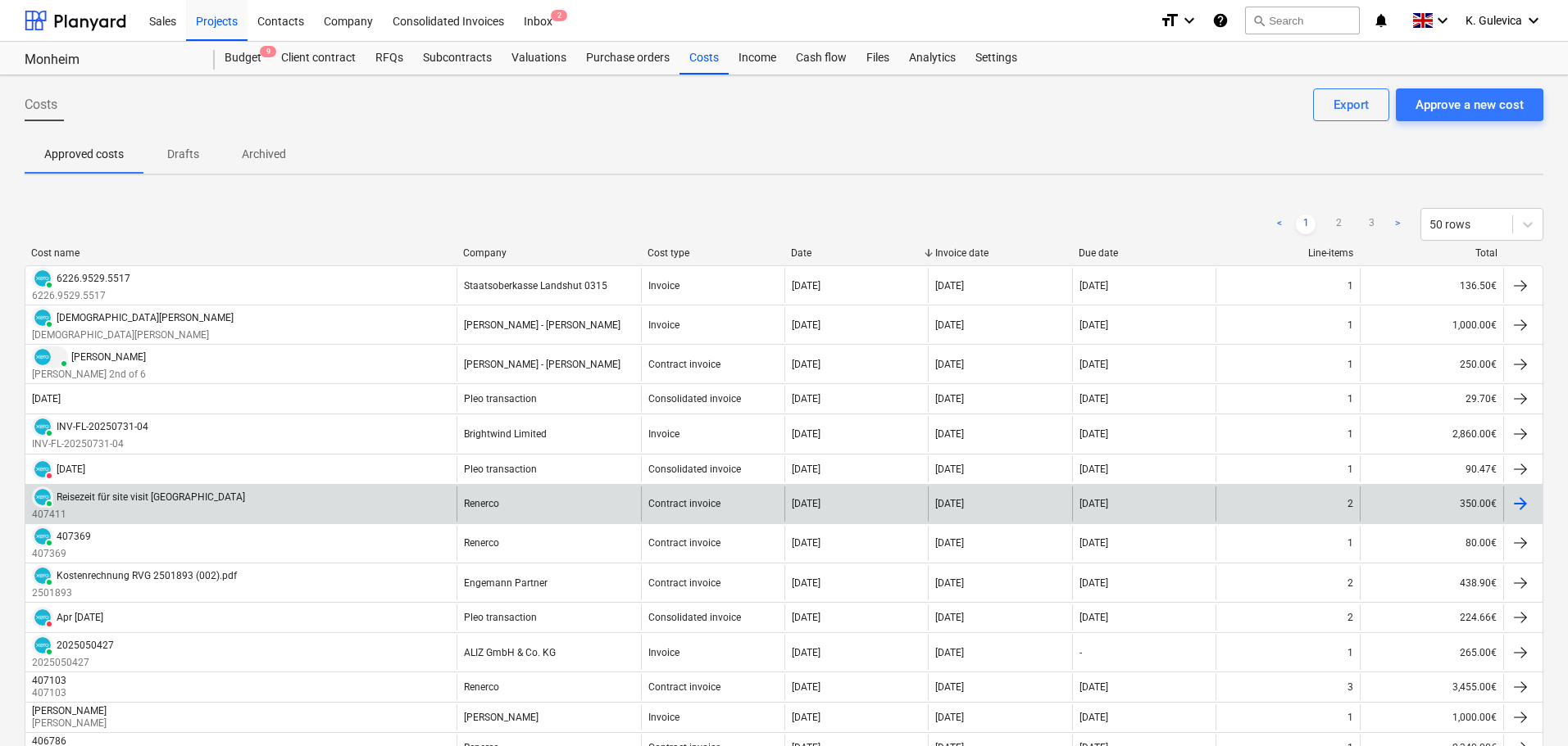
click at [377, 506] on div "PAID Reisezeit für site visit [GEOGRAPHIC_DATA] 407411" at bounding box center [241, 504] width 431 height 35
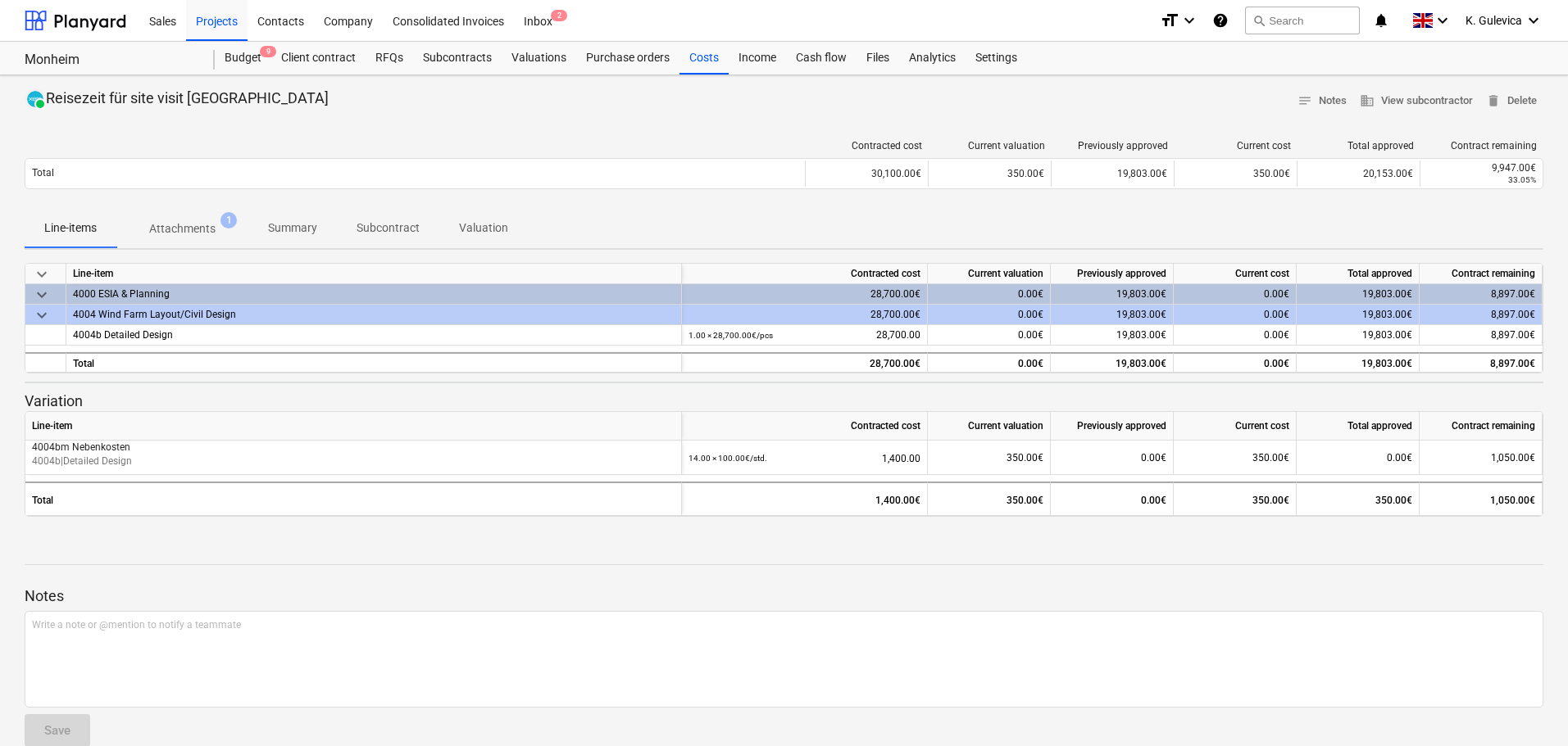
click at [301, 231] on p "Summary" at bounding box center [293, 228] width 49 height 17
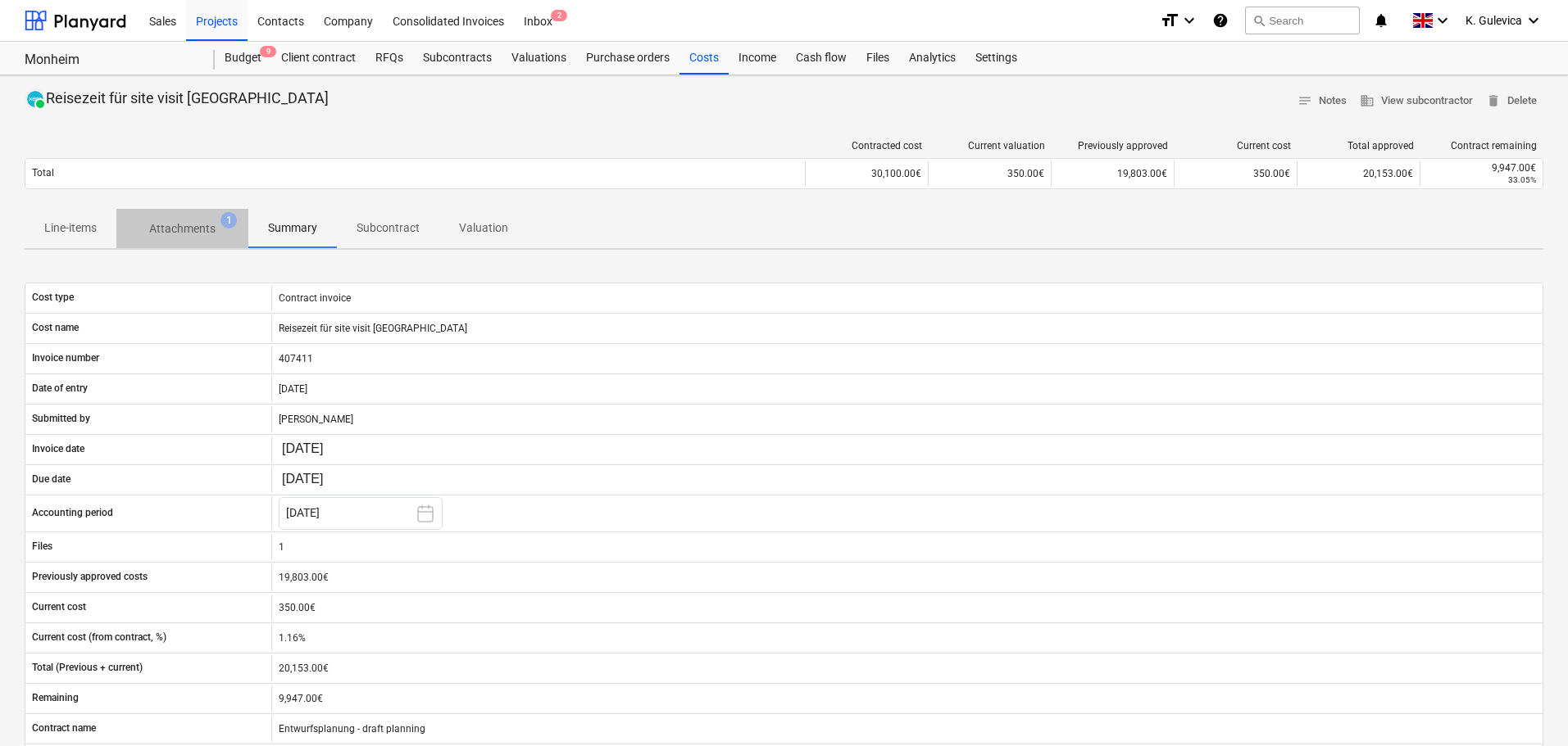
click at [199, 232] on p "Attachments" at bounding box center [183, 229] width 67 height 17
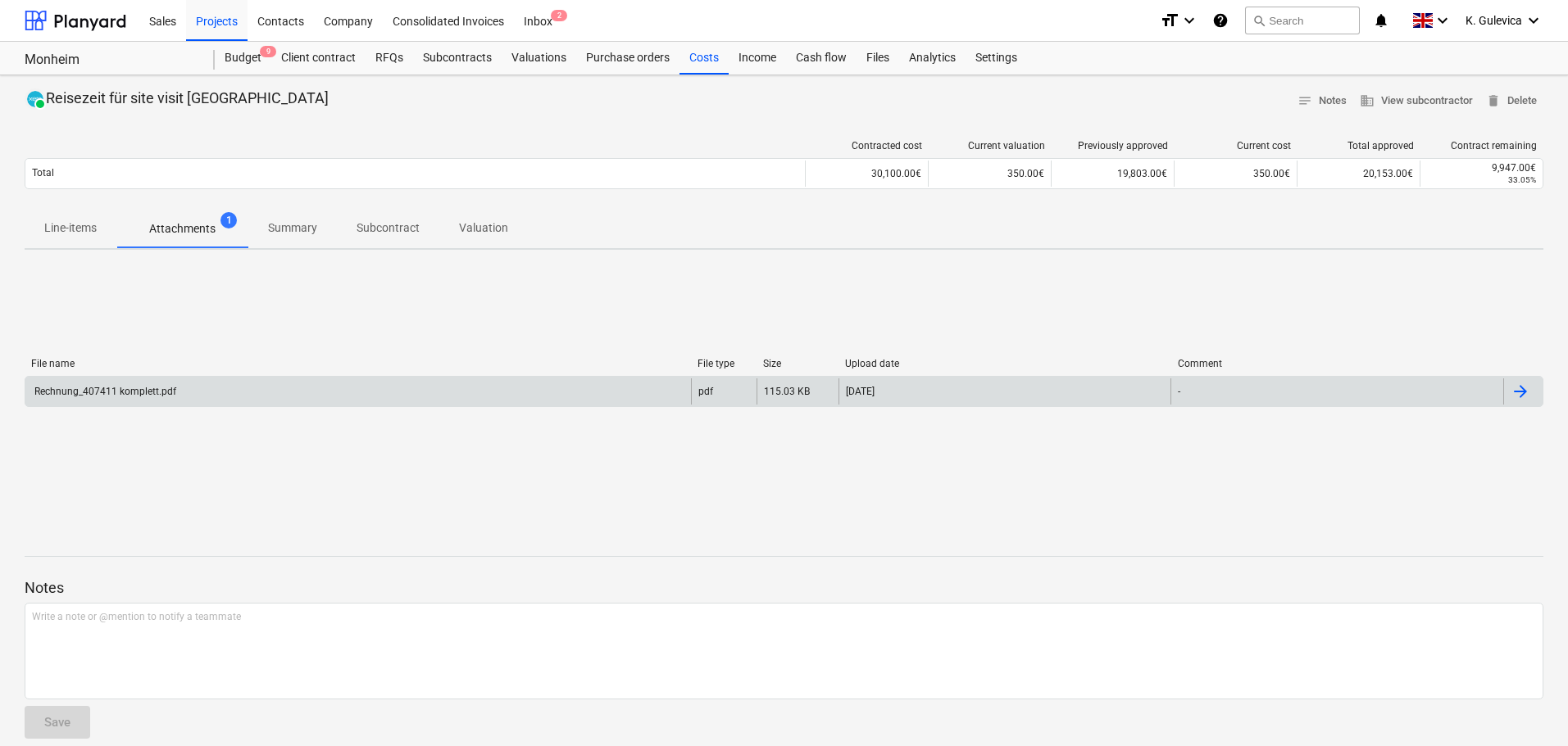
click at [246, 392] on div "Rechnung_407411 komplett.pdf" at bounding box center [358, 392] width 666 height 27
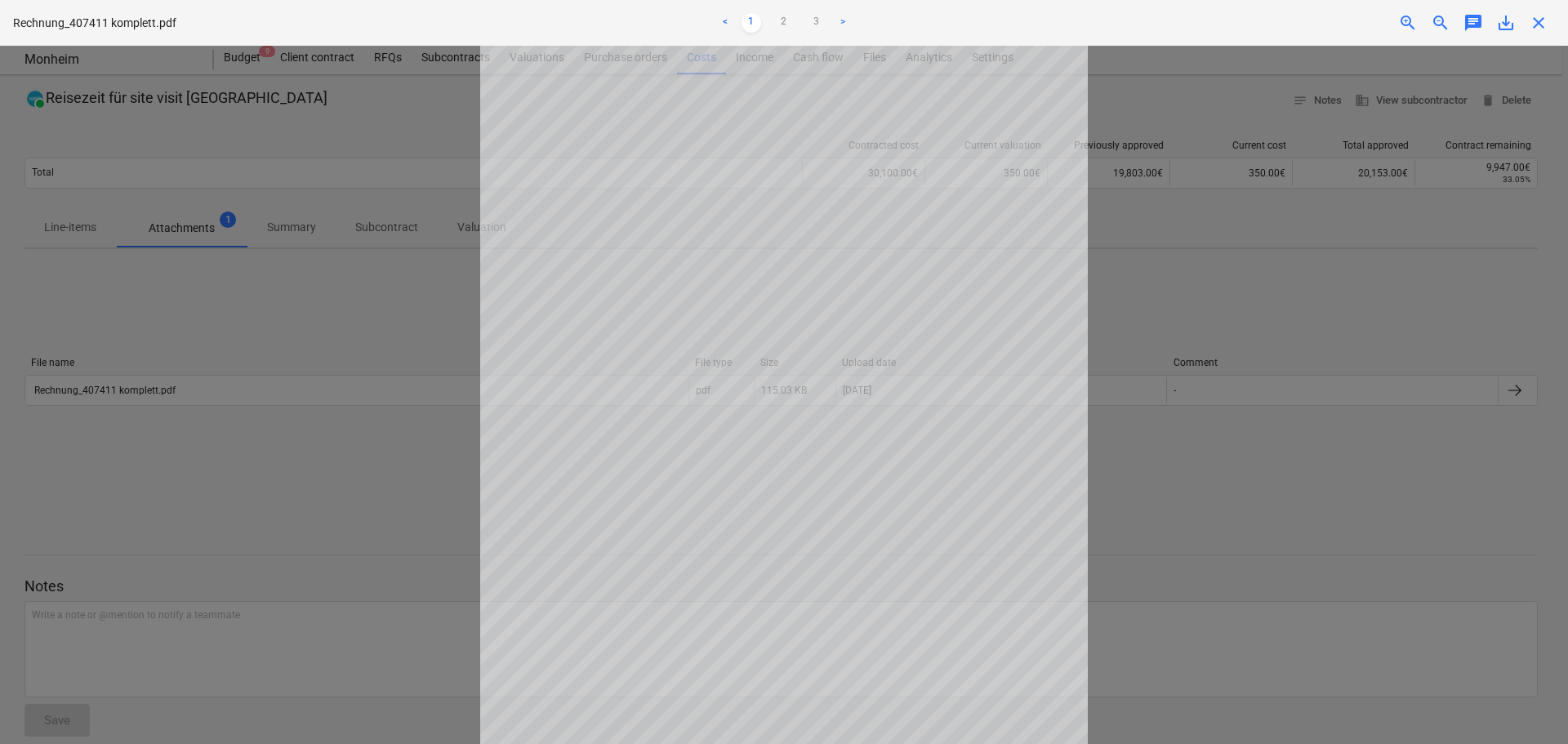
click at [269, 240] on div at bounding box center [784, 394] width 1568 height 699
click at [1546, 19] on span "close" at bounding box center [1538, 23] width 20 height 20
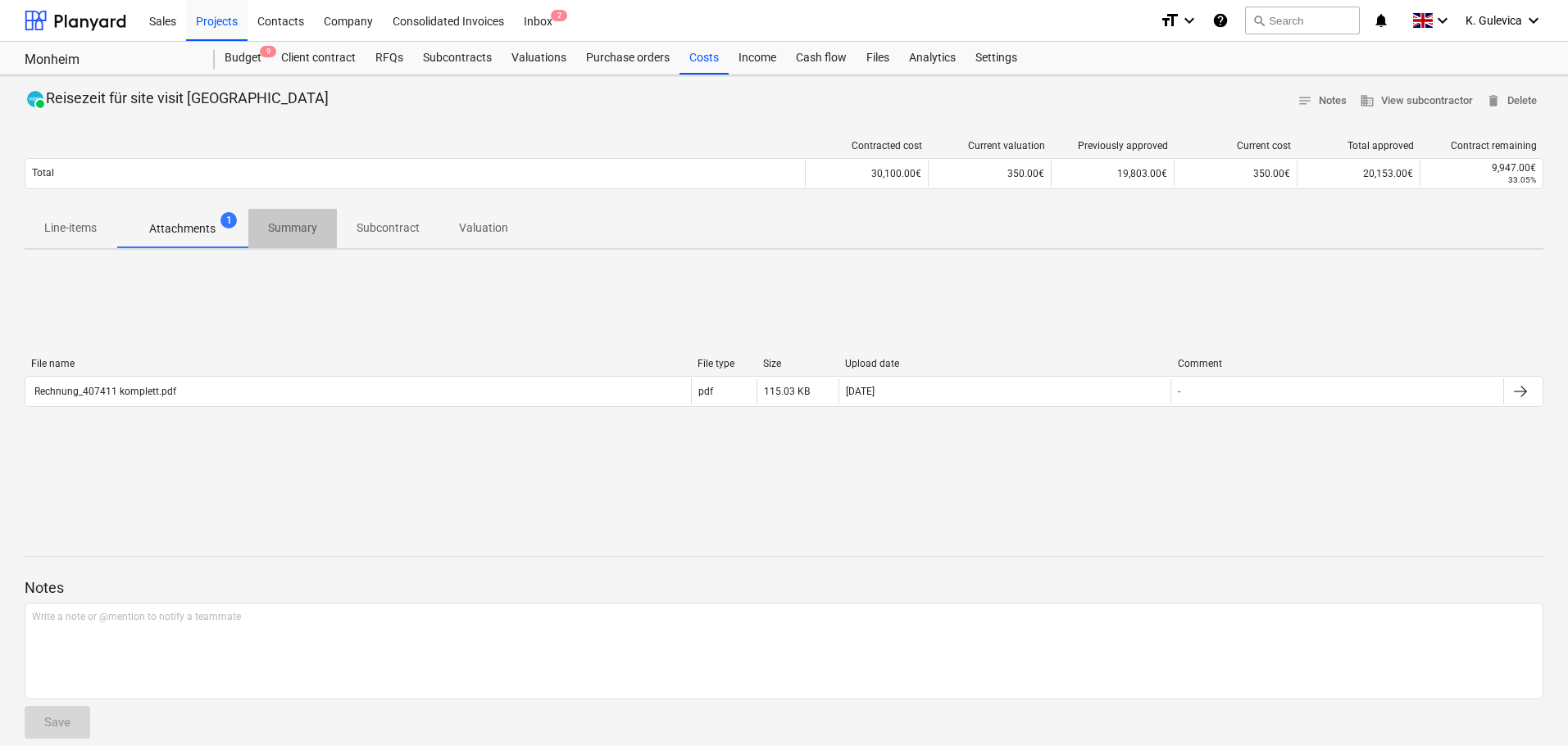
click at [305, 228] on p "Summary" at bounding box center [293, 228] width 49 height 17
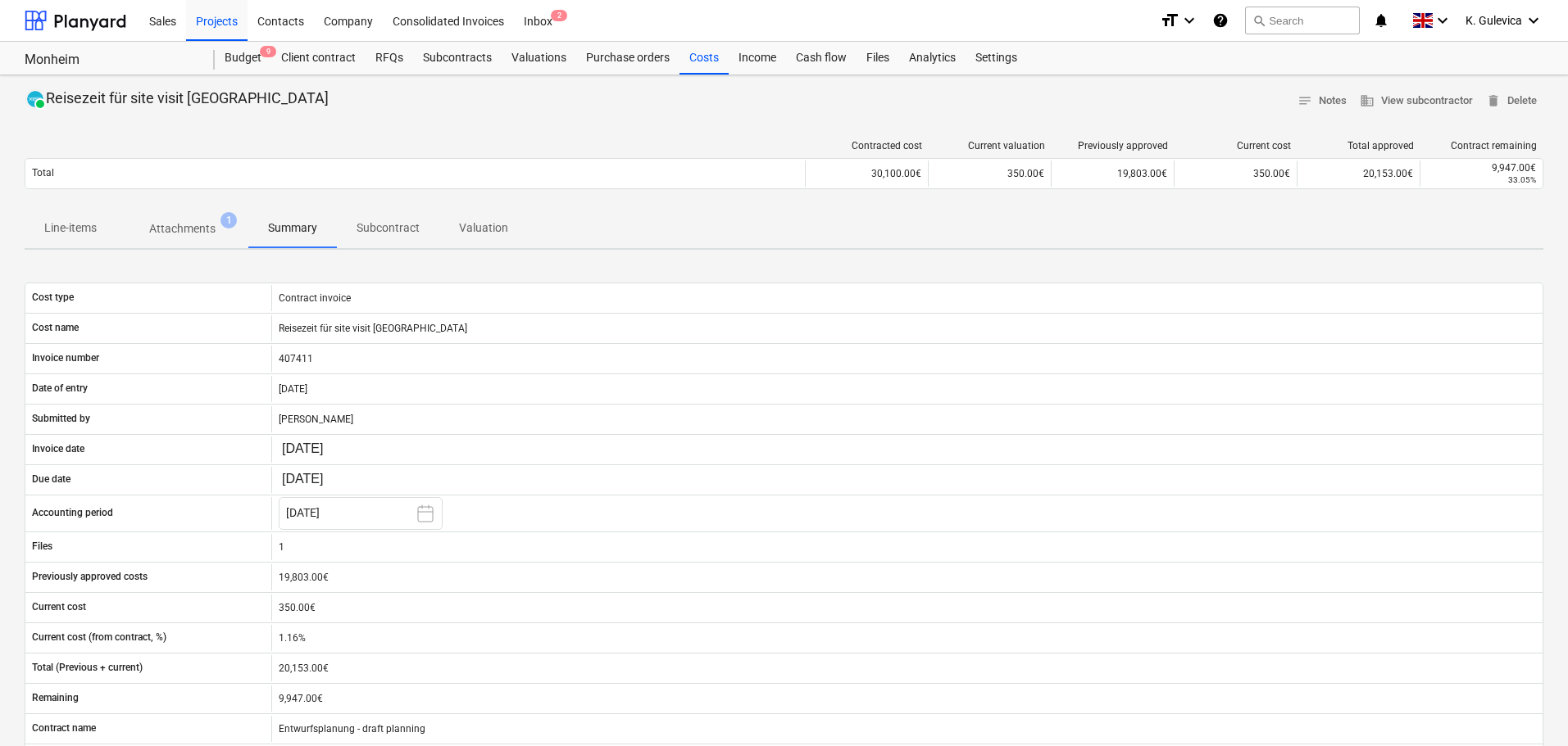
click at [377, 222] on p "Subcontract" at bounding box center [388, 228] width 63 height 17
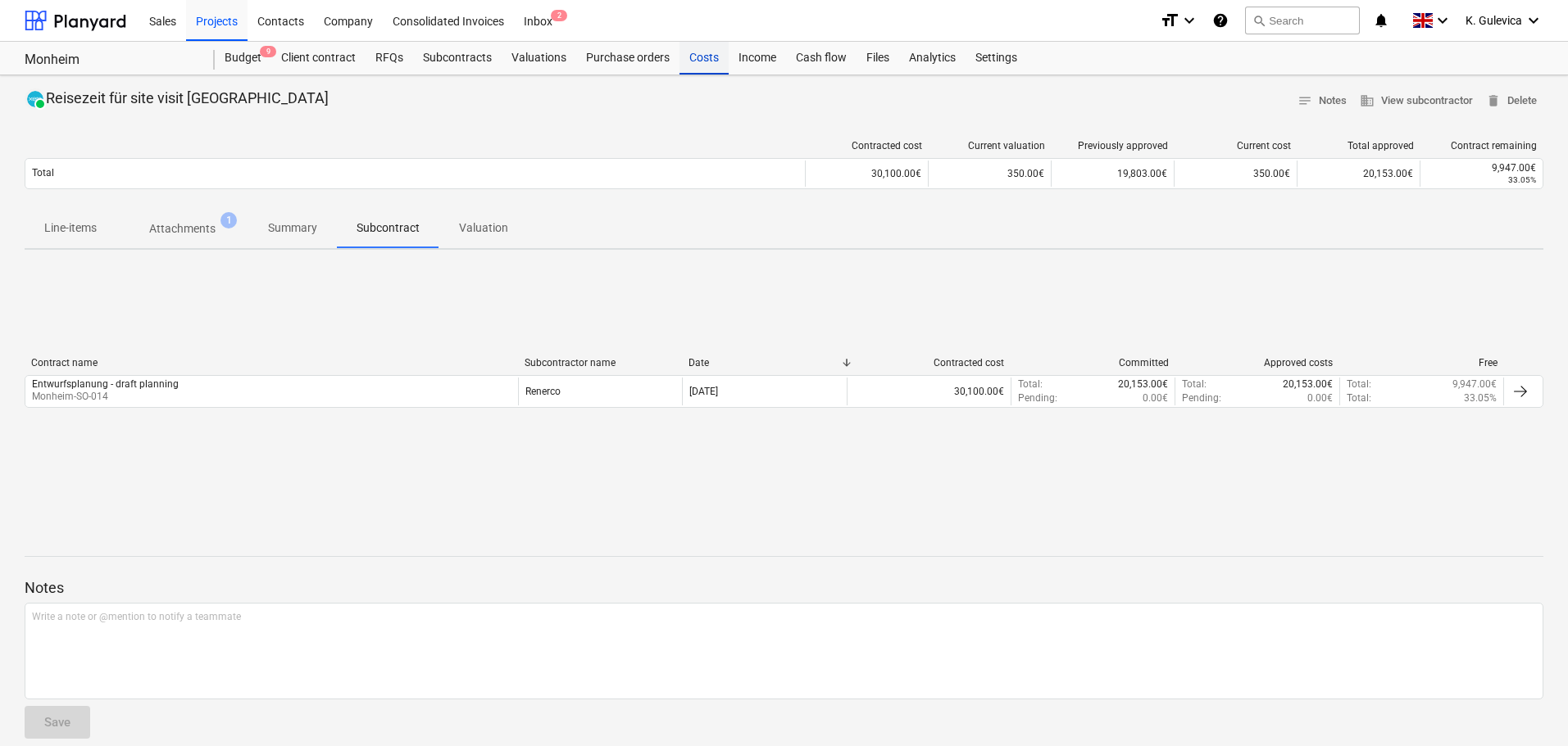
click at [714, 52] on div "Costs" at bounding box center [704, 58] width 49 height 32
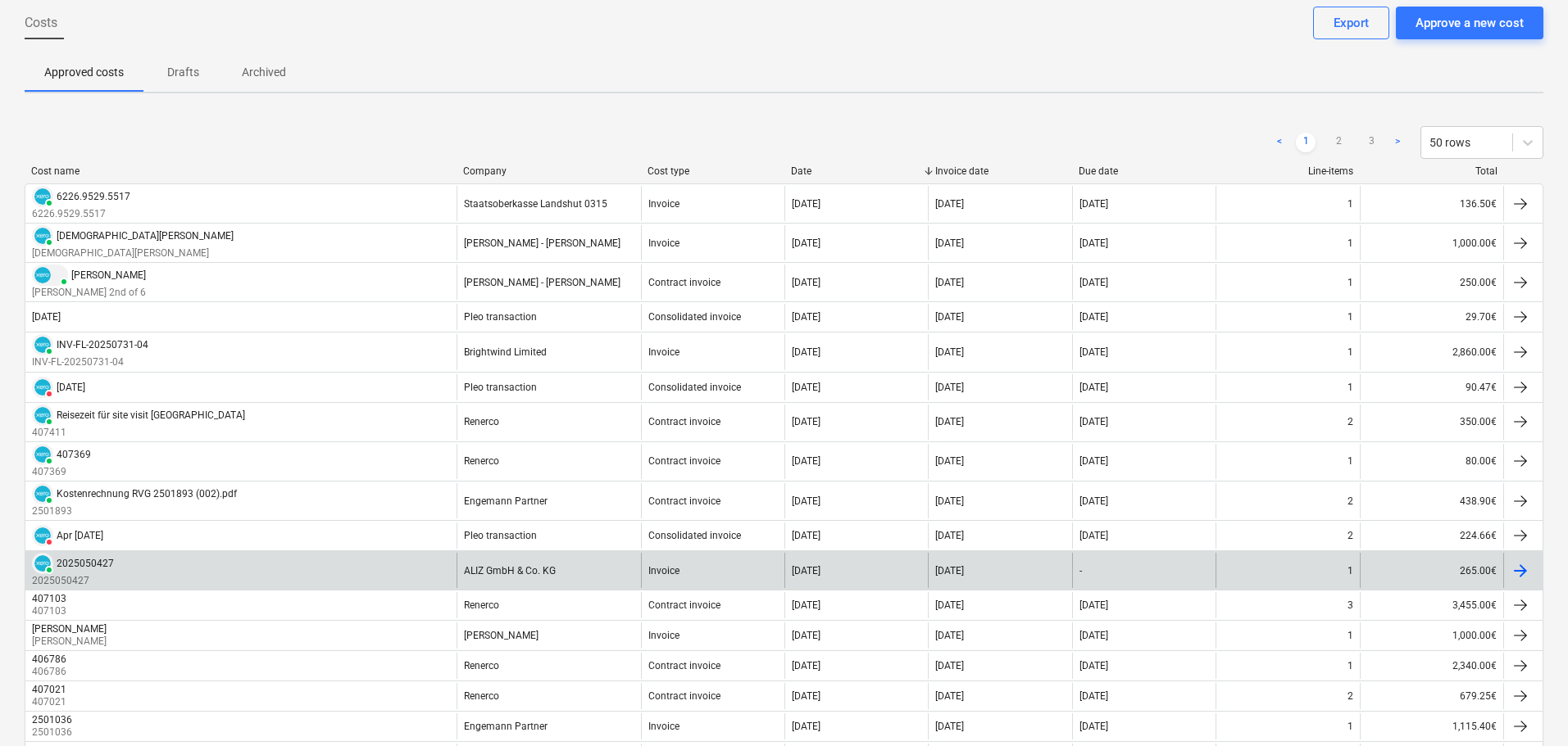
scroll to position [163, 0]
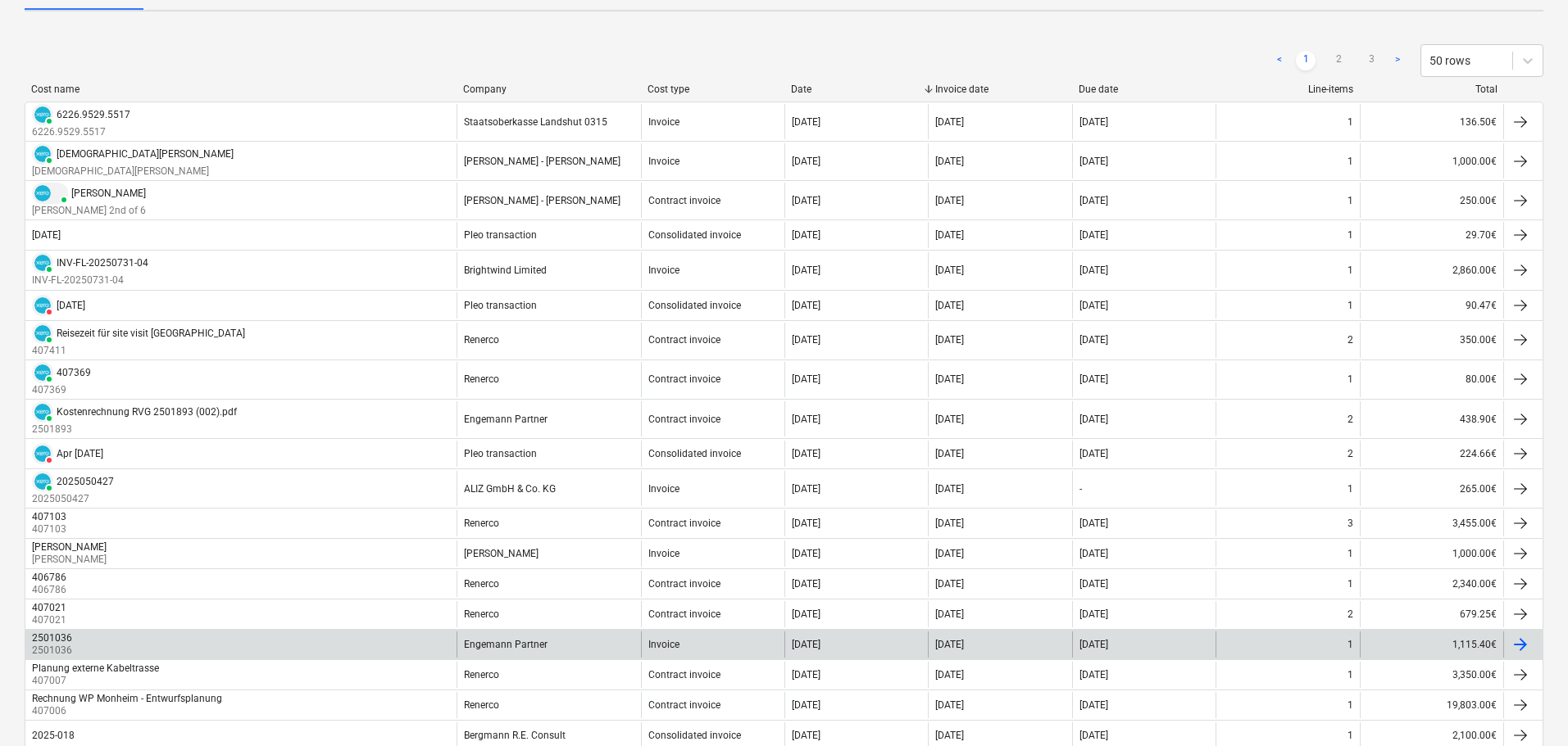
click at [176, 645] on div "2501036 2501036" at bounding box center [241, 644] width 431 height 27
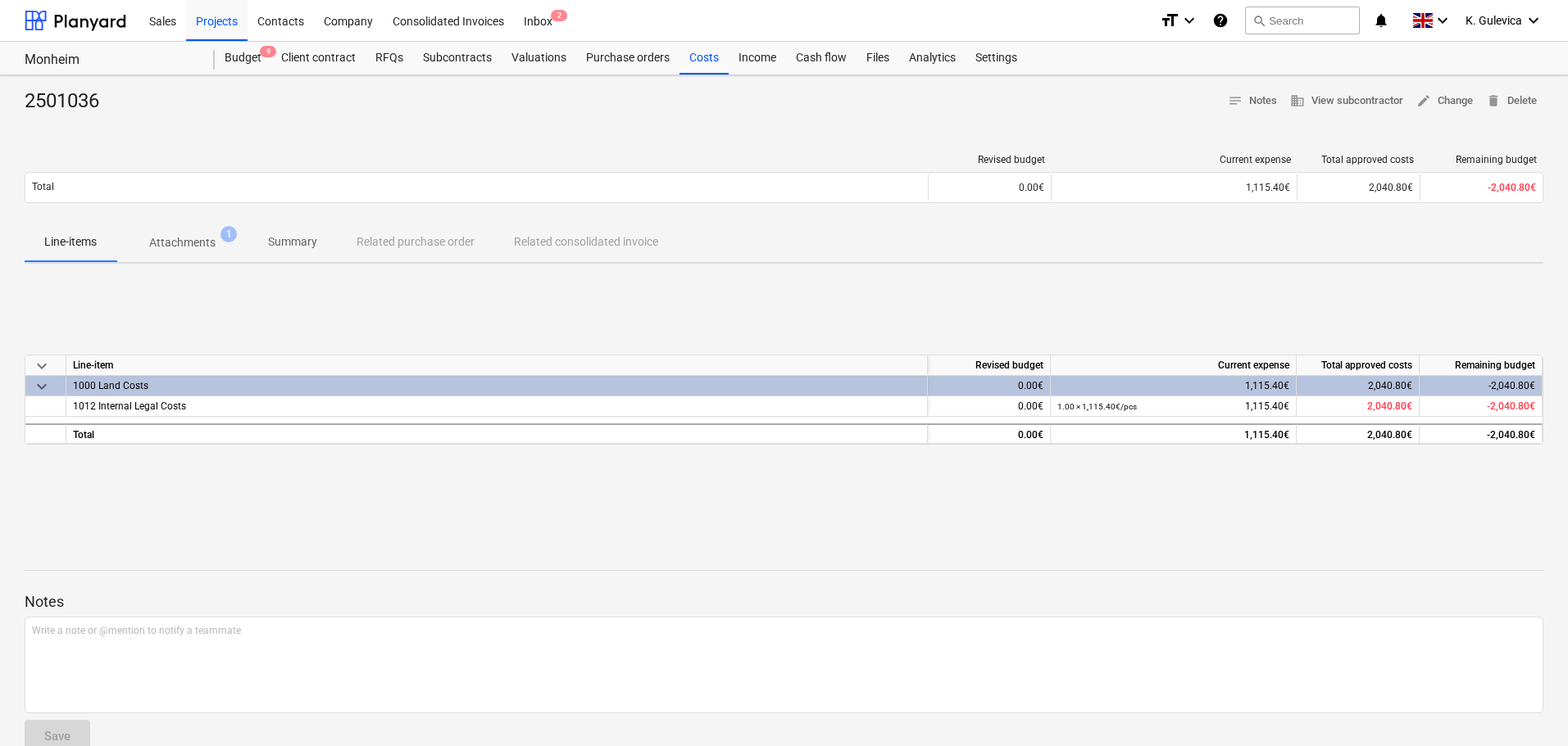
click at [296, 234] on p "Summary" at bounding box center [293, 242] width 49 height 17
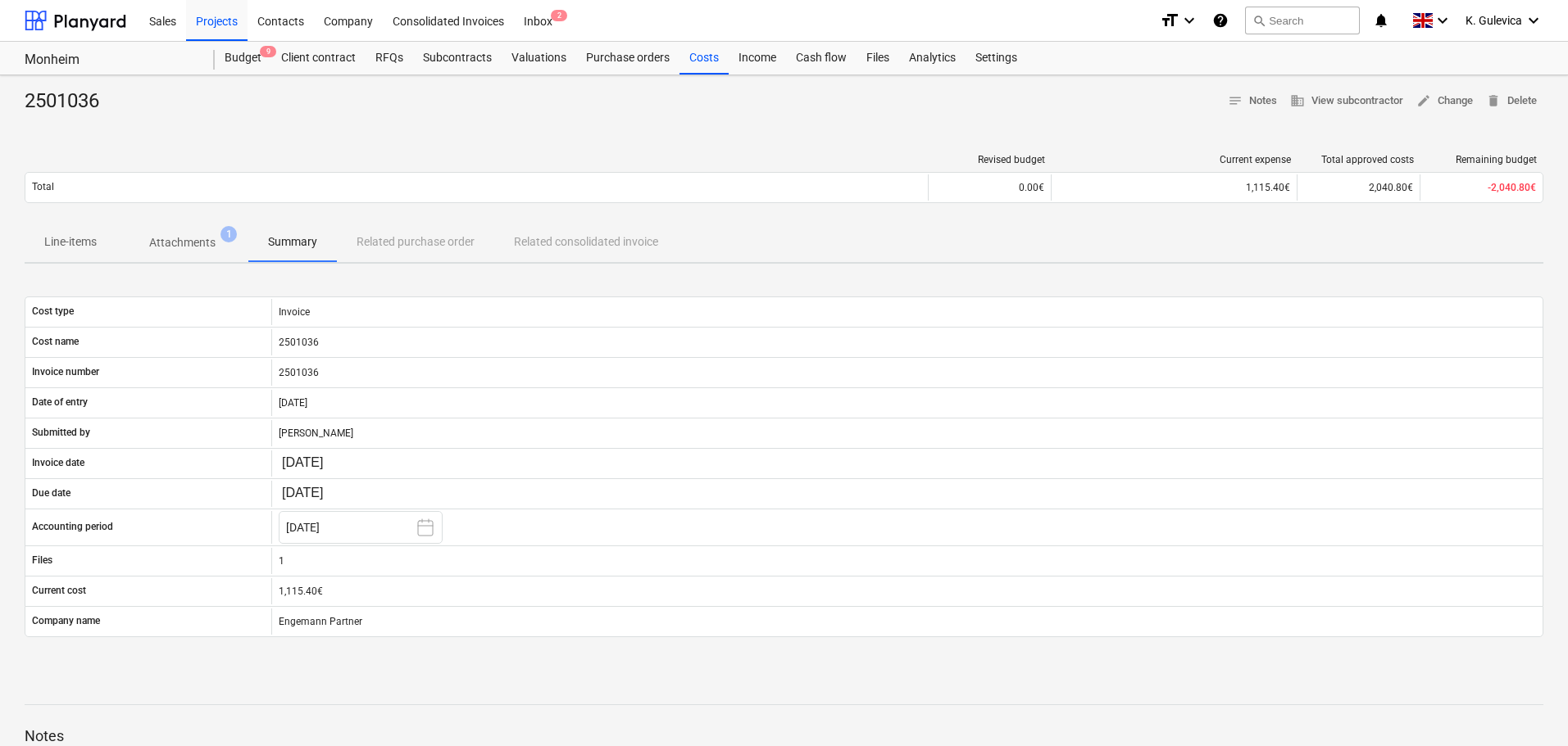
click at [162, 245] on p "Attachments" at bounding box center [183, 242] width 67 height 17
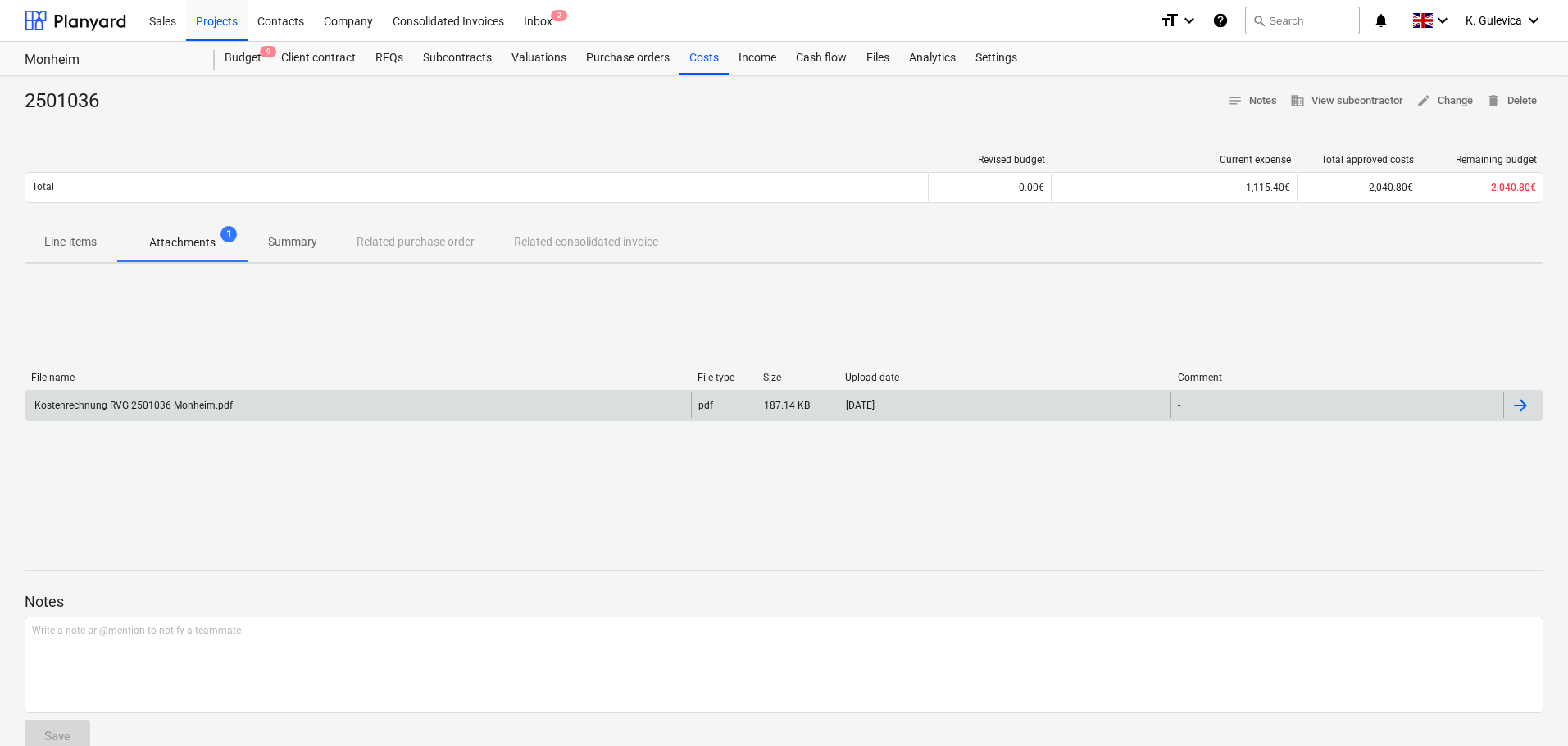
click at [260, 410] on div "Kostenrechnung RVG 2501036 Monheim.pdf" at bounding box center [358, 406] width 666 height 27
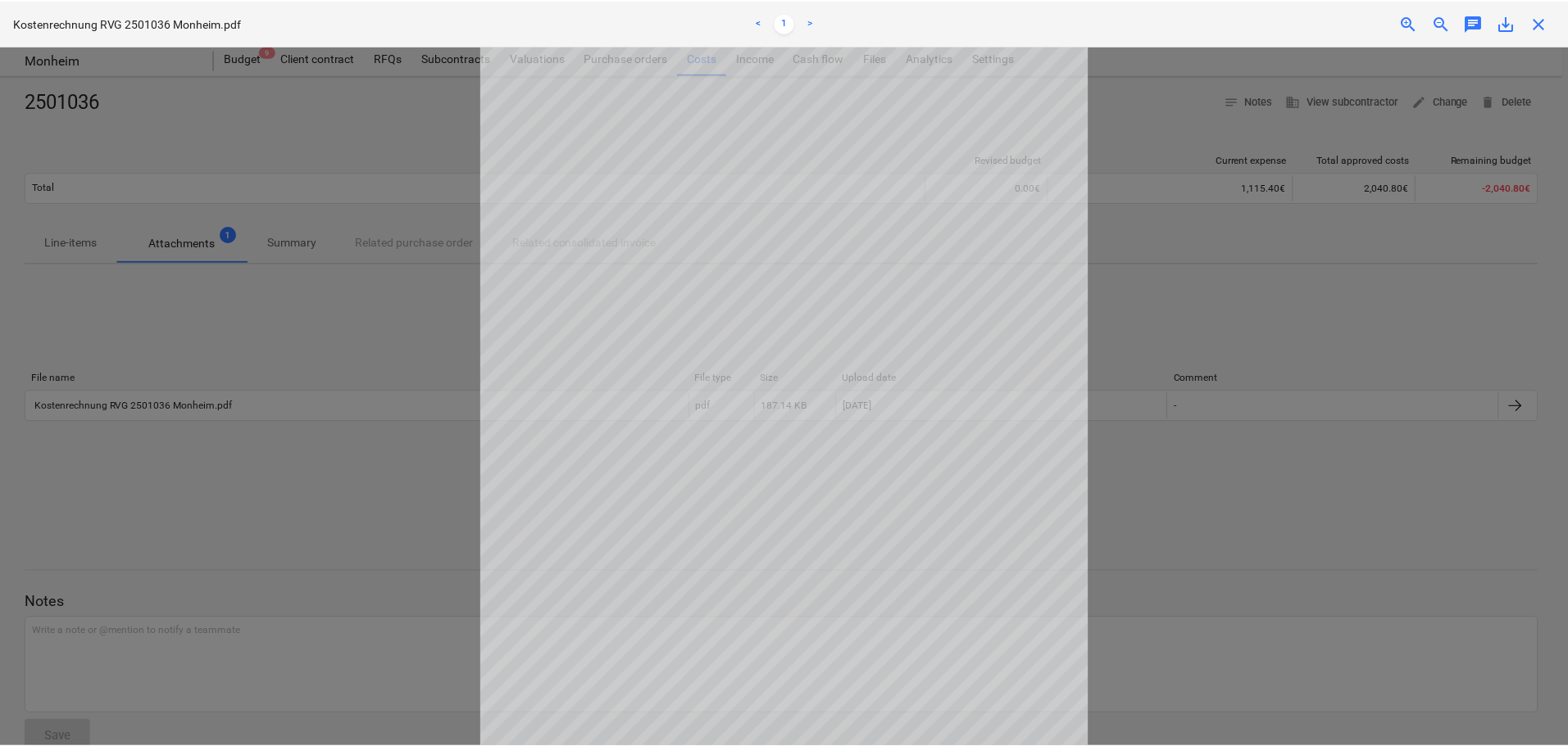
scroll to position [165, 0]
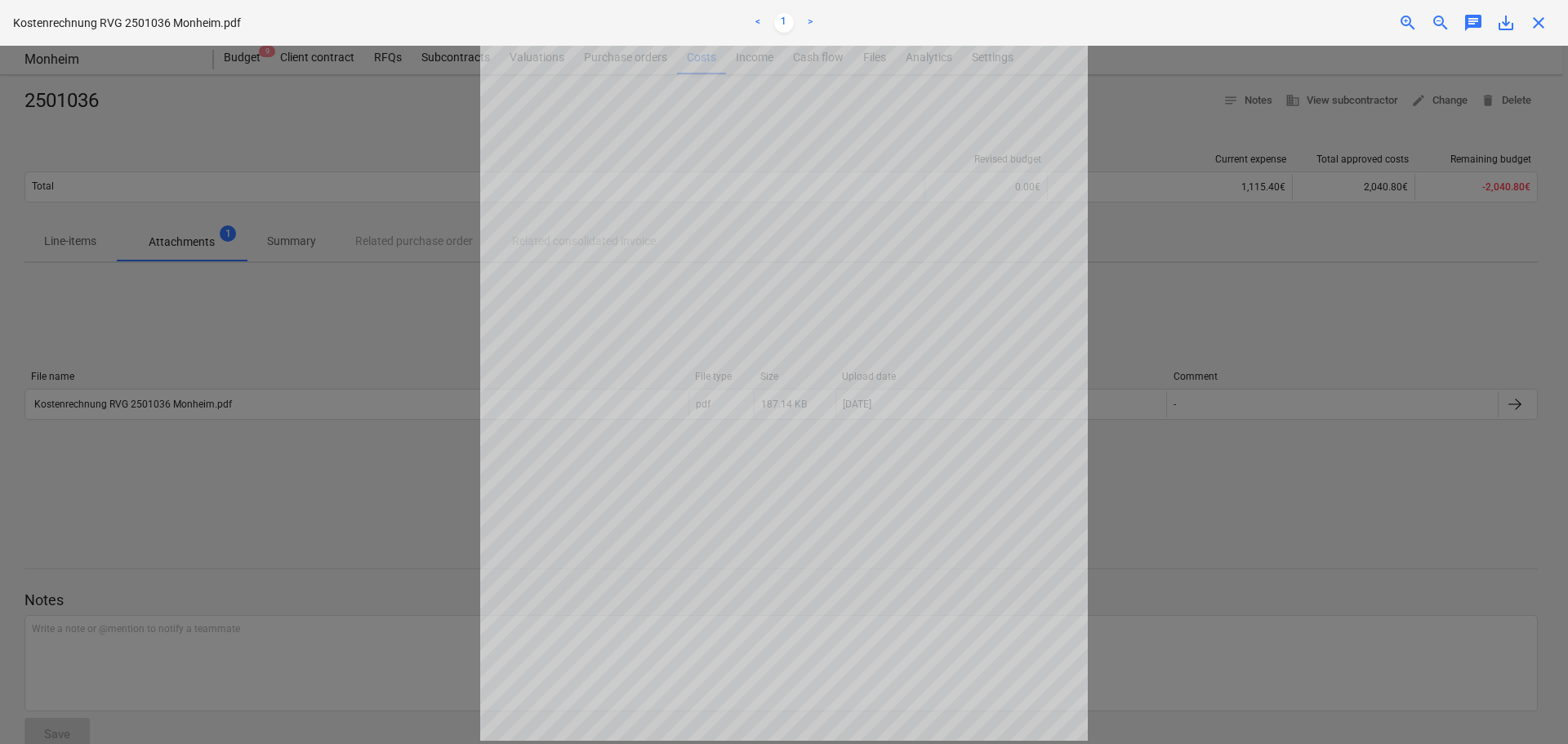
click at [1535, 27] on span "close" at bounding box center [1538, 23] width 20 height 20
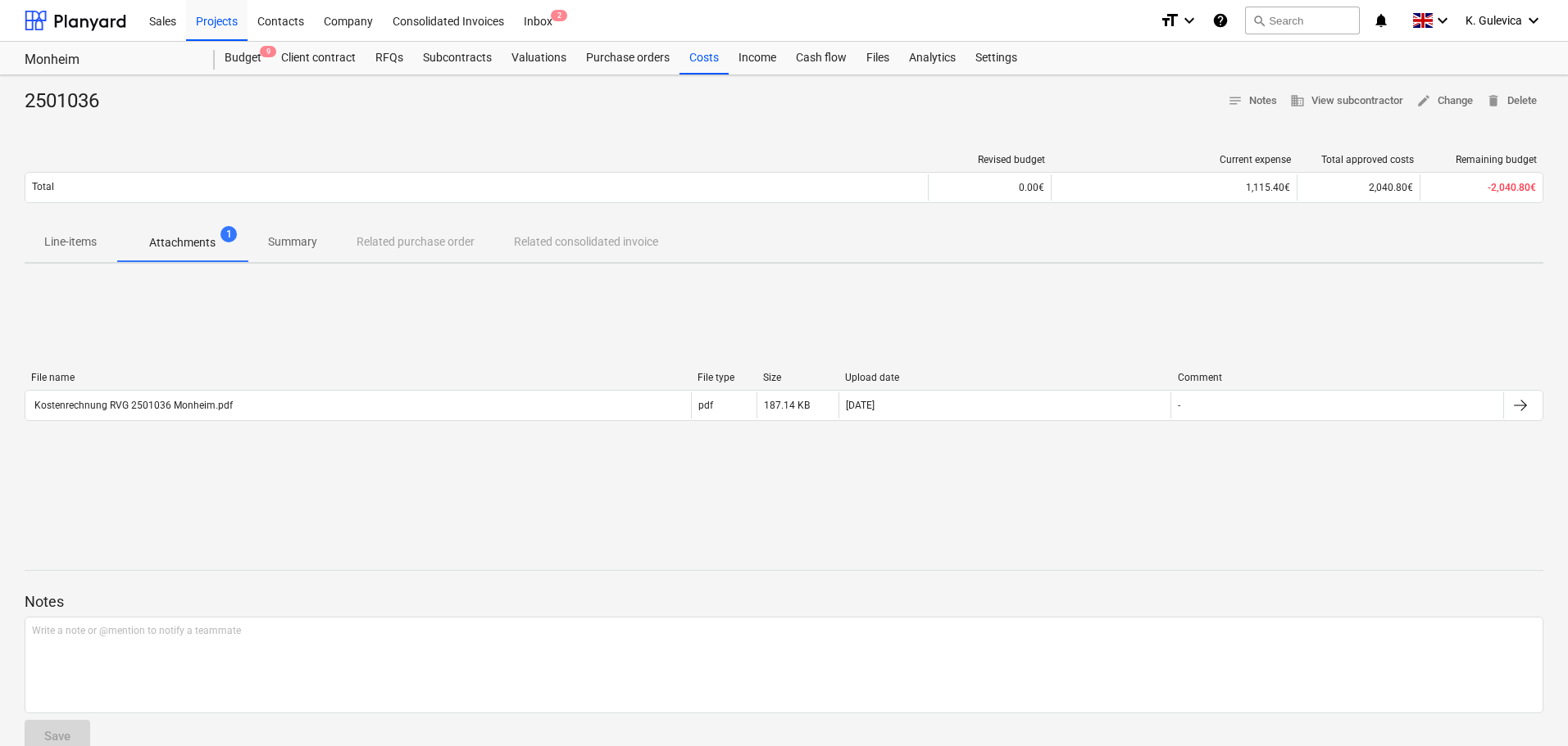
click at [296, 241] on p "Summary" at bounding box center [293, 242] width 49 height 17
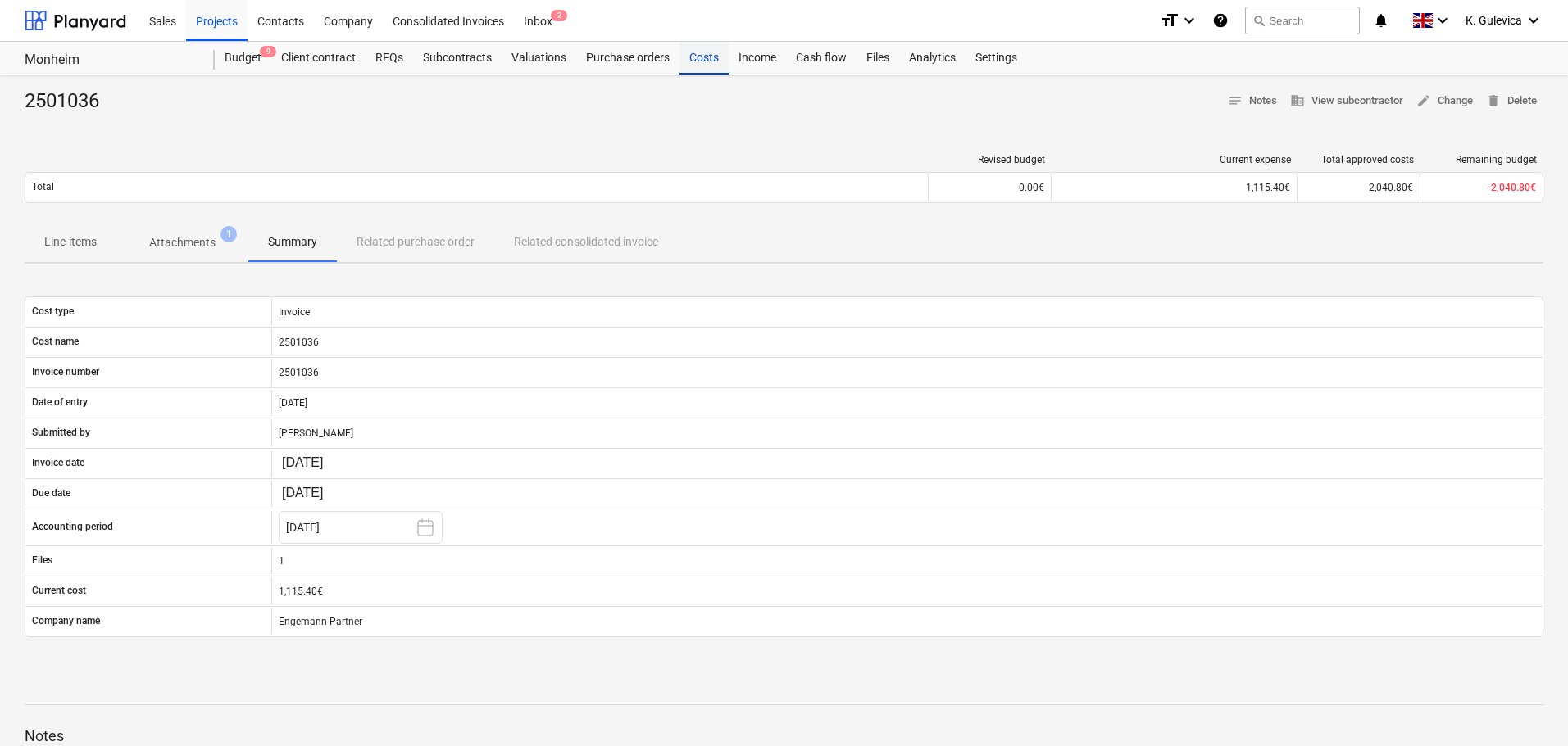
click at [698, 58] on div "Costs" at bounding box center [704, 58] width 49 height 32
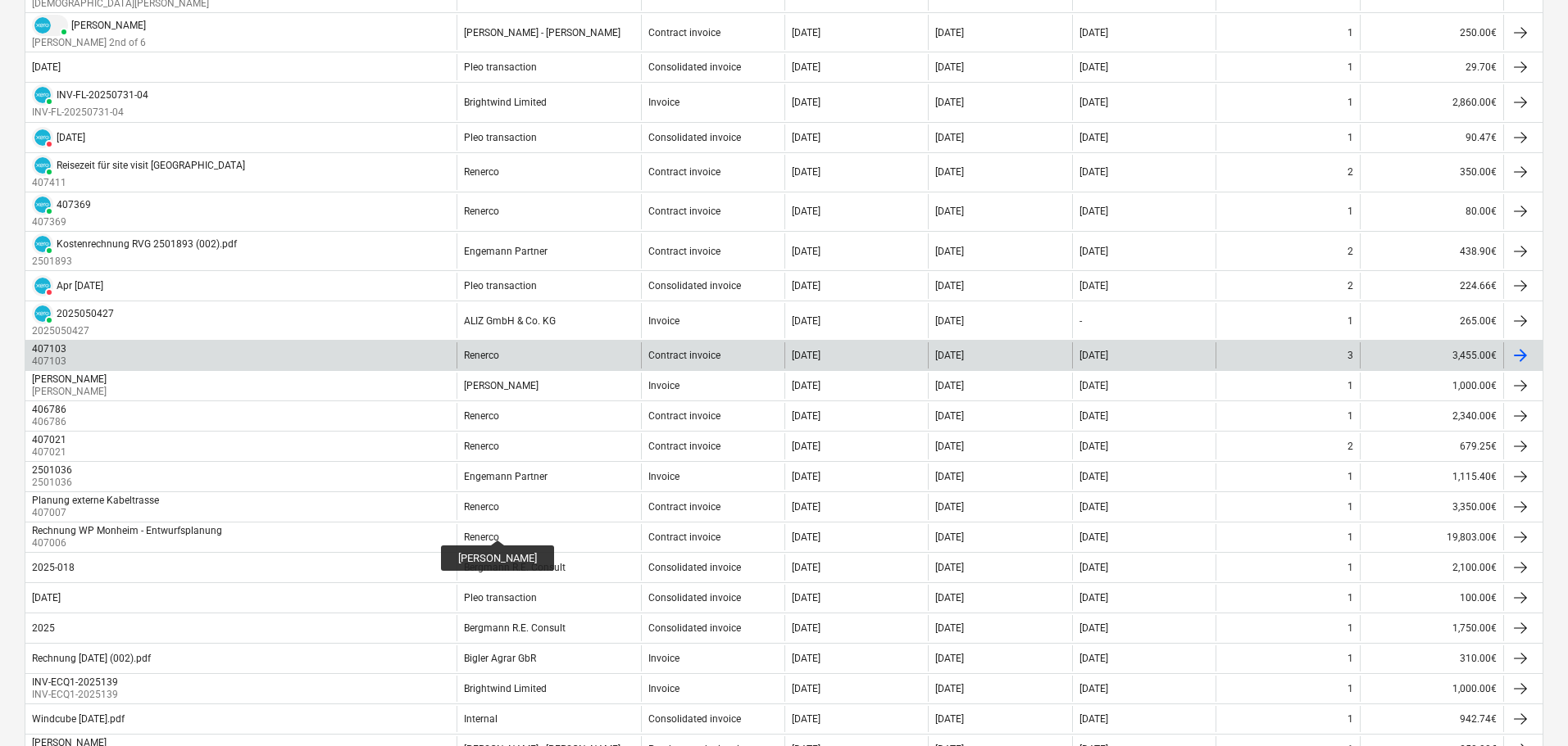
scroll to position [491, 0]
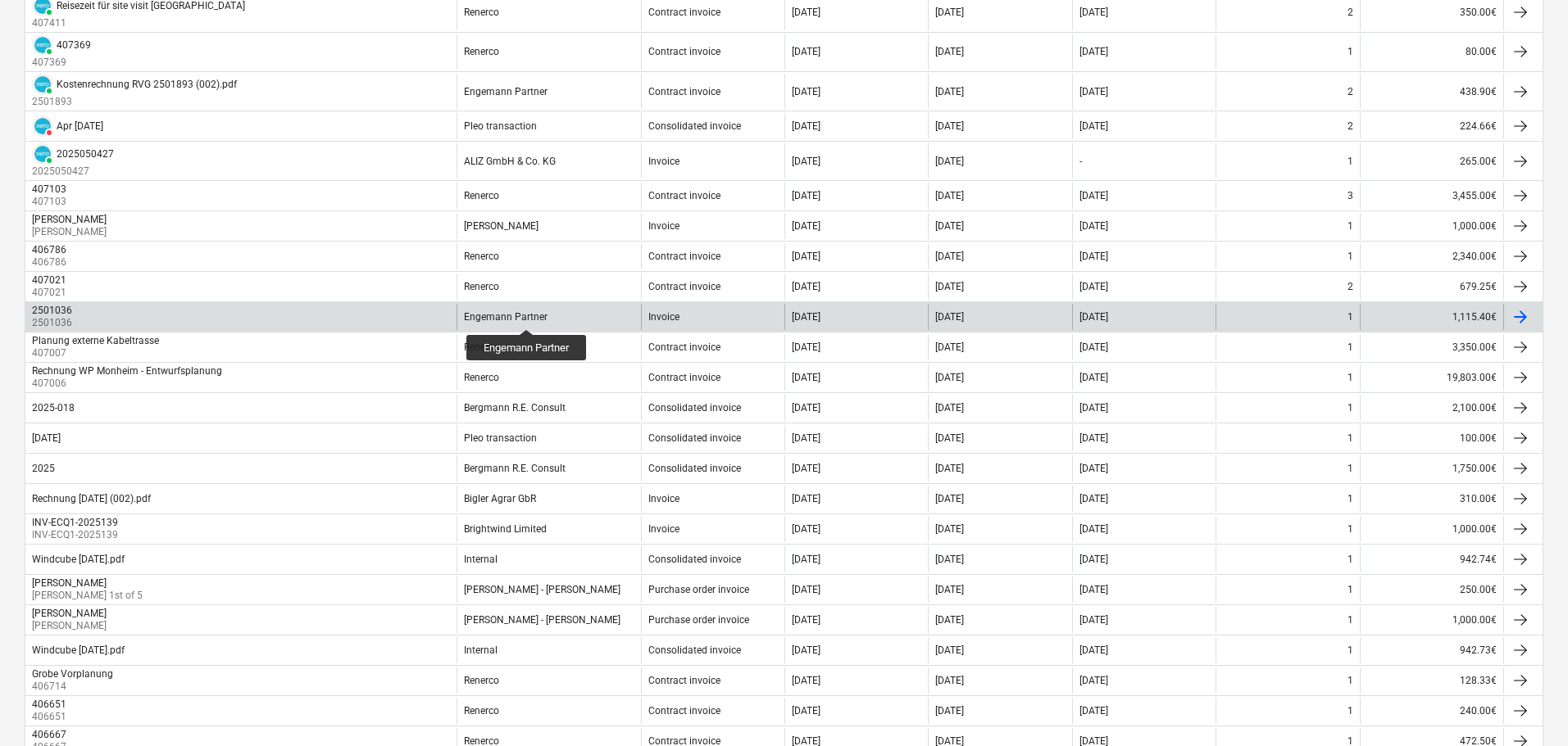
click at [528, 315] on div "Engemann Partner" at bounding box center [506, 316] width 84 height 11
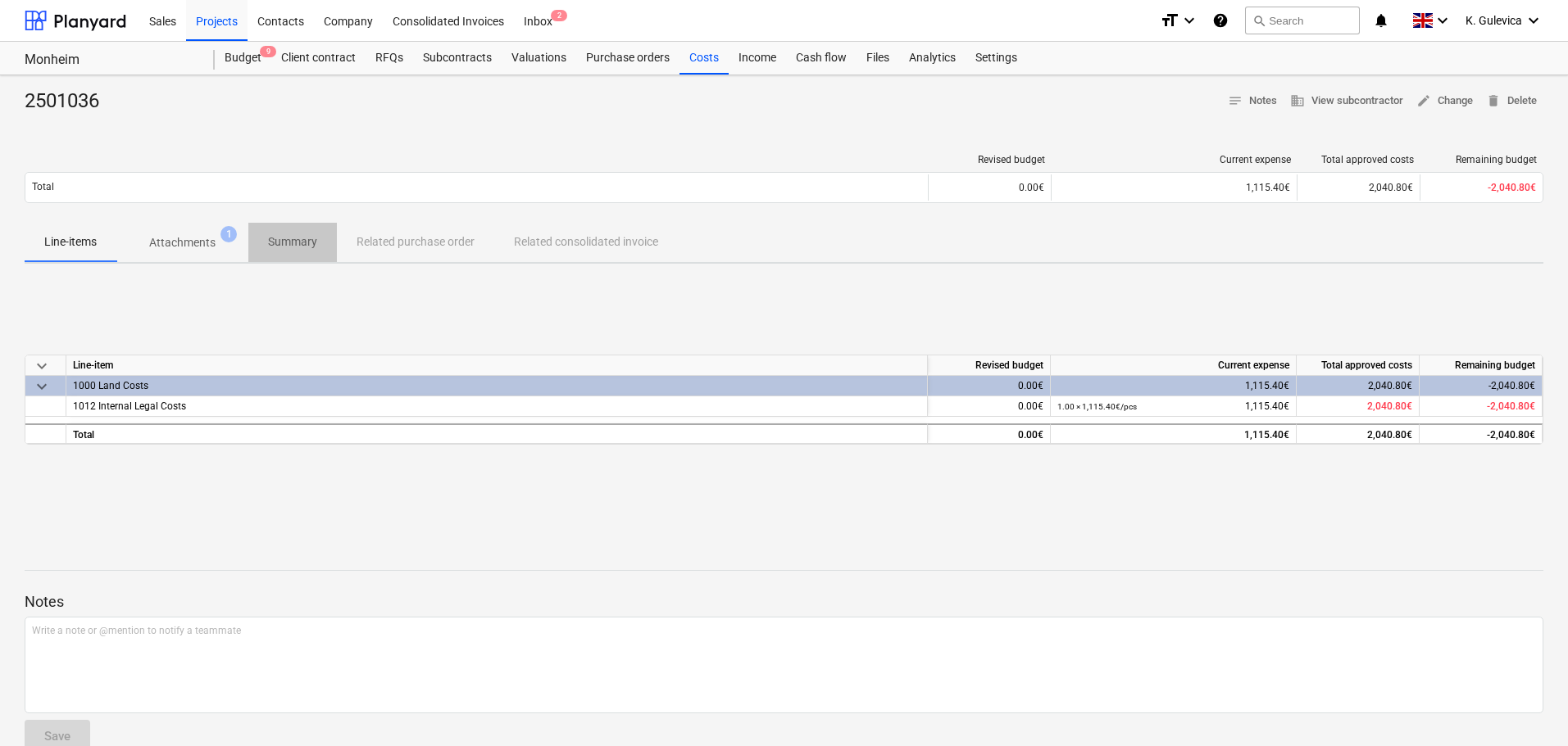
click at [302, 239] on p "Summary" at bounding box center [293, 242] width 49 height 17
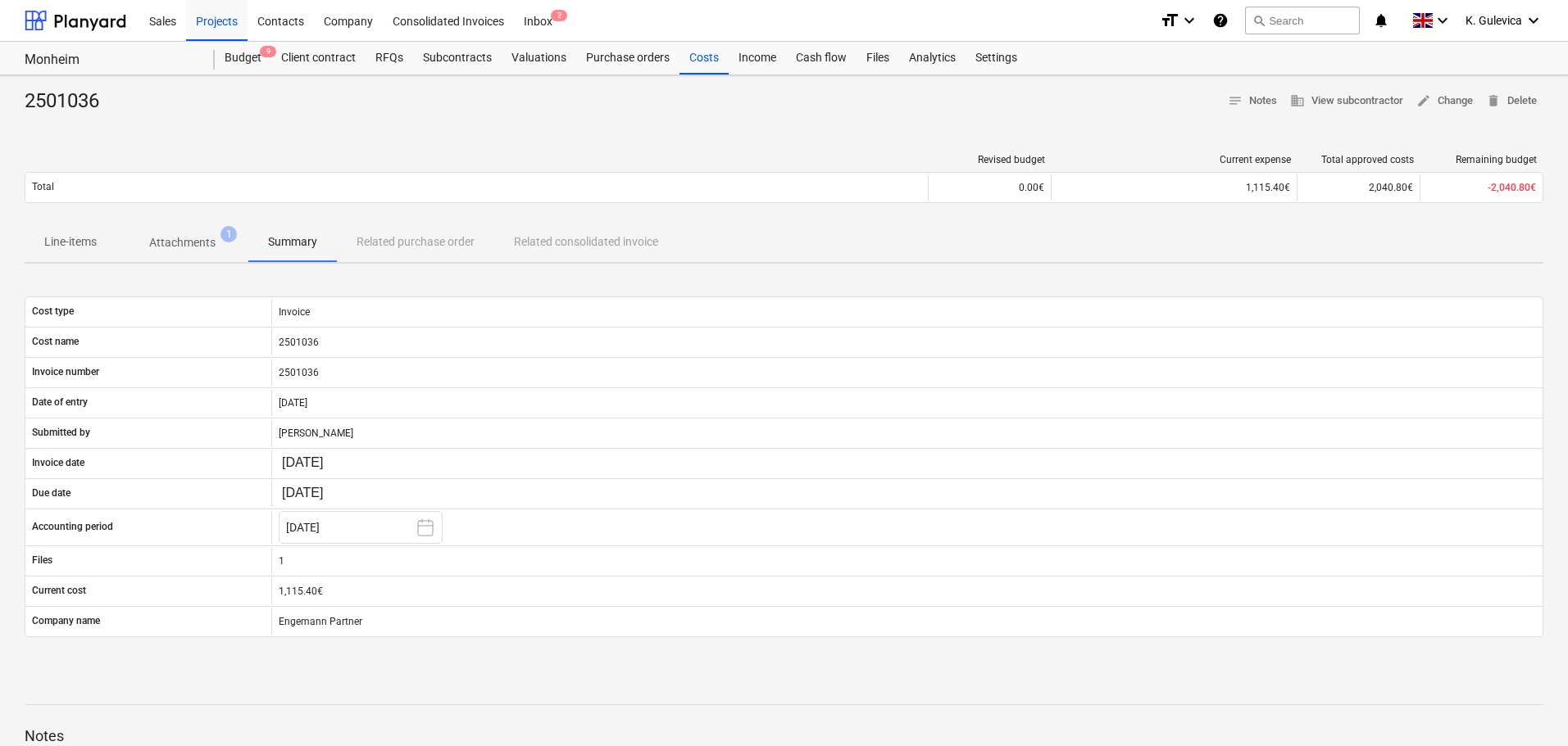
click at [180, 245] on p "Attachments" at bounding box center [183, 242] width 67 height 17
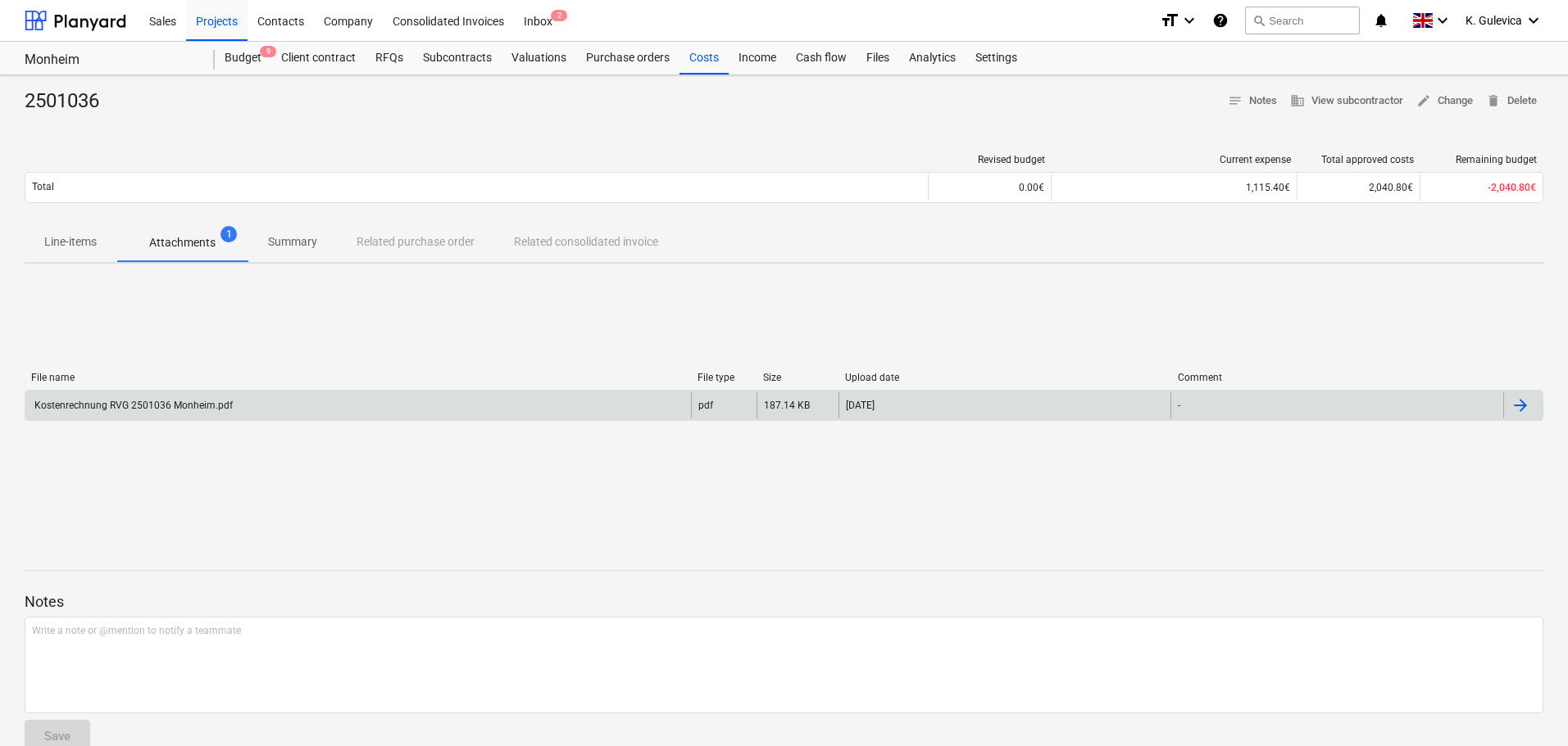
click at [217, 410] on div "Kostenrechnung RVG 2501036 Monheim.pdf" at bounding box center [132, 406] width 201 height 11
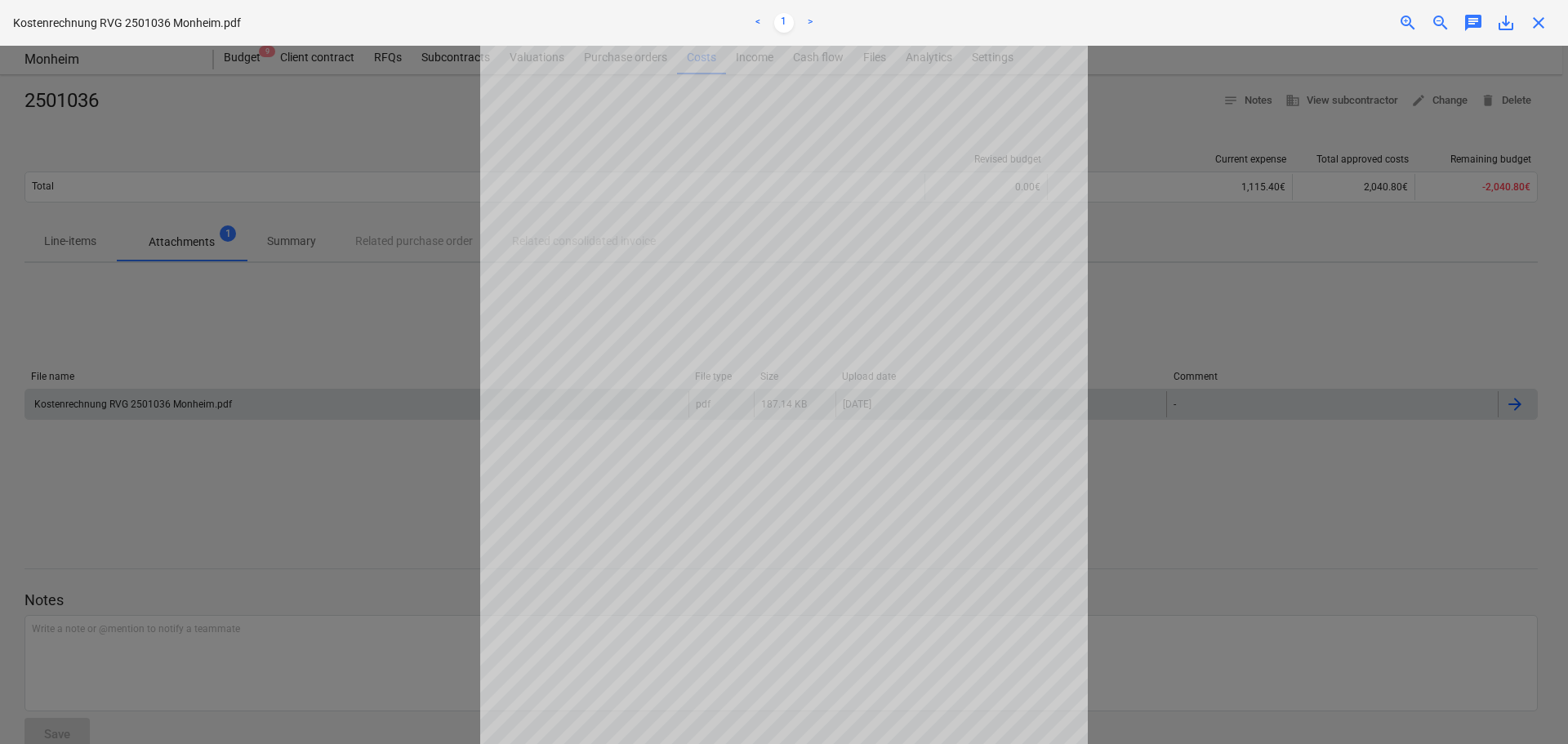
click at [1542, 30] on span "close" at bounding box center [1538, 23] width 20 height 20
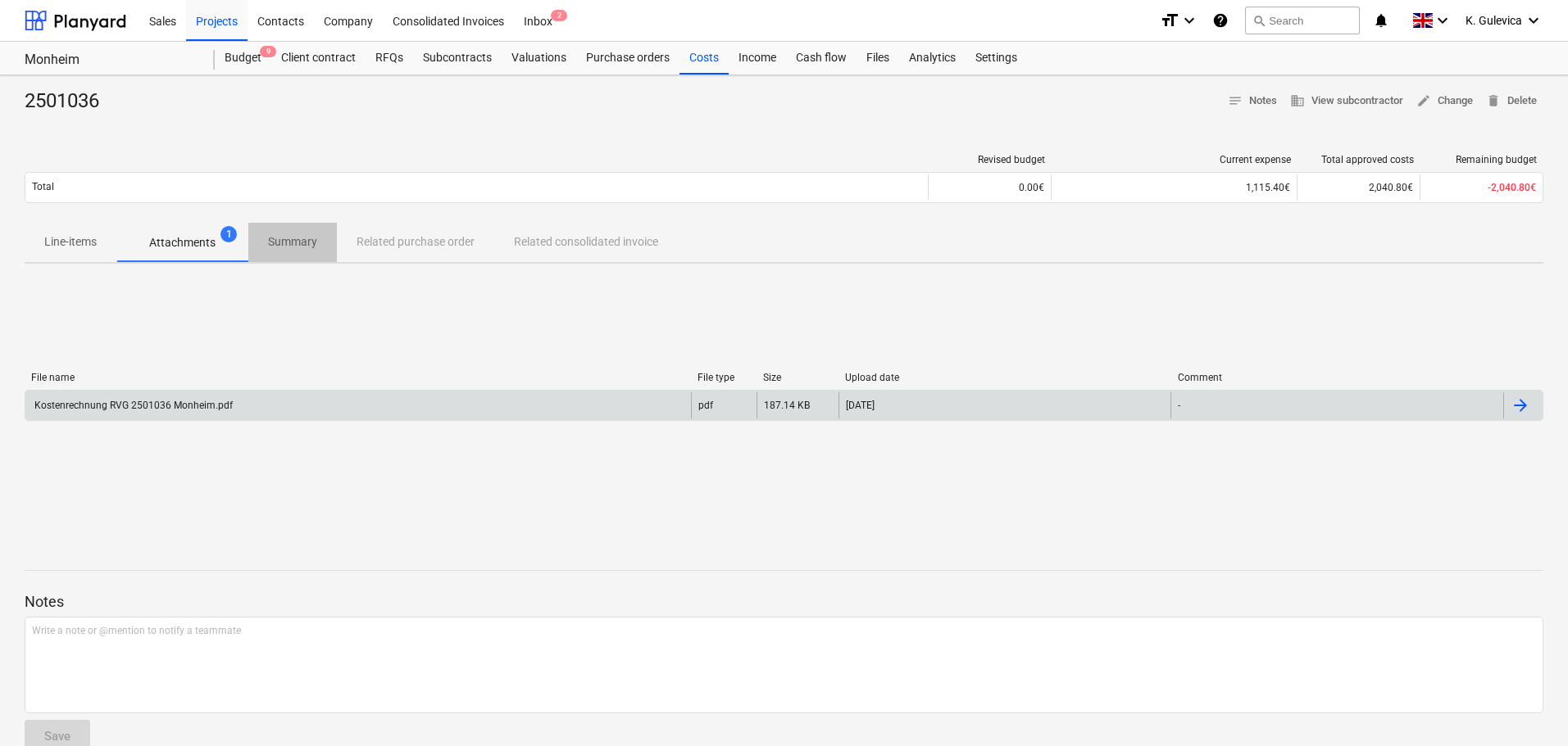
click at [278, 242] on p "Summary" at bounding box center [293, 242] width 49 height 17
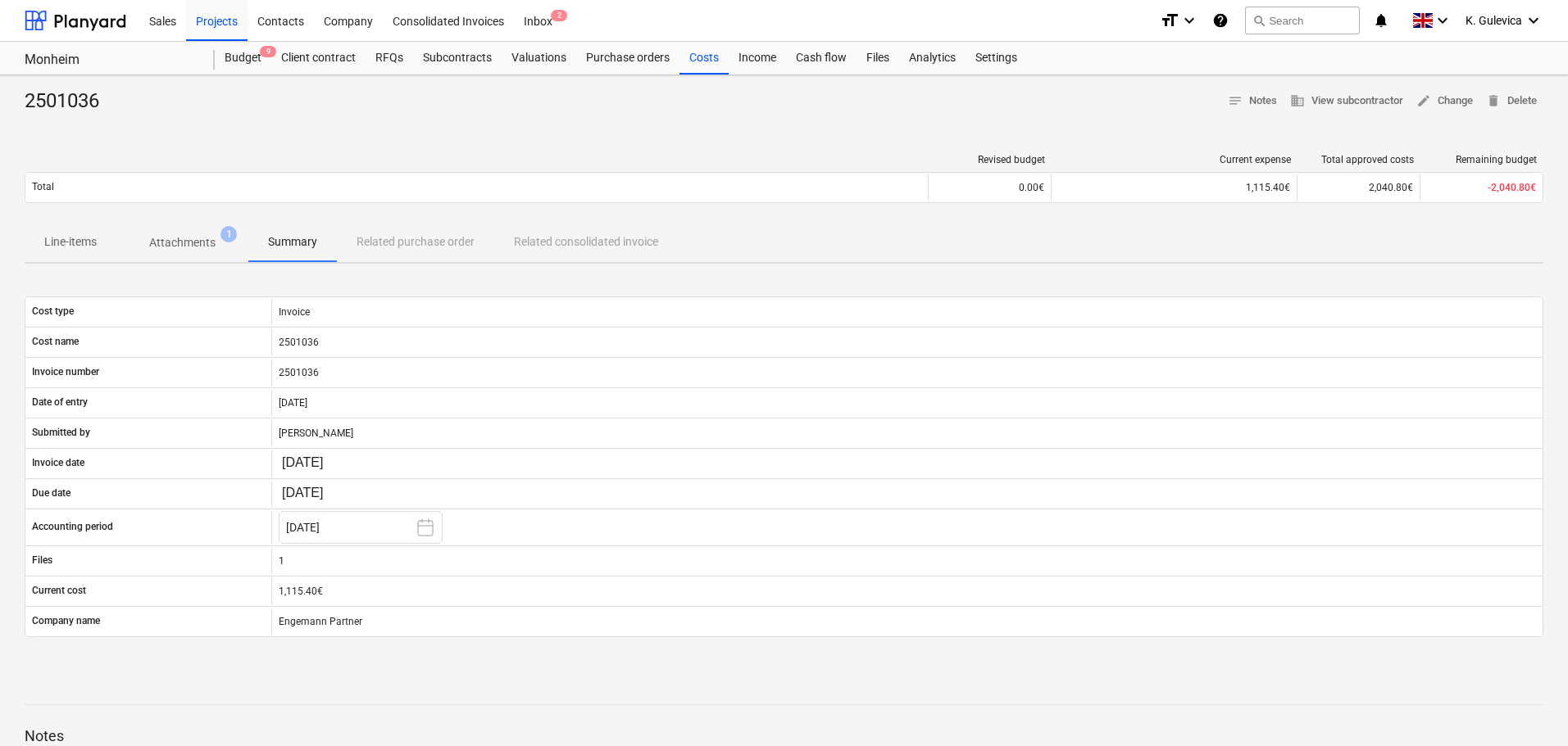
click at [200, 240] on p "Attachments" at bounding box center [183, 242] width 67 height 17
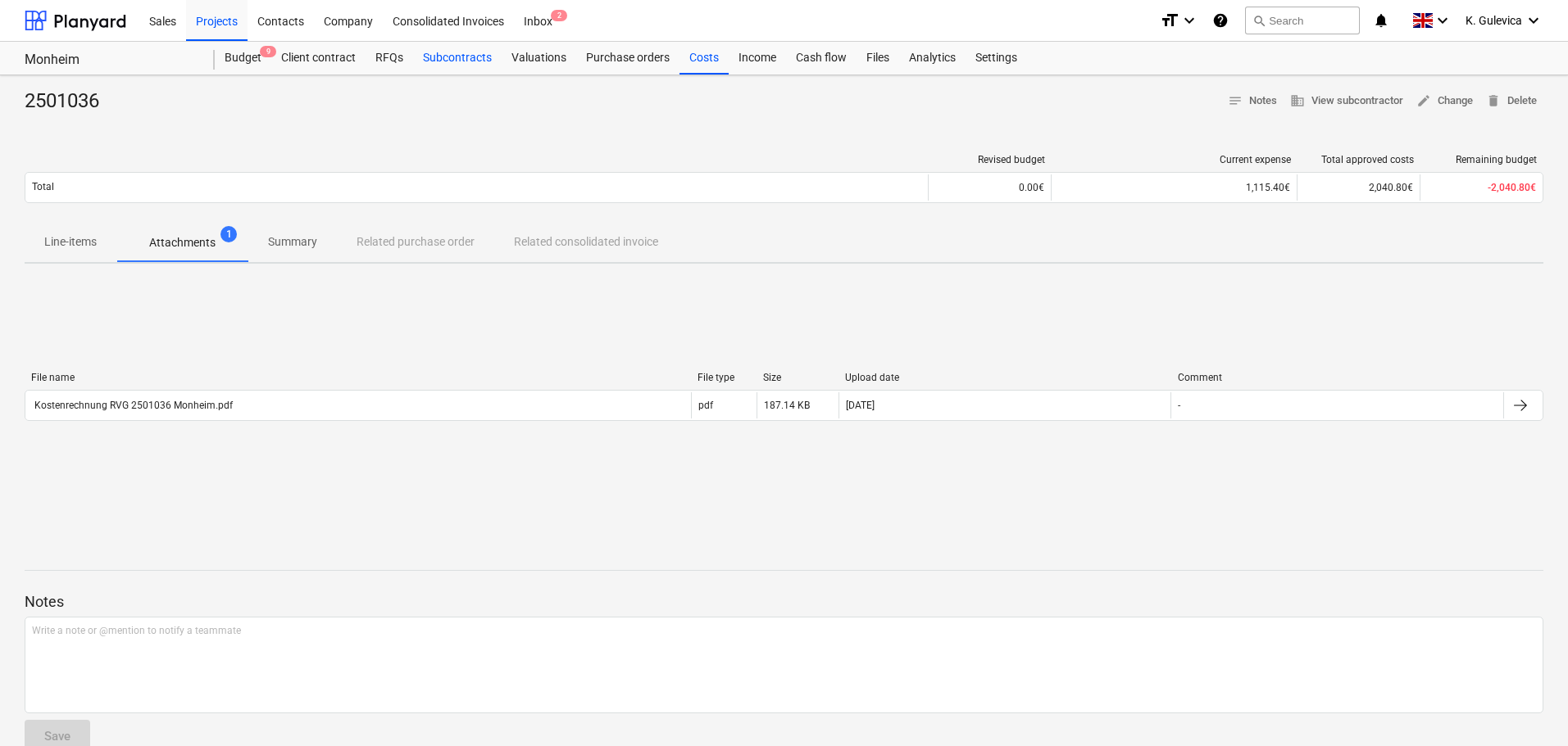
drag, startPoint x: 447, startPoint y: 60, endPoint x: 453, endPoint y: 73, distance: 14.3
click at [447, 61] on div "Subcontracts" at bounding box center [456, 58] width 88 height 32
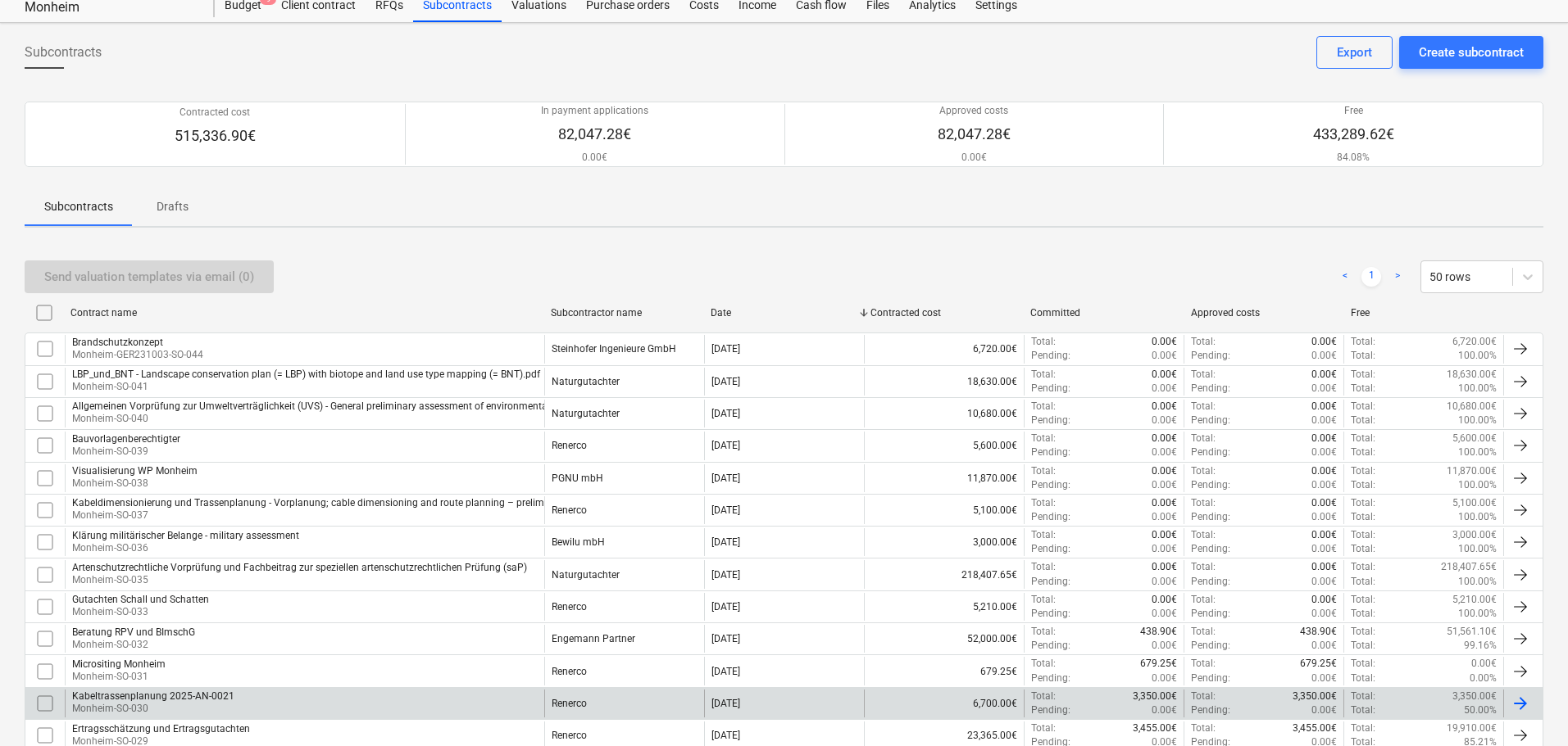
scroll to position [82, 0]
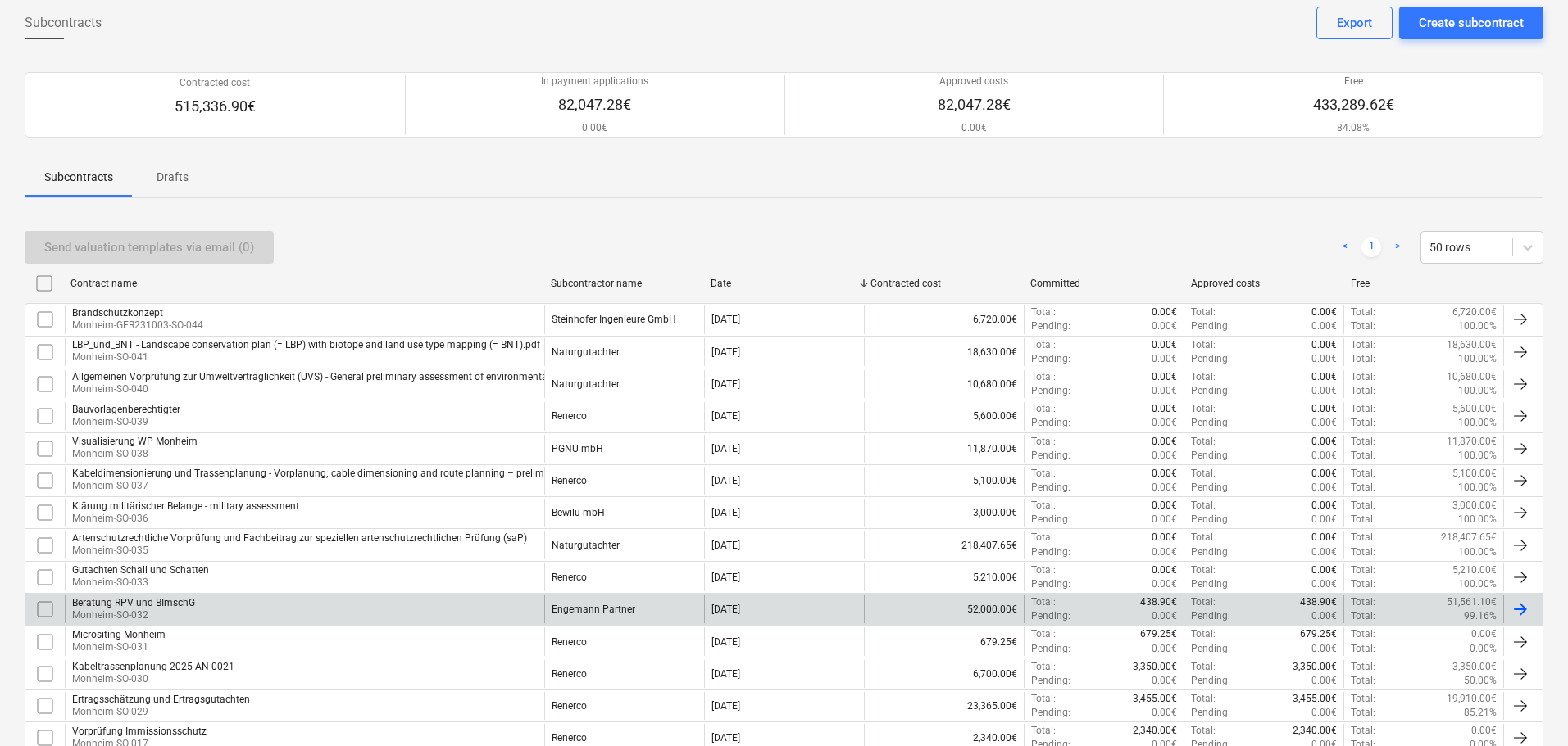
click at [233, 609] on div "Beratung RPV und BImschG Monheim-SO-032" at bounding box center [304, 609] width 479 height 28
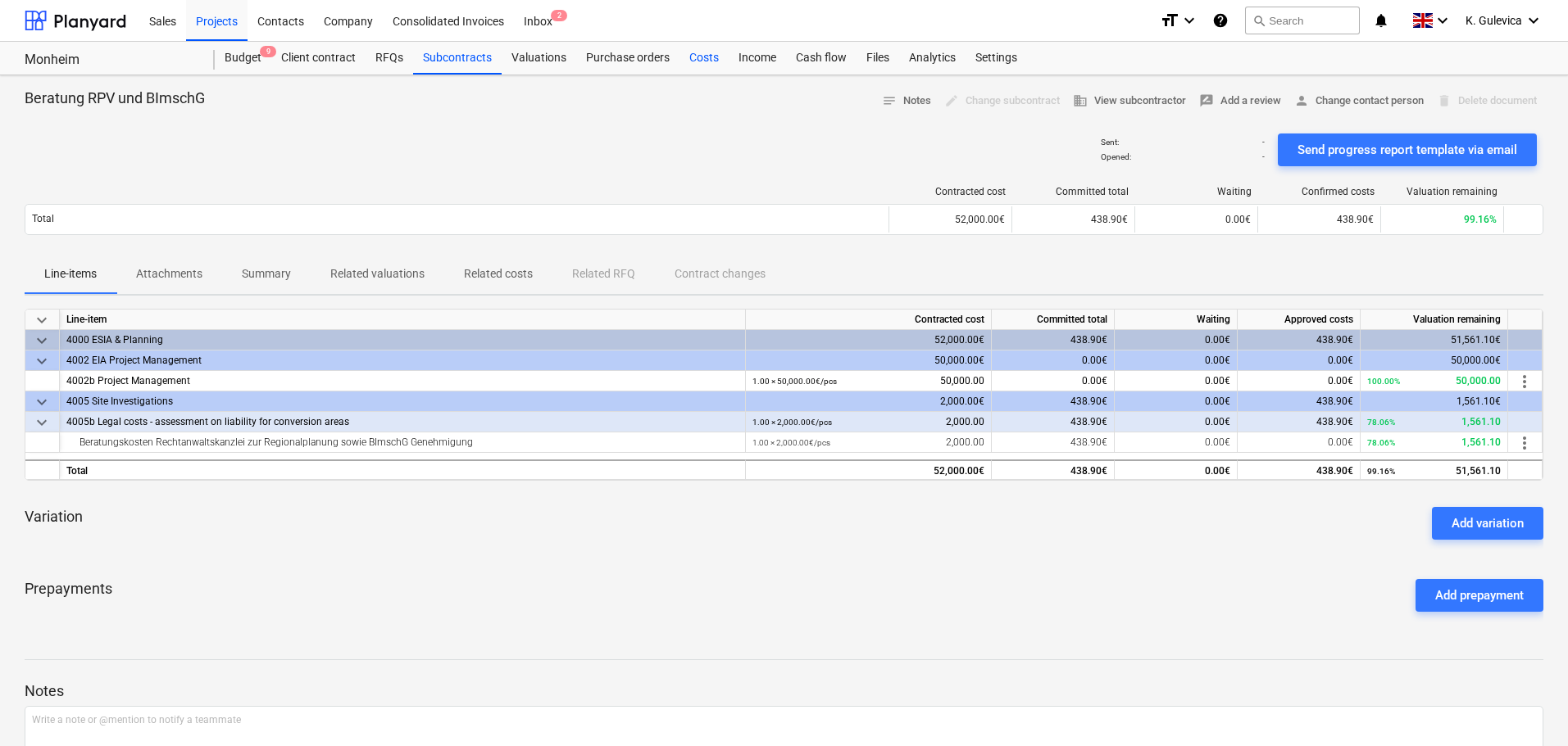
click at [689, 50] on div "Costs" at bounding box center [704, 58] width 49 height 32
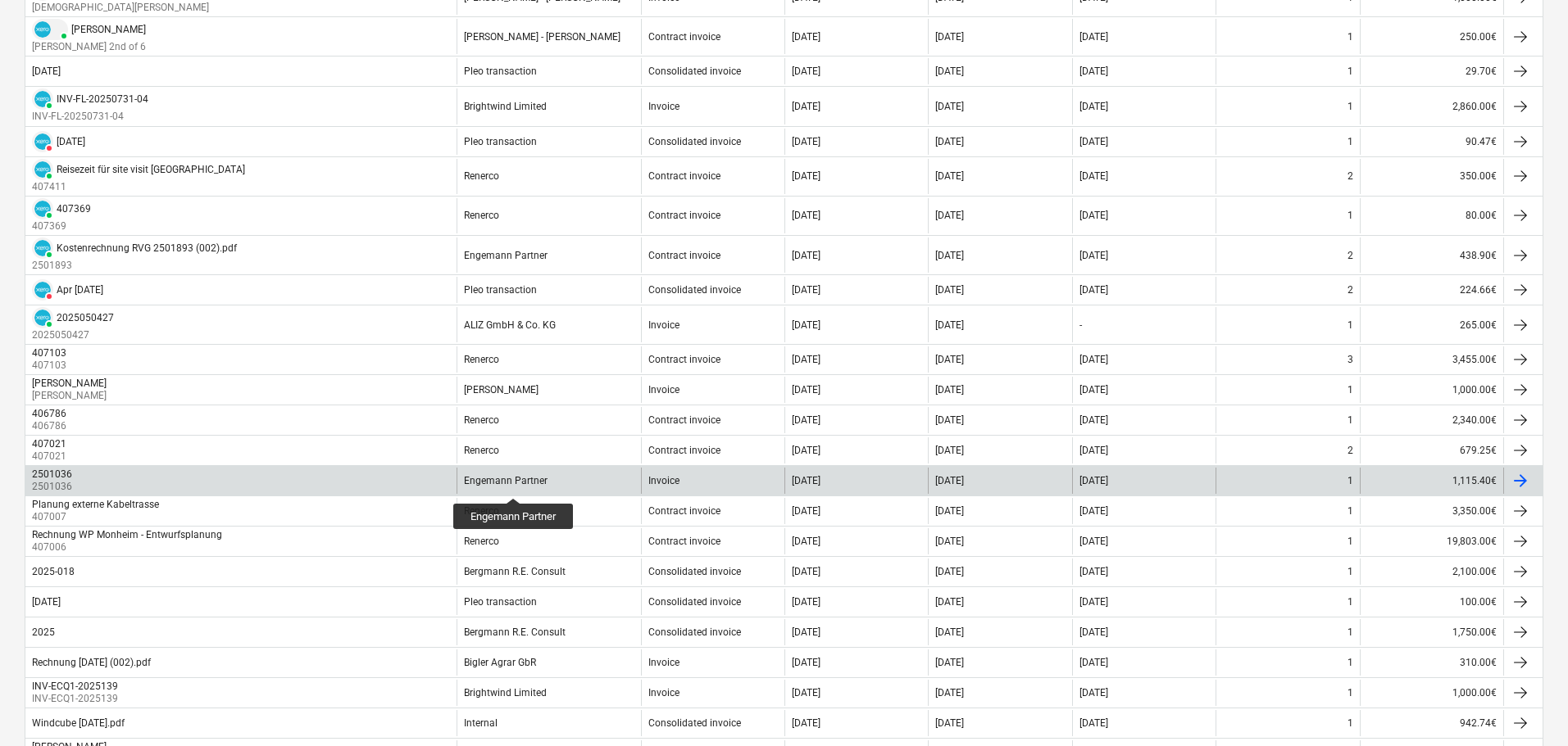
click at [514, 483] on div "Engemann Partner" at bounding box center [506, 481] width 84 height 11
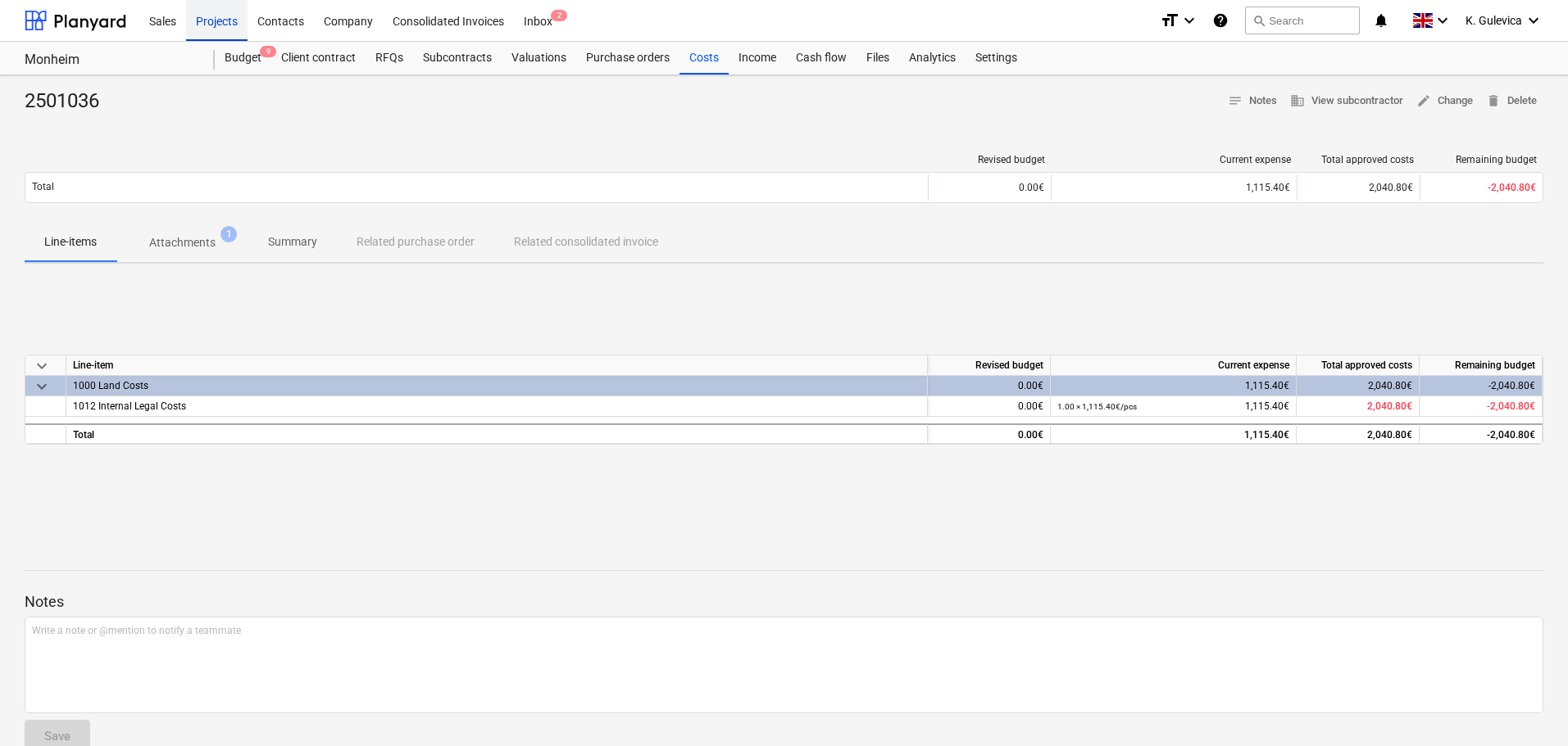
click at [217, 15] on div "Projects" at bounding box center [217, 20] width 62 height 42
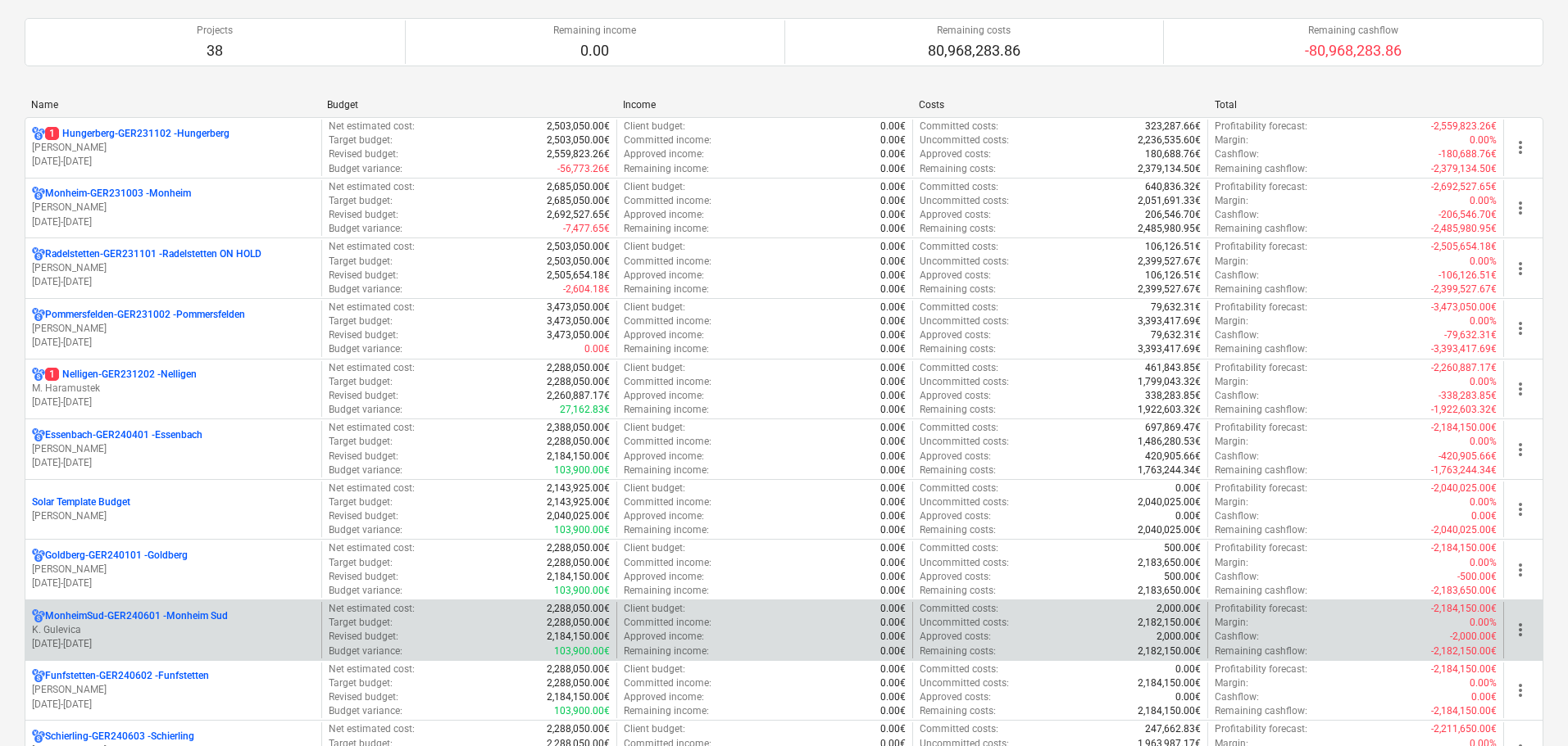
scroll to position [163, 0]
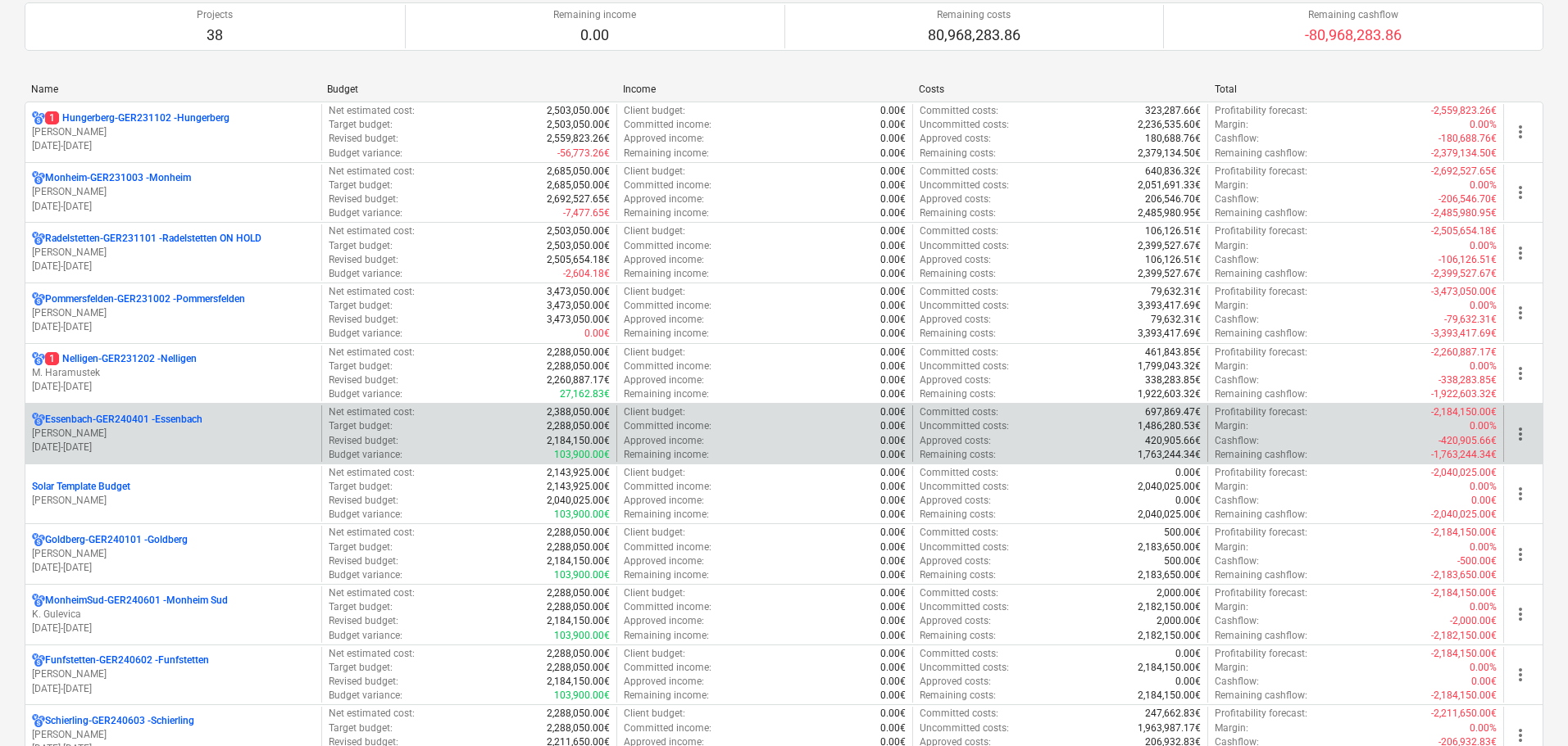
click at [175, 429] on p "[PERSON_NAME]" at bounding box center [173, 433] width 282 height 14
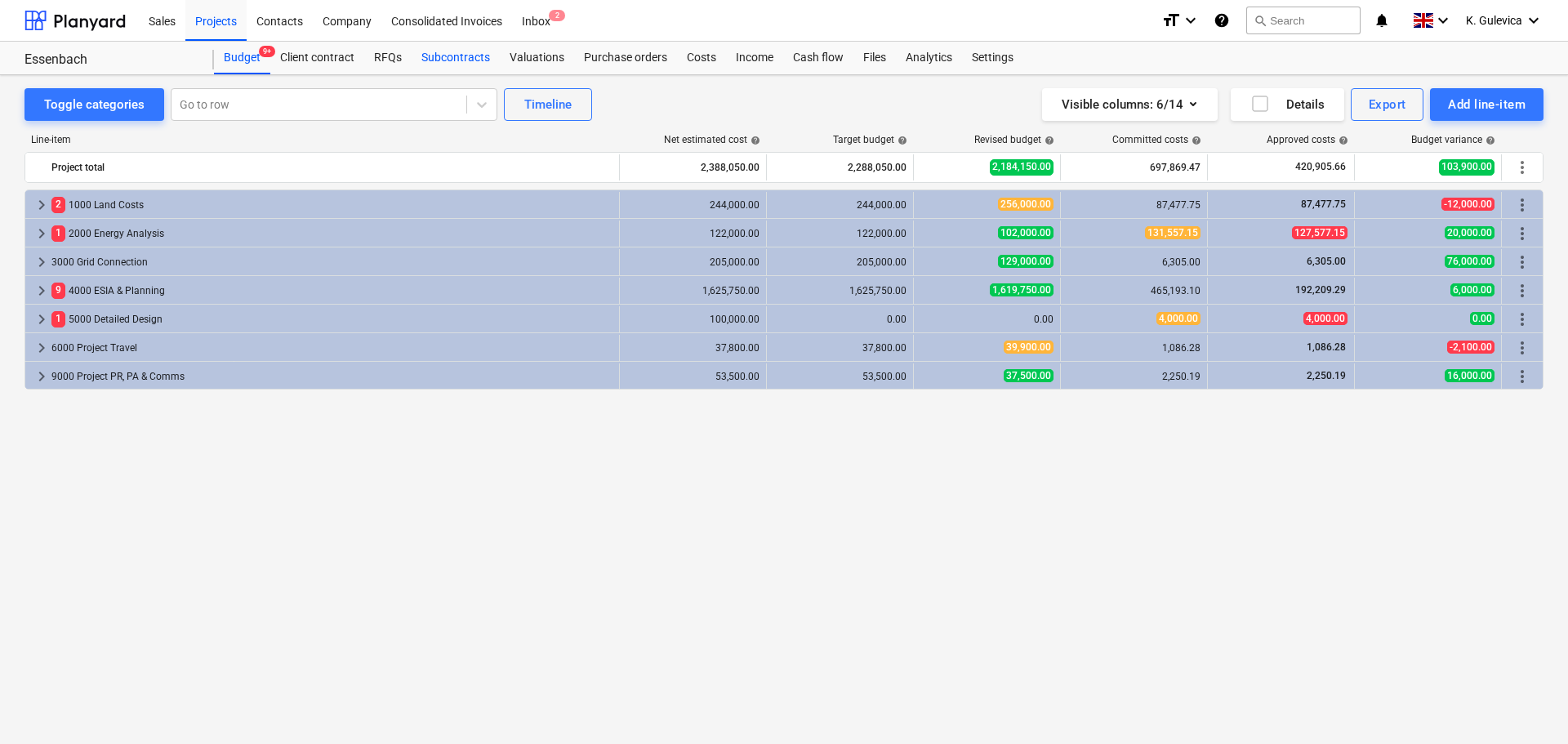
click at [474, 53] on div "Subcontracts" at bounding box center [455, 58] width 88 height 32
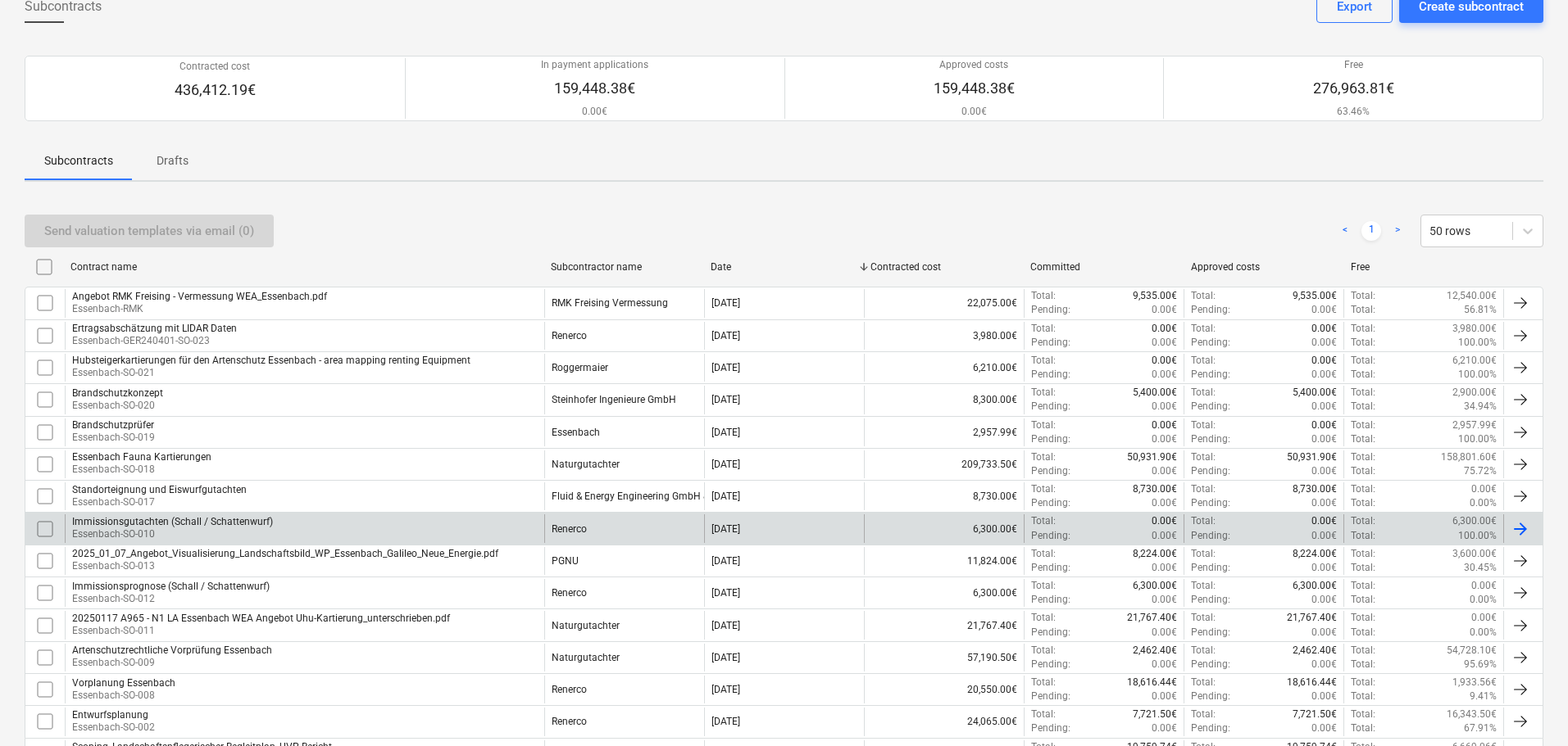
scroll to position [215, 0]
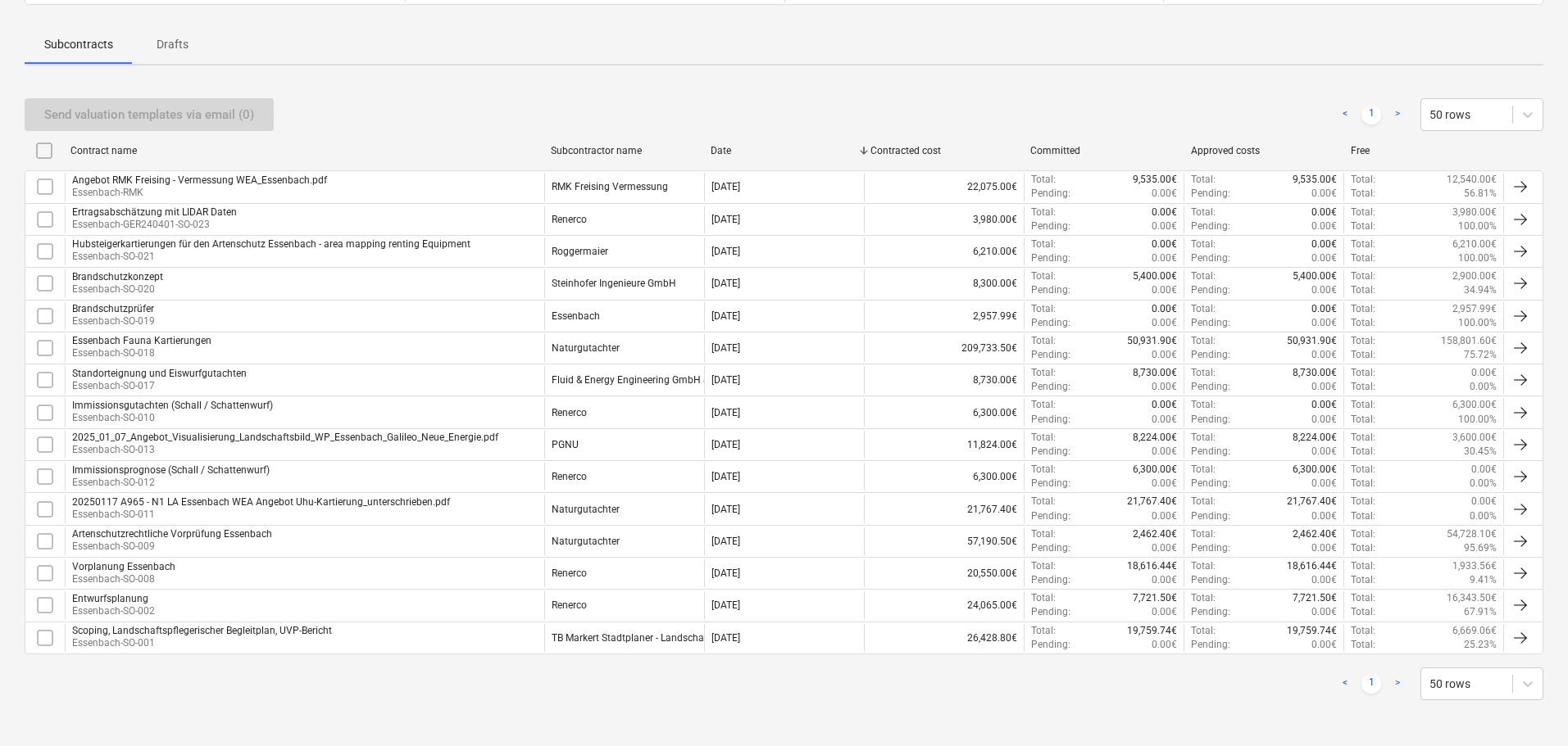
drag, startPoint x: 154, startPoint y: 335, endPoint x: 203, endPoint y: 347, distance: 50.4
click at [155, 335] on div "Essenbach Fauna Kartierungen [GEOGRAPHIC_DATA]-SO-018" at bounding box center [304, 348] width 479 height 28
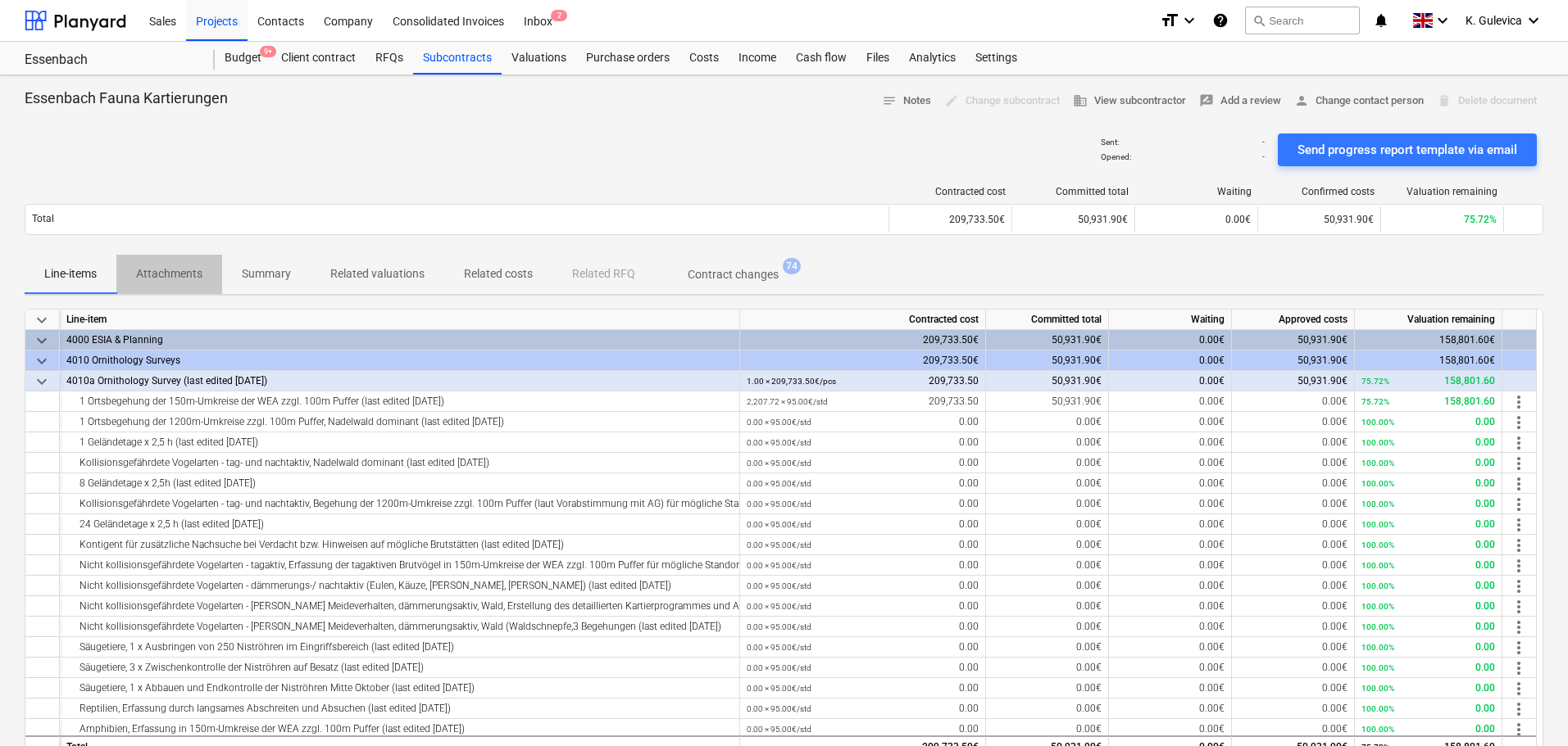
click at [178, 277] on p "Attachments" at bounding box center [169, 274] width 67 height 17
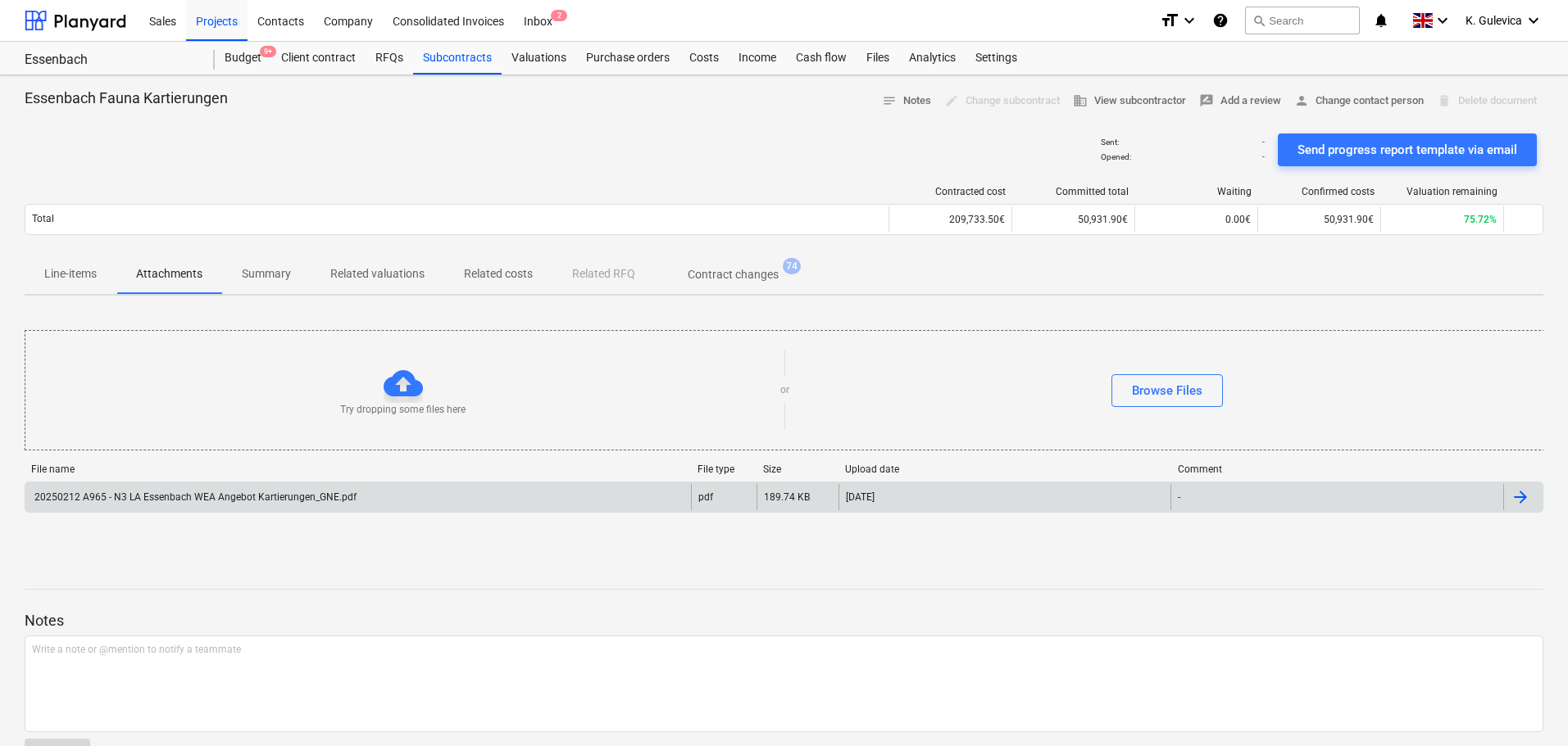
click at [389, 507] on div "20250212 A965 - N3 LA Essenbach WEA Angebot Kartierungen_GNE.pdf" at bounding box center [358, 497] width 666 height 27
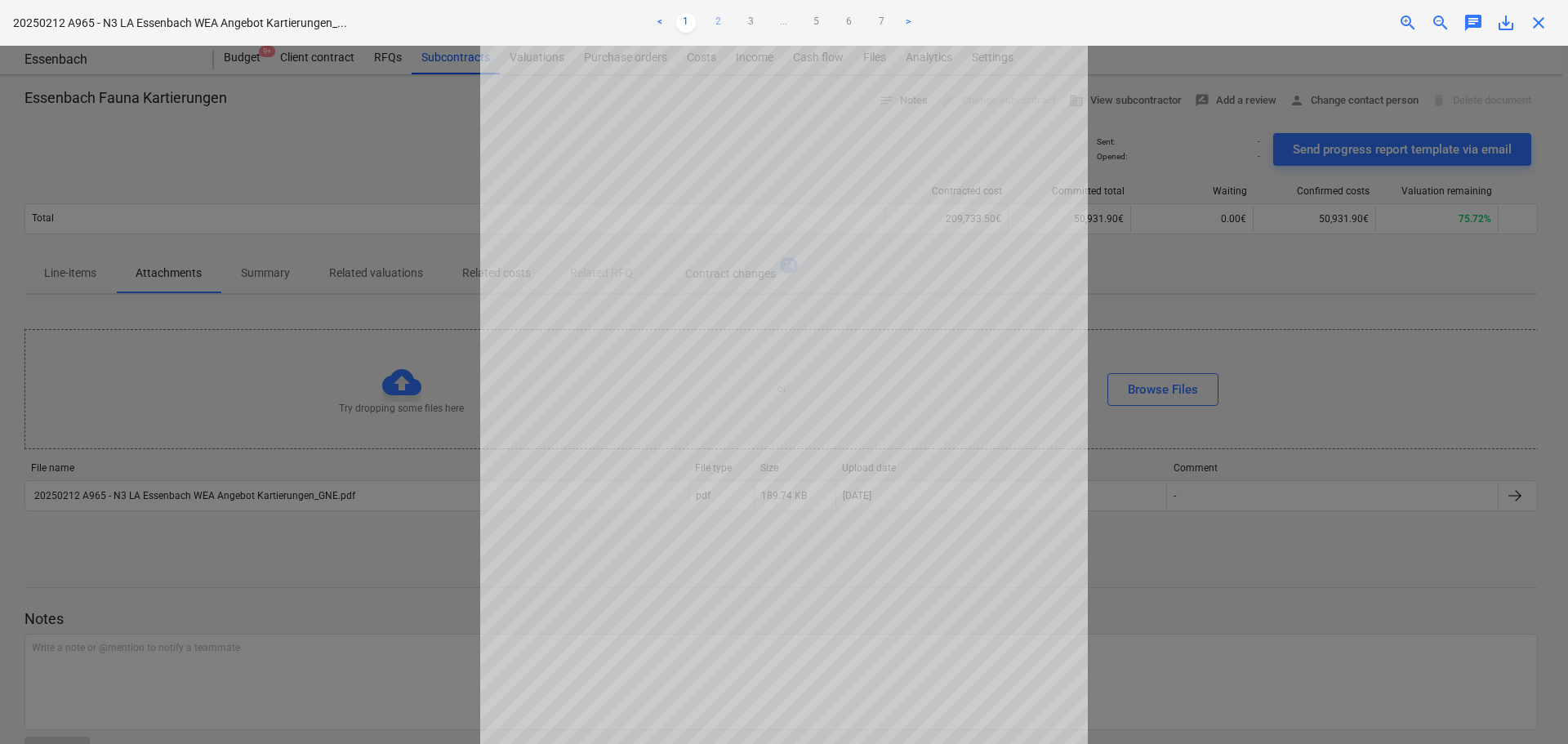
click at [713, 24] on link "2" at bounding box center [718, 23] width 20 height 20
click at [756, 23] on link "3" at bounding box center [751, 23] width 20 height 20
click at [791, 27] on link "4" at bounding box center [784, 23] width 20 height 20
click at [1534, 23] on span "close" at bounding box center [1538, 23] width 20 height 20
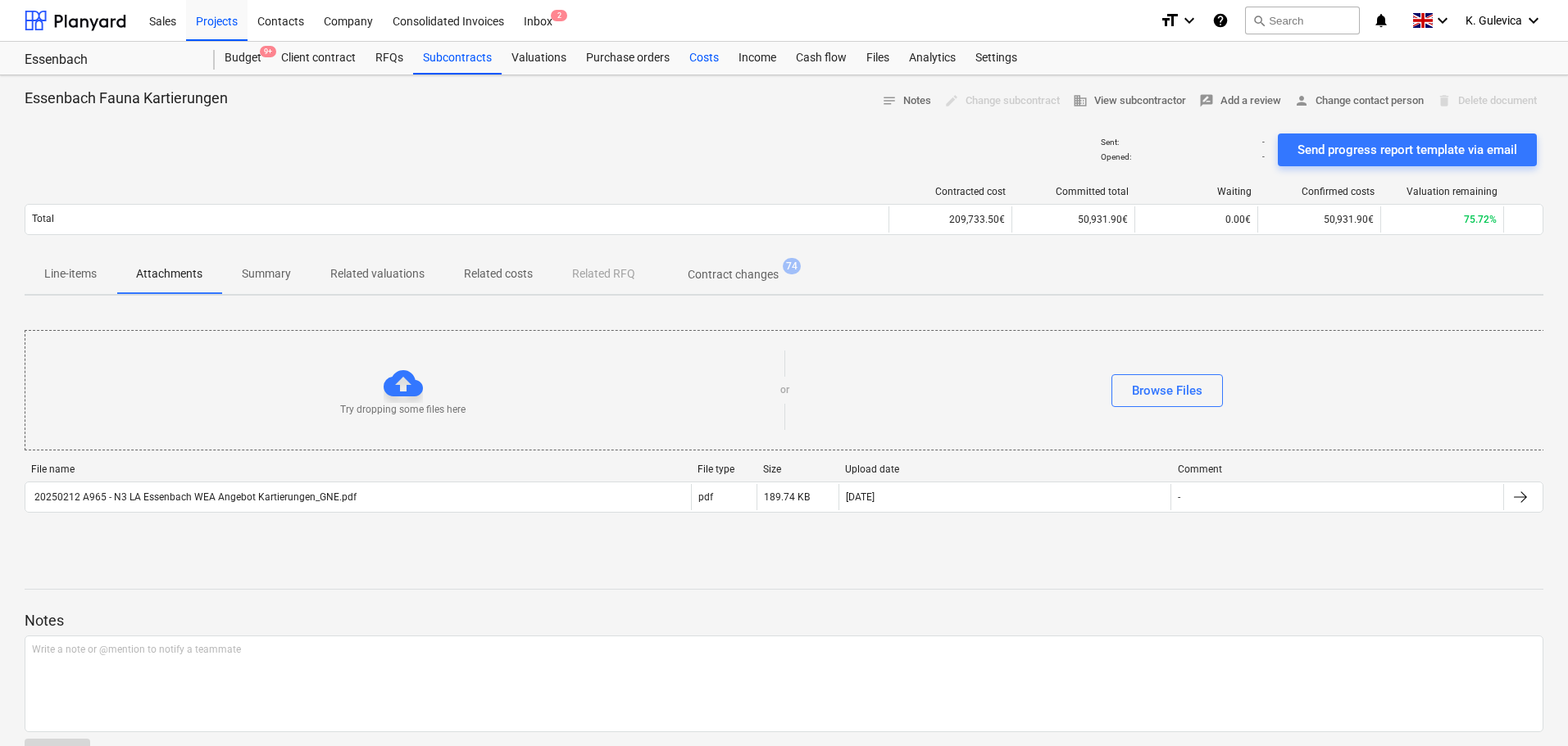
drag, startPoint x: 706, startPoint y: 61, endPoint x: 705, endPoint y: 68, distance: 7.1
click at [706, 61] on div "Costs" at bounding box center [704, 58] width 49 height 32
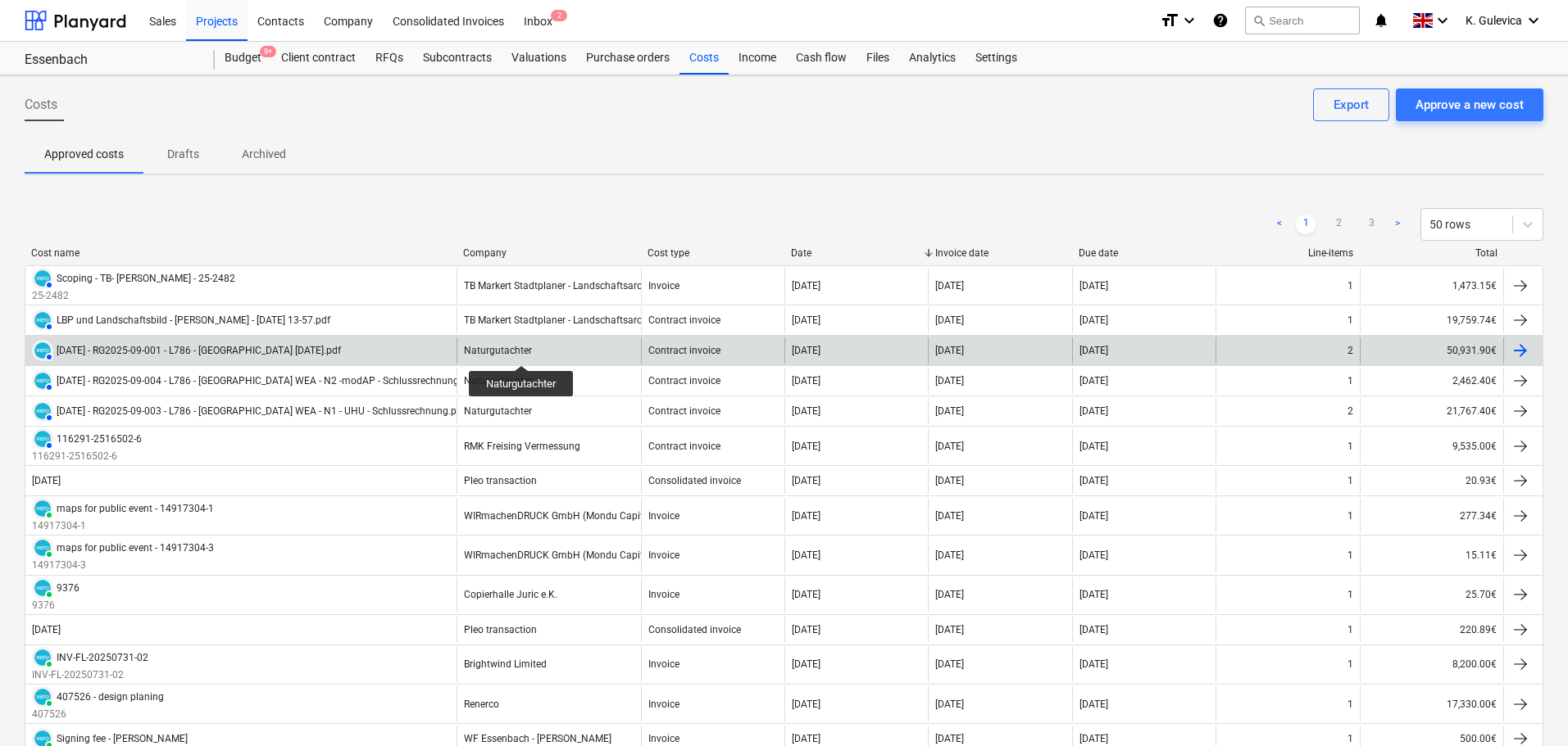
click at [523, 351] on div "Naturgutachter" at bounding box center [498, 351] width 68 height 11
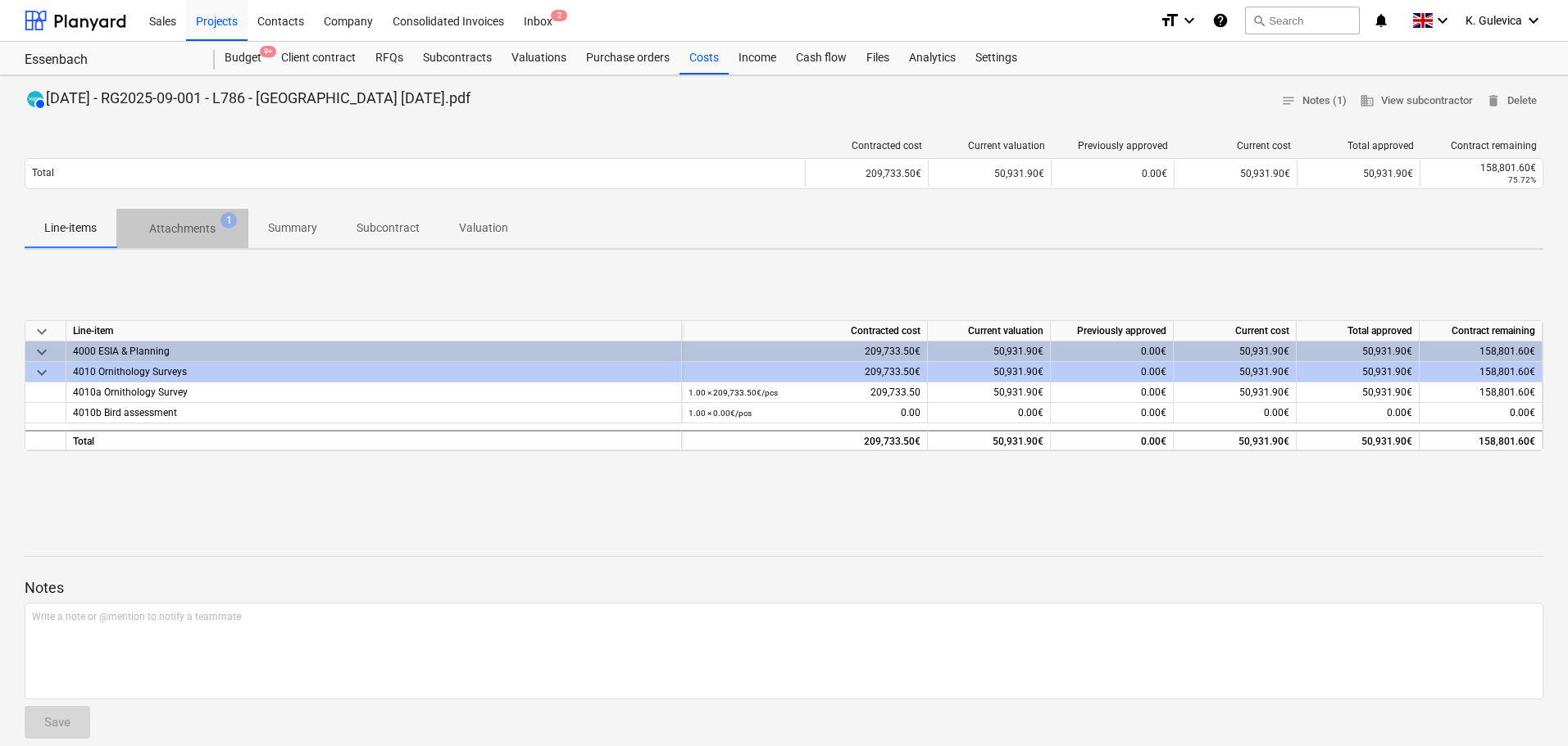
click at [189, 224] on p "Attachments" at bounding box center [183, 229] width 67 height 17
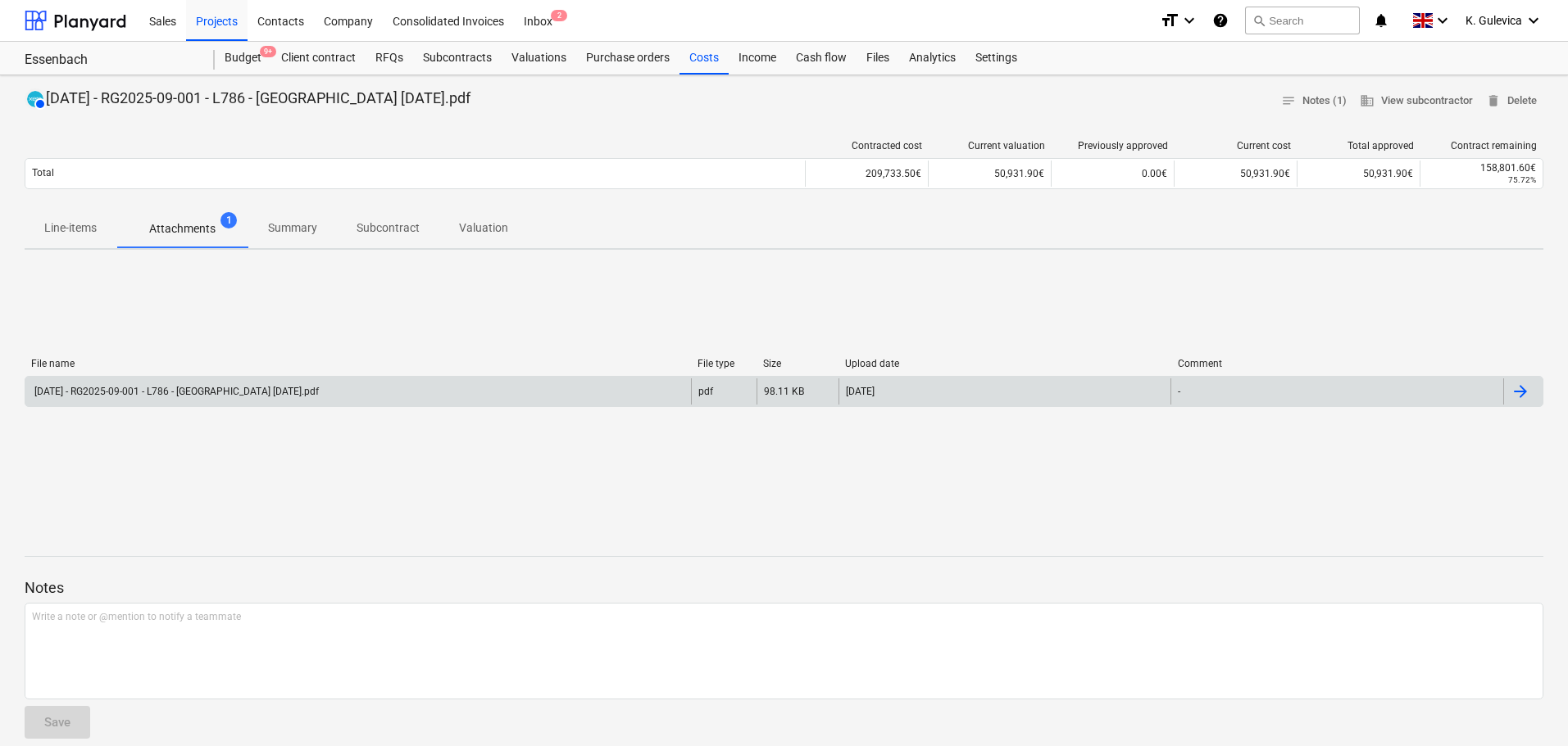
click at [252, 391] on div "[DATE] - RG2025-09-001 - L786 - [GEOGRAPHIC_DATA] [DATE].pdf" at bounding box center [176, 392] width 287 height 11
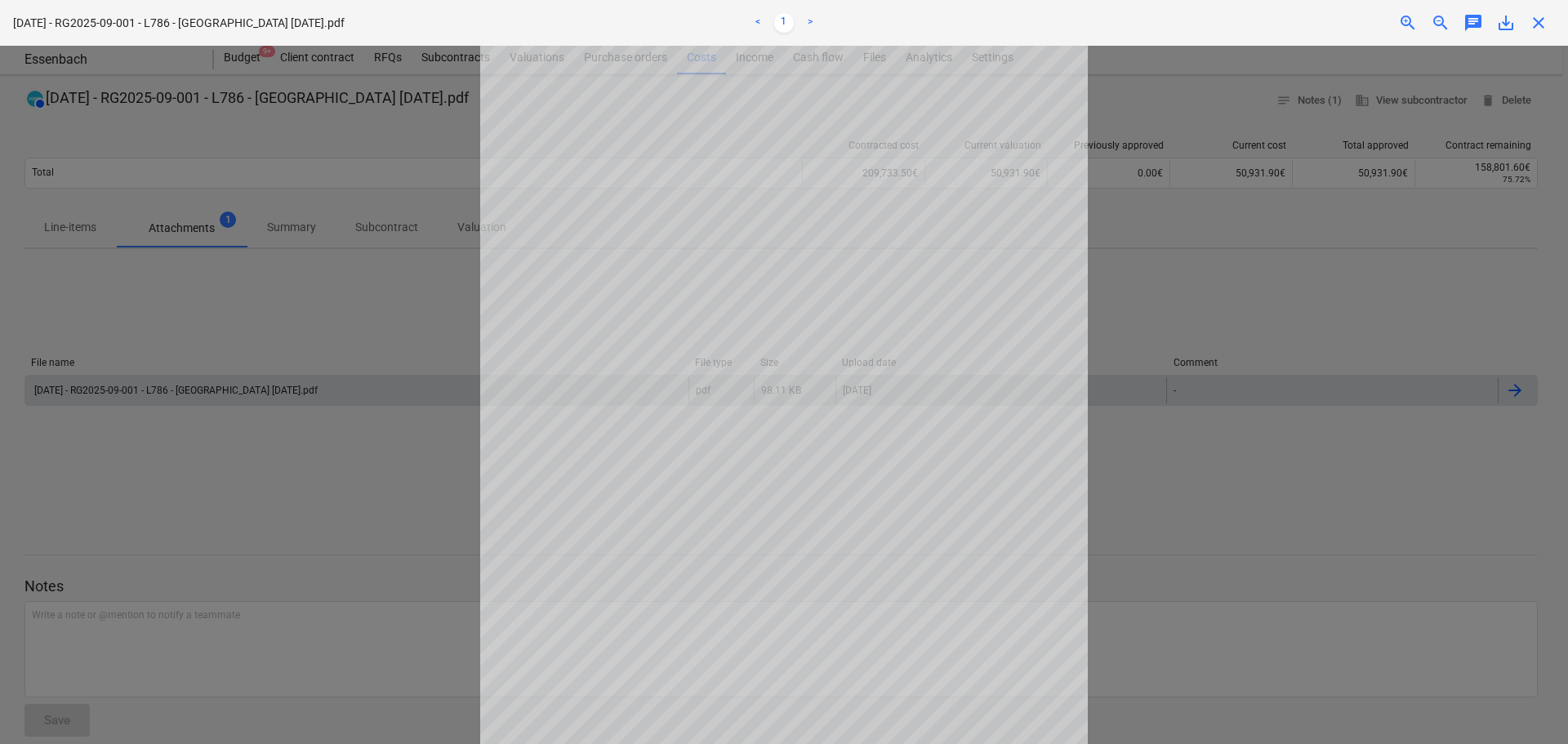
click at [1550, 29] on div "close" at bounding box center [1538, 23] width 32 height 20
click at [1544, 24] on span "close" at bounding box center [1538, 23] width 20 height 20
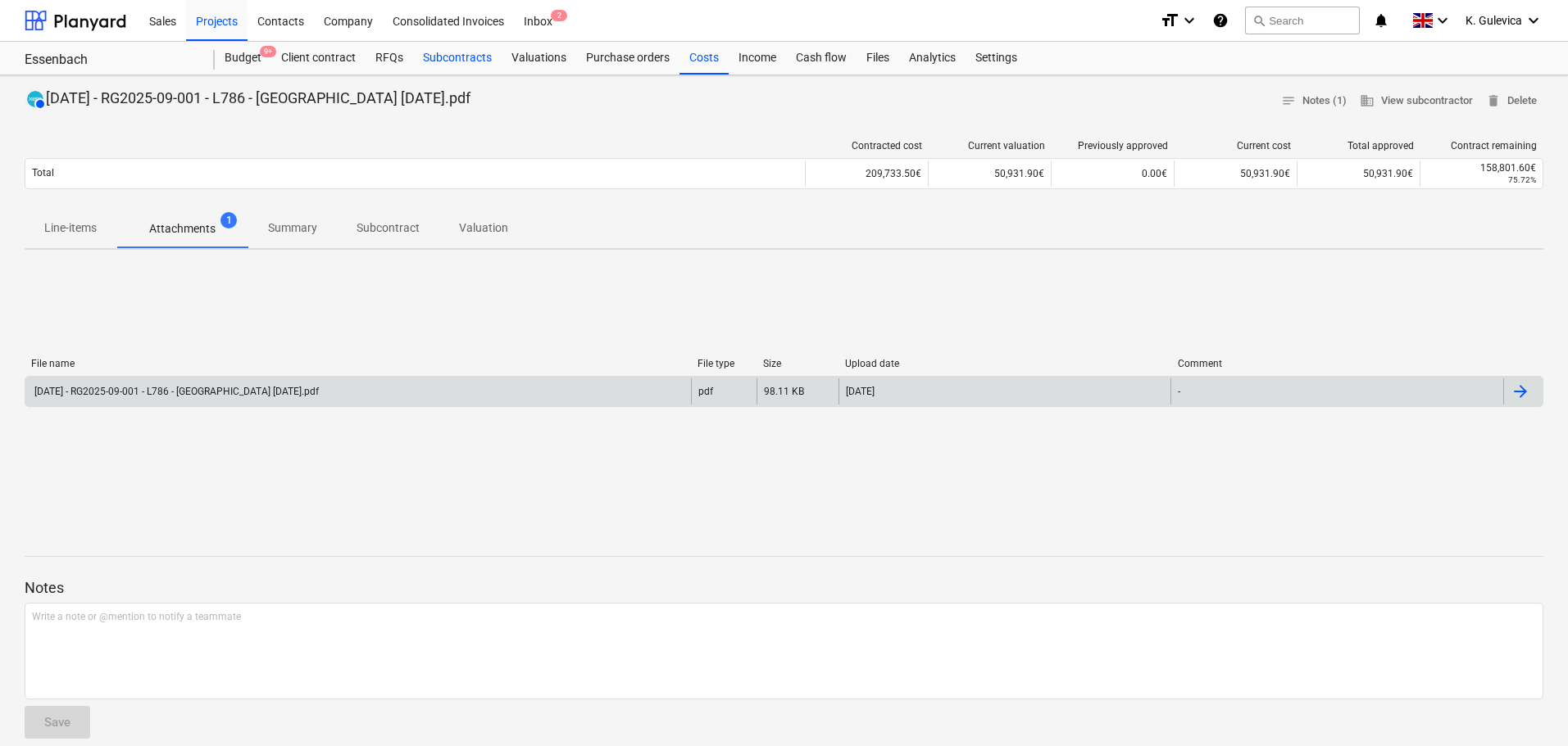
click at [474, 46] on div "Subcontracts" at bounding box center [456, 58] width 88 height 32
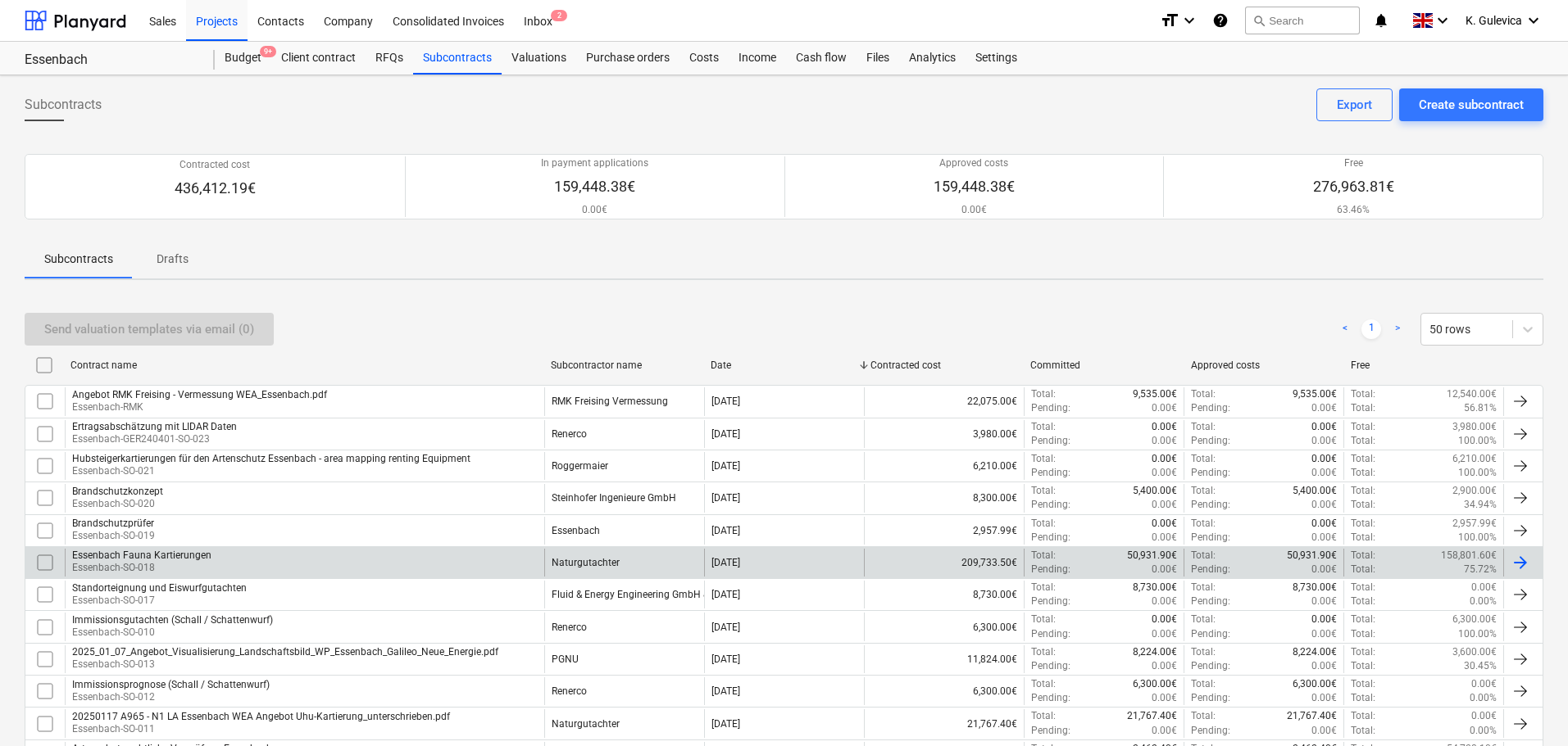
click at [200, 564] on p "Essenbach-SO-018" at bounding box center [142, 567] width 140 height 14
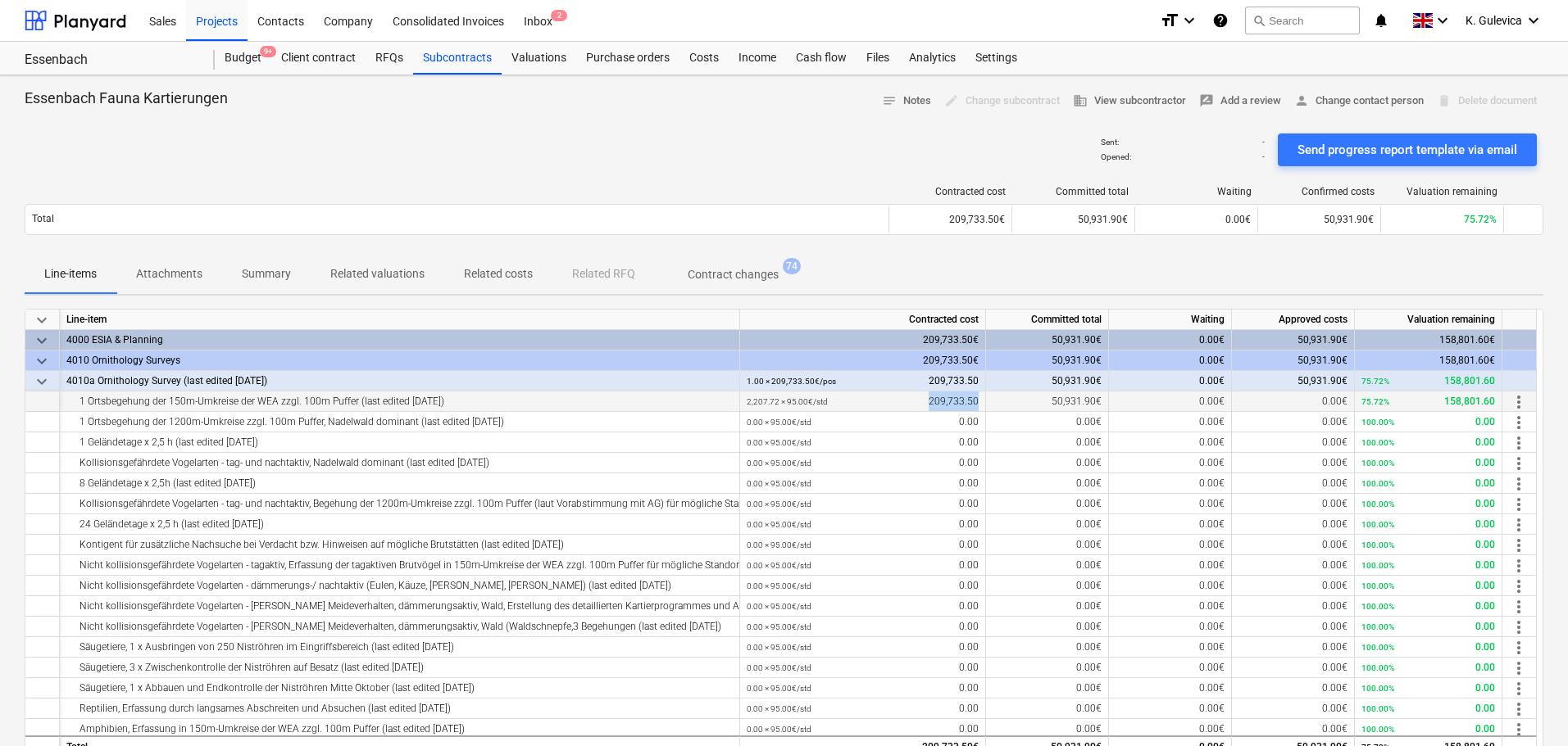
drag, startPoint x: 930, startPoint y: 399, endPoint x: 986, endPoint y: 394, distance: 56.2
click at [0, 0] on div "1 Ortsbegehung der 150m-Umkreise der WEA zzgl. 100m Puffer (last edited [DATE])…" at bounding box center [0, 0] width 0 height 0
drag, startPoint x: 459, startPoint y: 54, endPoint x: 460, endPoint y: 62, distance: 8.1
click at [459, 54] on div "Subcontracts" at bounding box center [456, 58] width 88 height 32
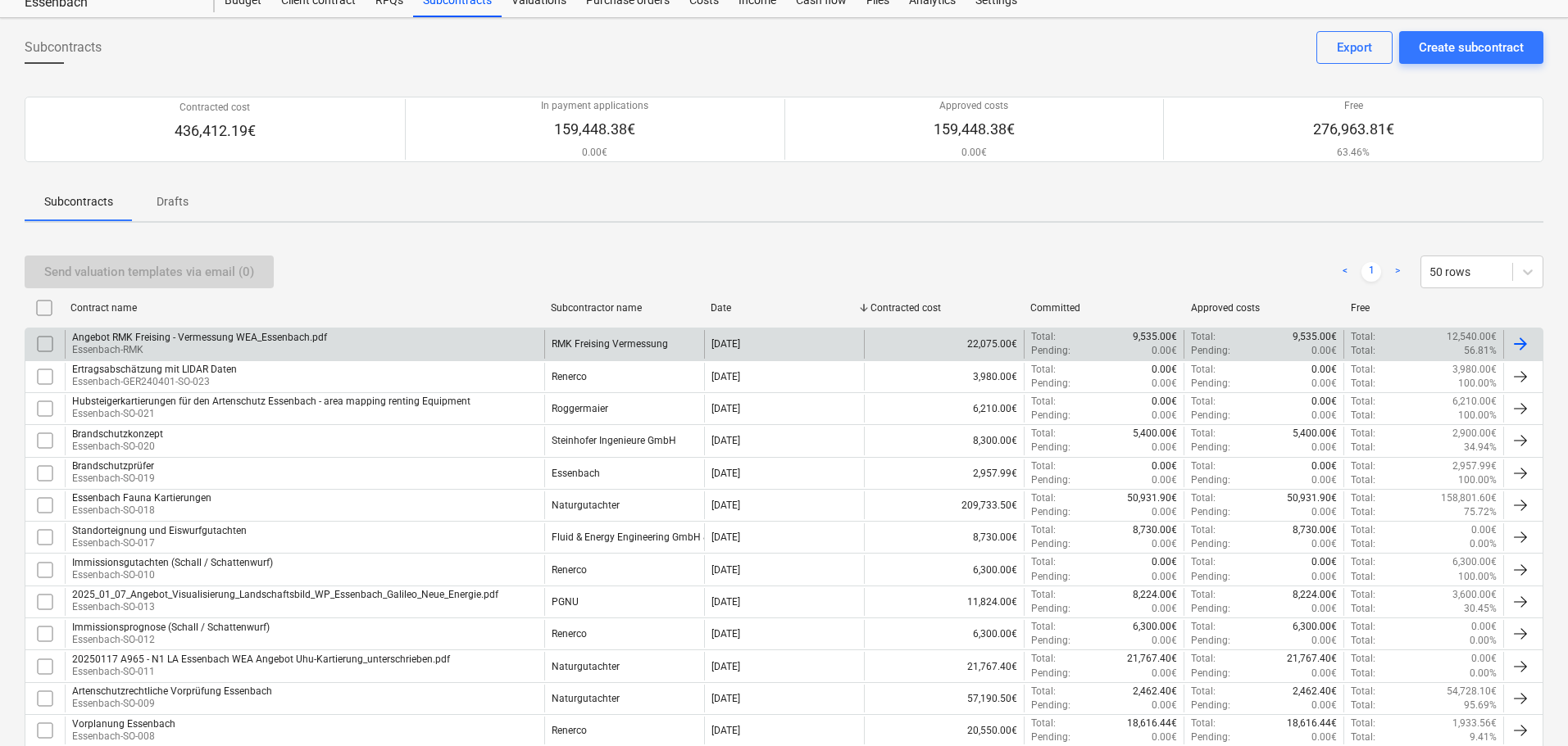
scroll to position [82, 0]
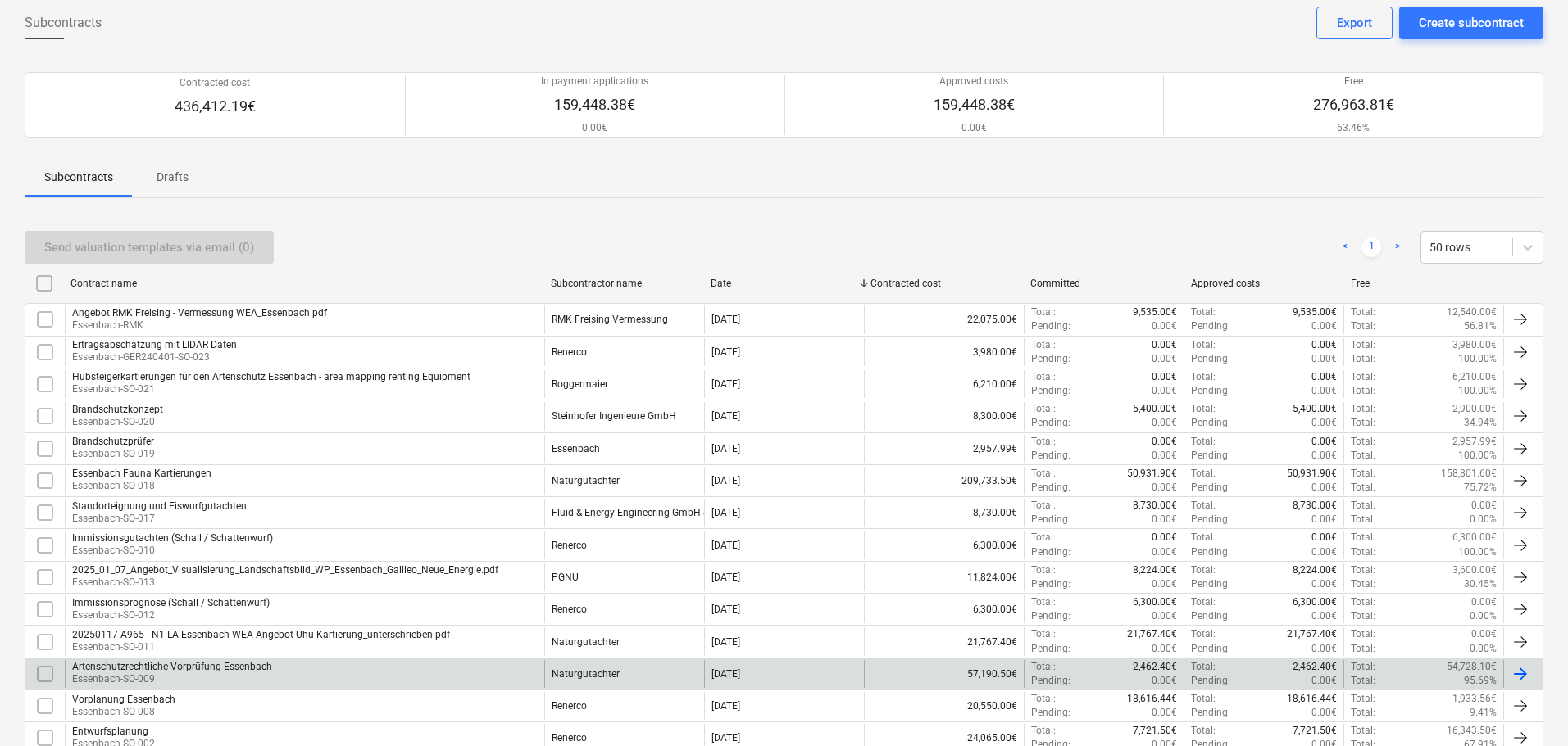
click at [558, 679] on div "Naturgutachter" at bounding box center [586, 674] width 68 height 11
